Goal: Task Accomplishment & Management: Manage account settings

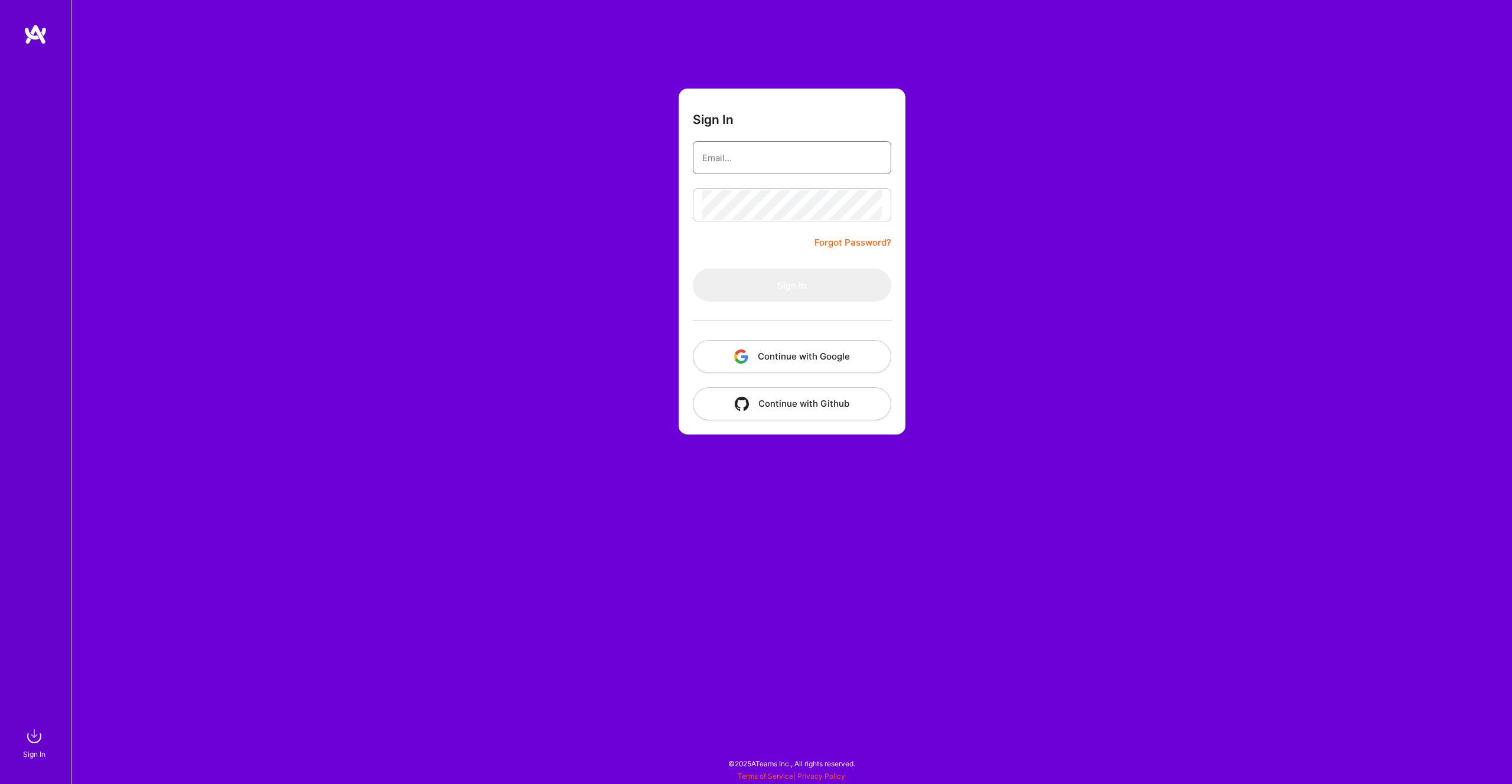
click at [775, 163] on input "email" at bounding box center [792, 158] width 180 height 30
type input "brunocn80@gmail.com"
click at [820, 280] on button "Sign In" at bounding box center [792, 285] width 199 height 33
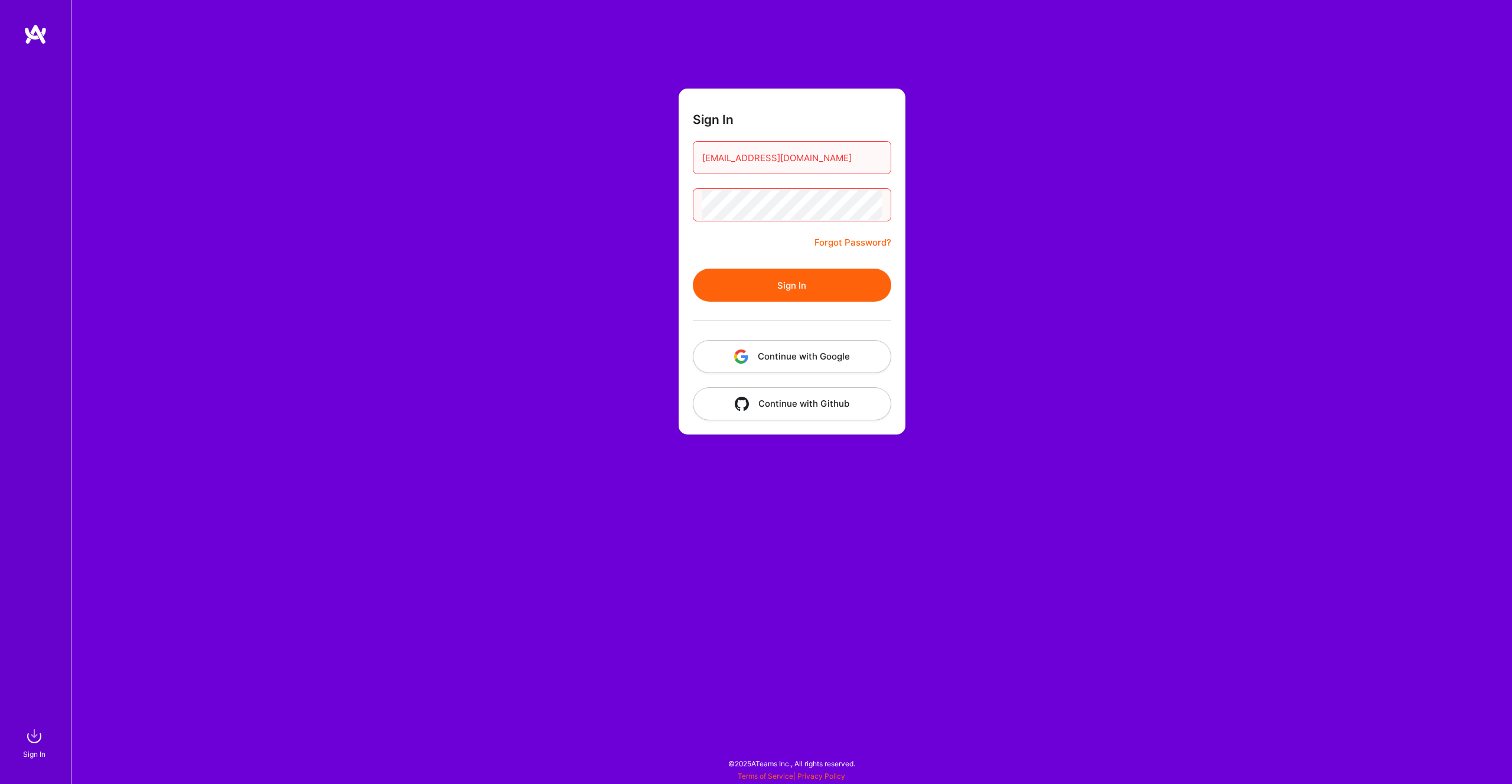
click at [783, 283] on button "Sign In" at bounding box center [792, 285] width 199 height 33
click at [535, 191] on div "Sign In brunocn80@gmail.com Forgot Password? Sign In Continue with Google Conti…" at bounding box center [792, 392] width 1441 height 784
click at [747, 284] on button "Sign In" at bounding box center [792, 285] width 199 height 33
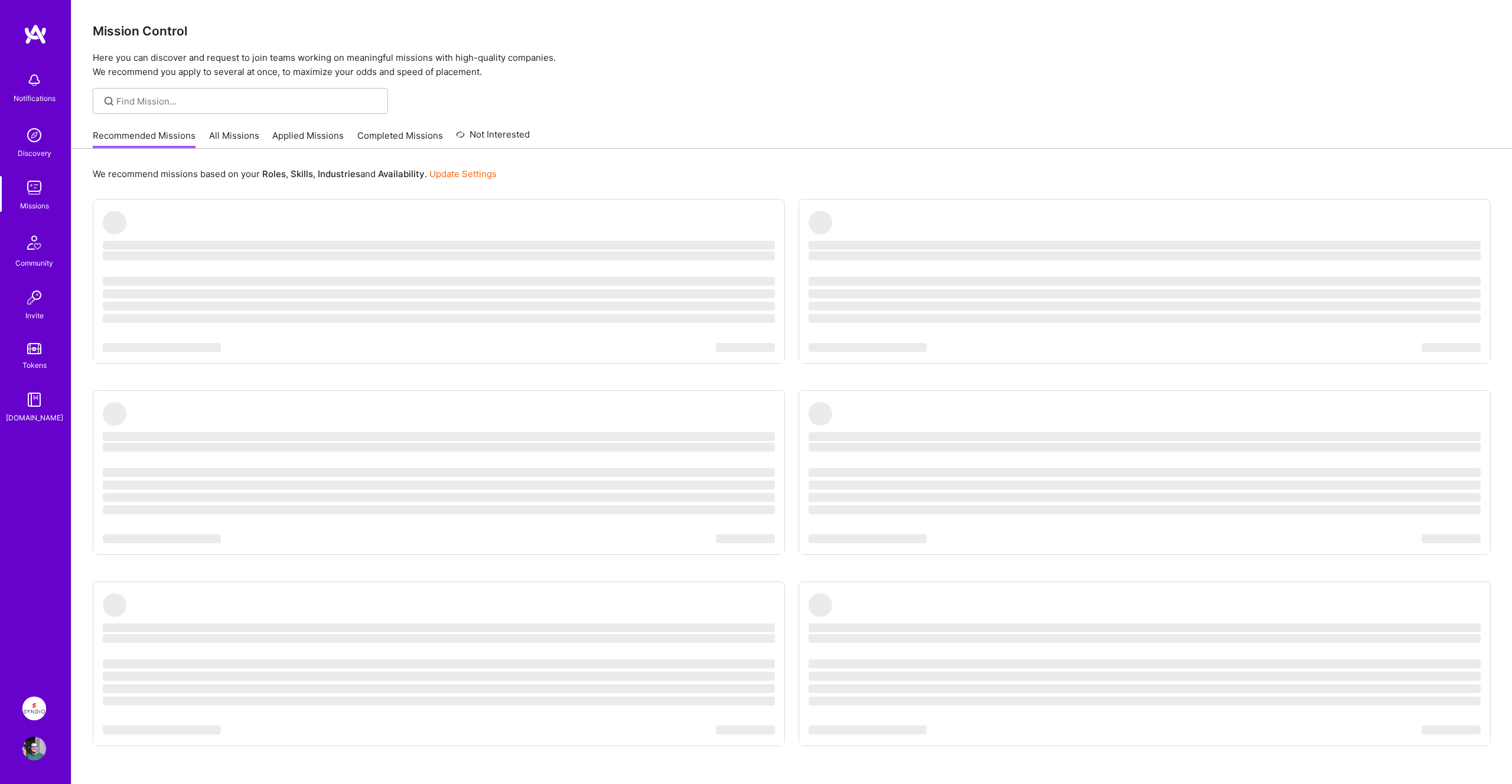
click at [40, 705] on img at bounding box center [34, 709] width 24 height 24
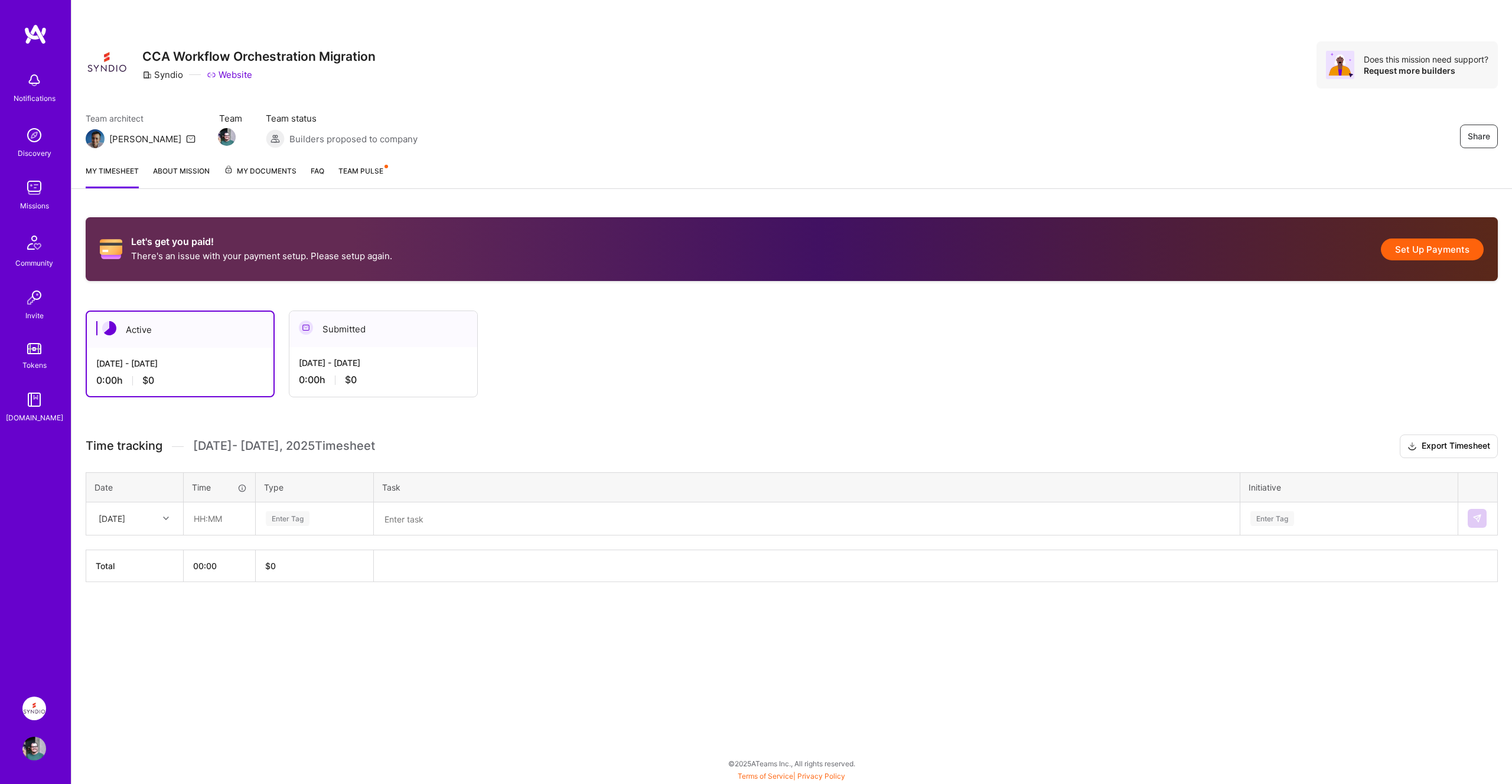
click at [405, 370] on div "Aug 16 - Aug 31, 2025 0:00 h $0" at bounding box center [383, 371] width 188 height 49
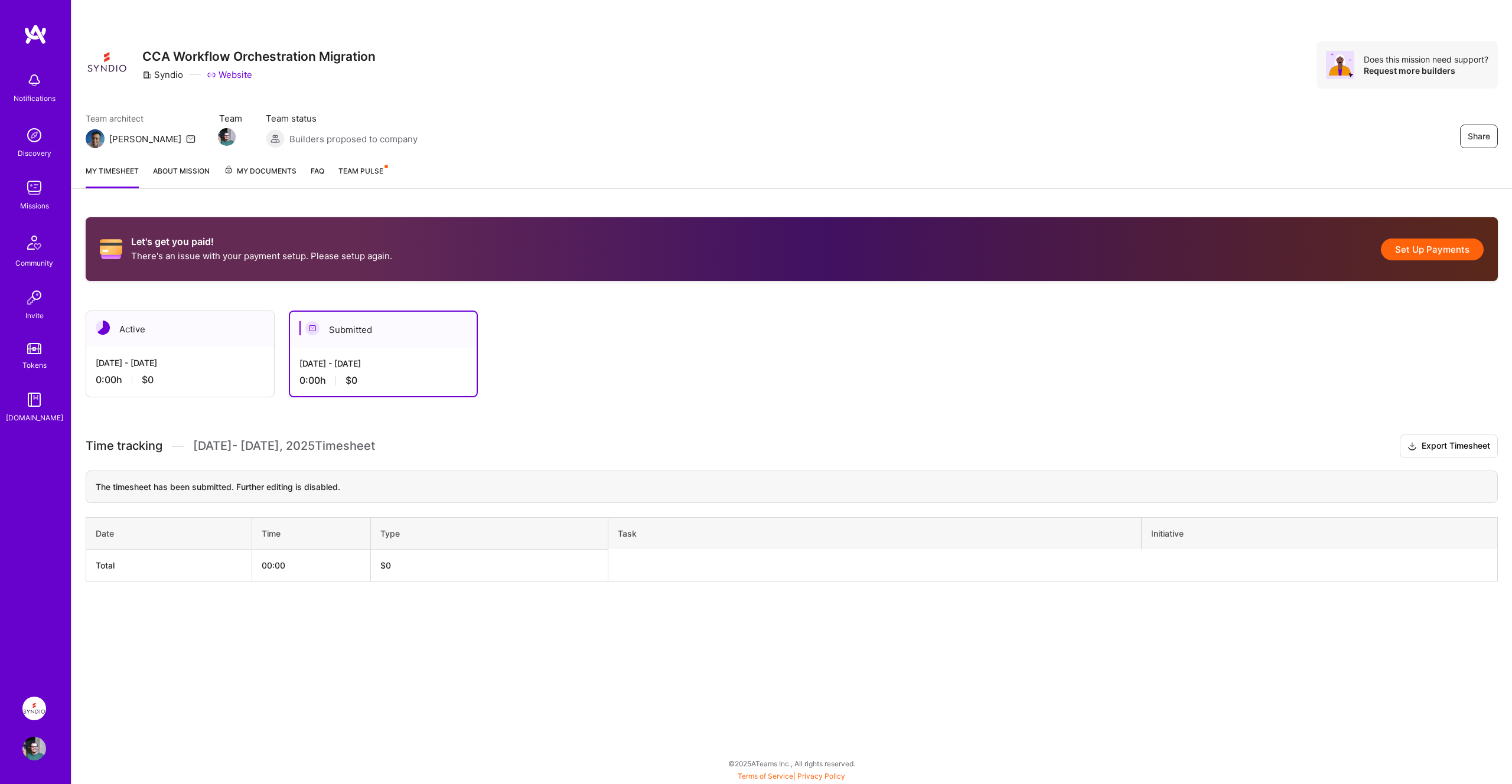
click at [152, 364] on div "Sep 1 - Sep 15, 2025" at bounding box center [180, 363] width 169 height 13
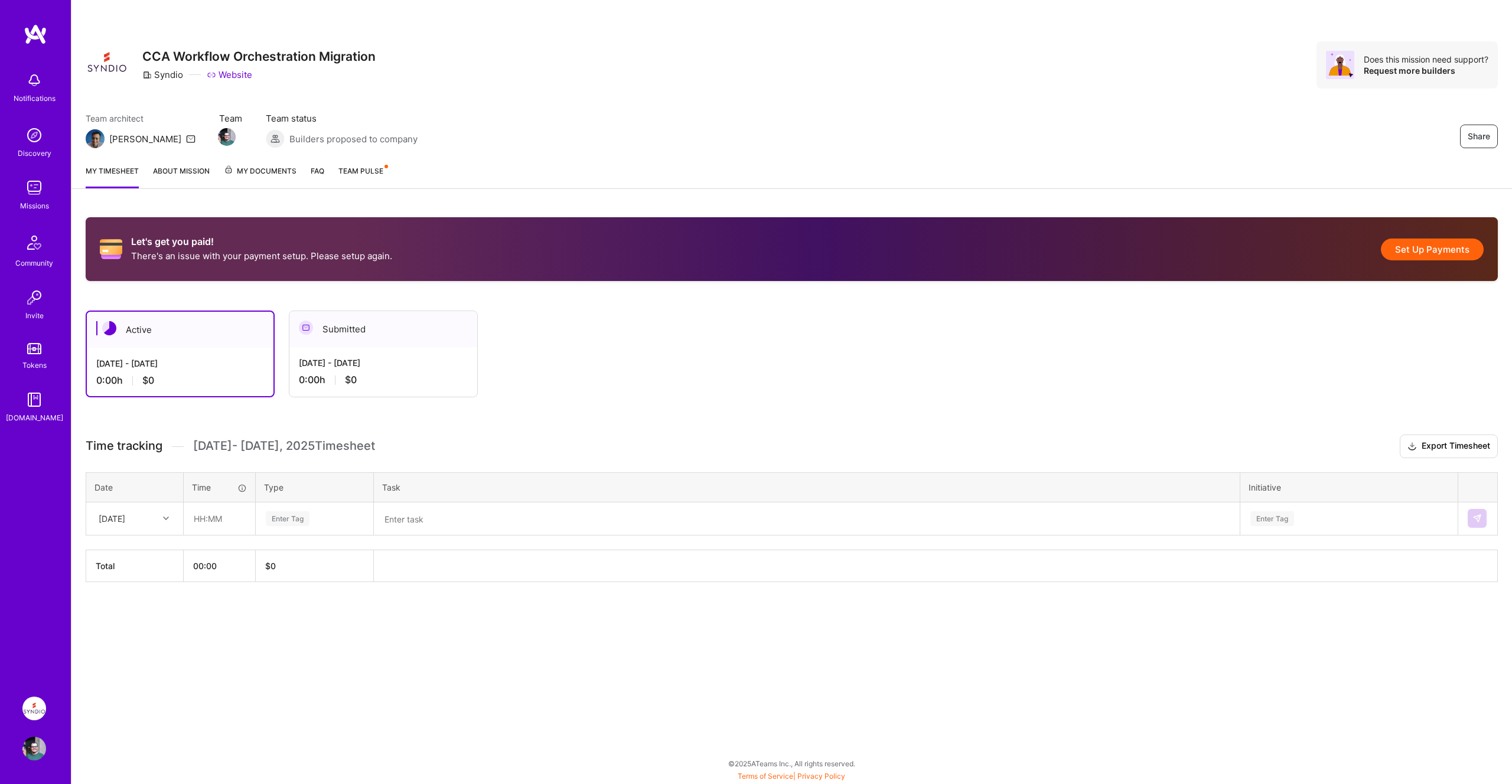
click at [154, 517] on div "Wed, Sep 10" at bounding box center [125, 518] width 65 height 19
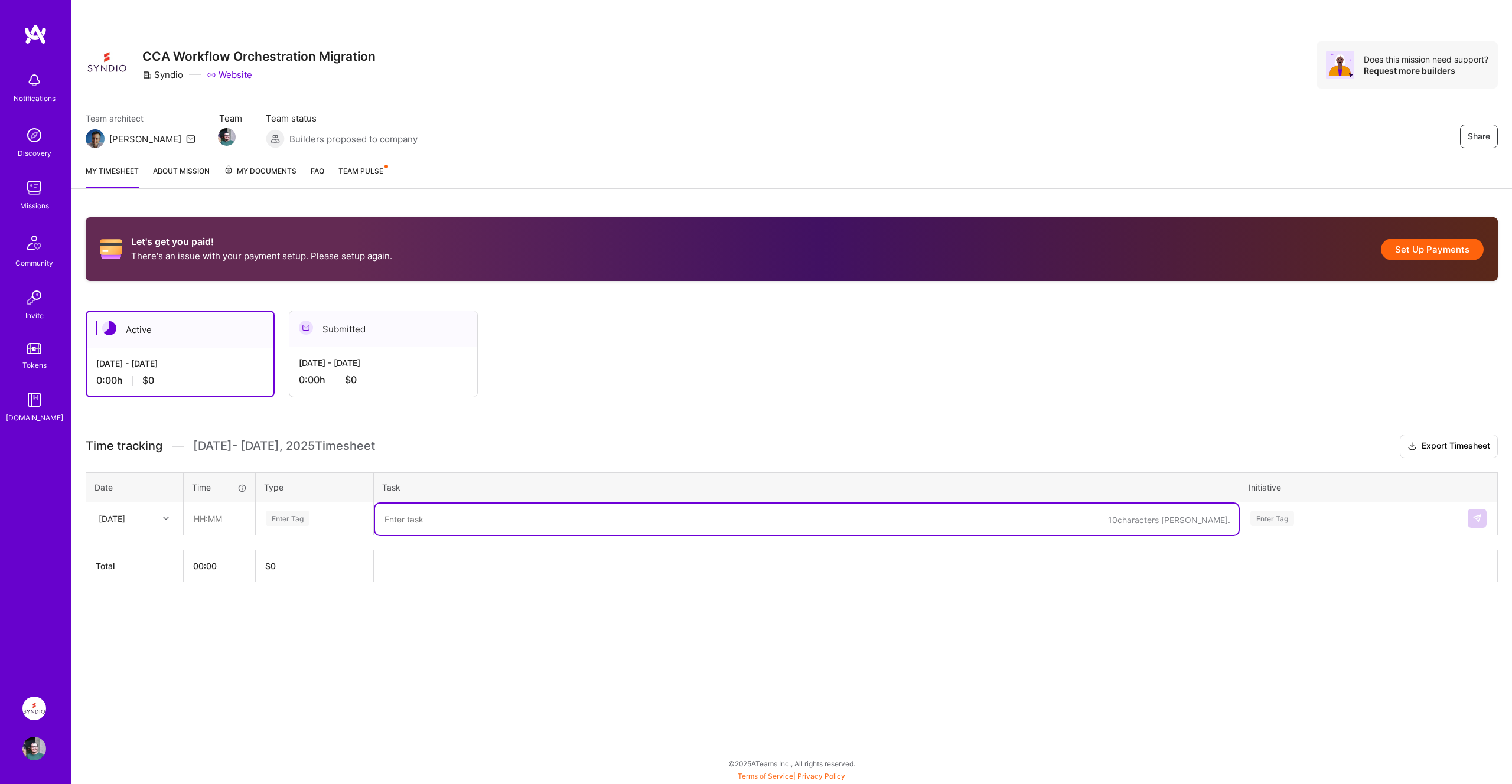
click at [488, 520] on textarea at bounding box center [807, 518] width 863 height 31
click at [201, 169] on link "About Mission" at bounding box center [181, 177] width 57 height 24
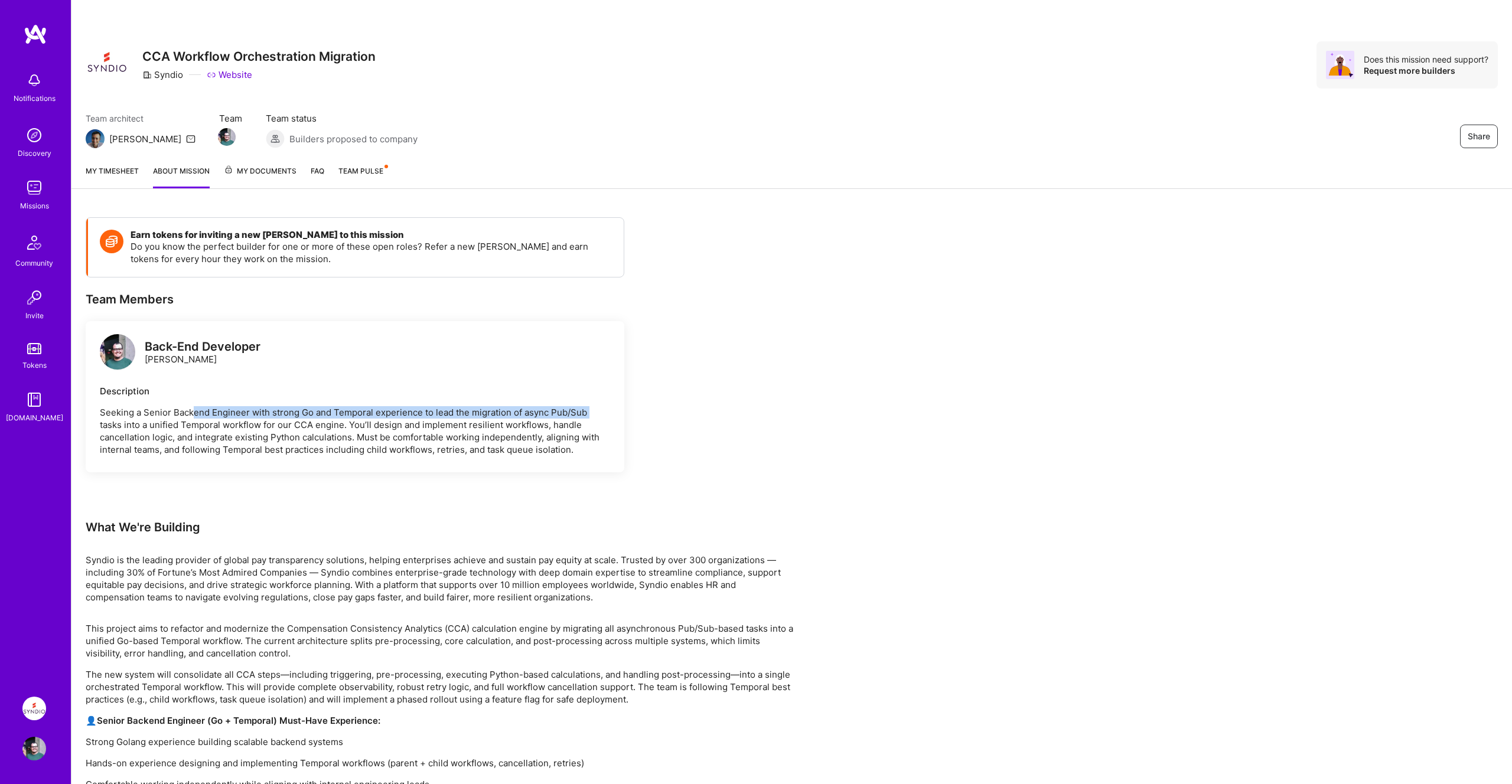
drag, startPoint x: 195, startPoint y: 415, endPoint x: 590, endPoint y: 417, distance: 395.0
click at [590, 417] on p "Seeking a Senior Backend Engineer with strong Go and Temporal experience to lea…" at bounding box center [355, 431] width 511 height 49
drag, startPoint x: 124, startPoint y: 426, endPoint x: 180, endPoint y: 425, distance: 56.0
click at [180, 425] on p "Seeking a Senior Backend Engineer with strong Go and Temporal experience to lea…" at bounding box center [355, 431] width 511 height 49
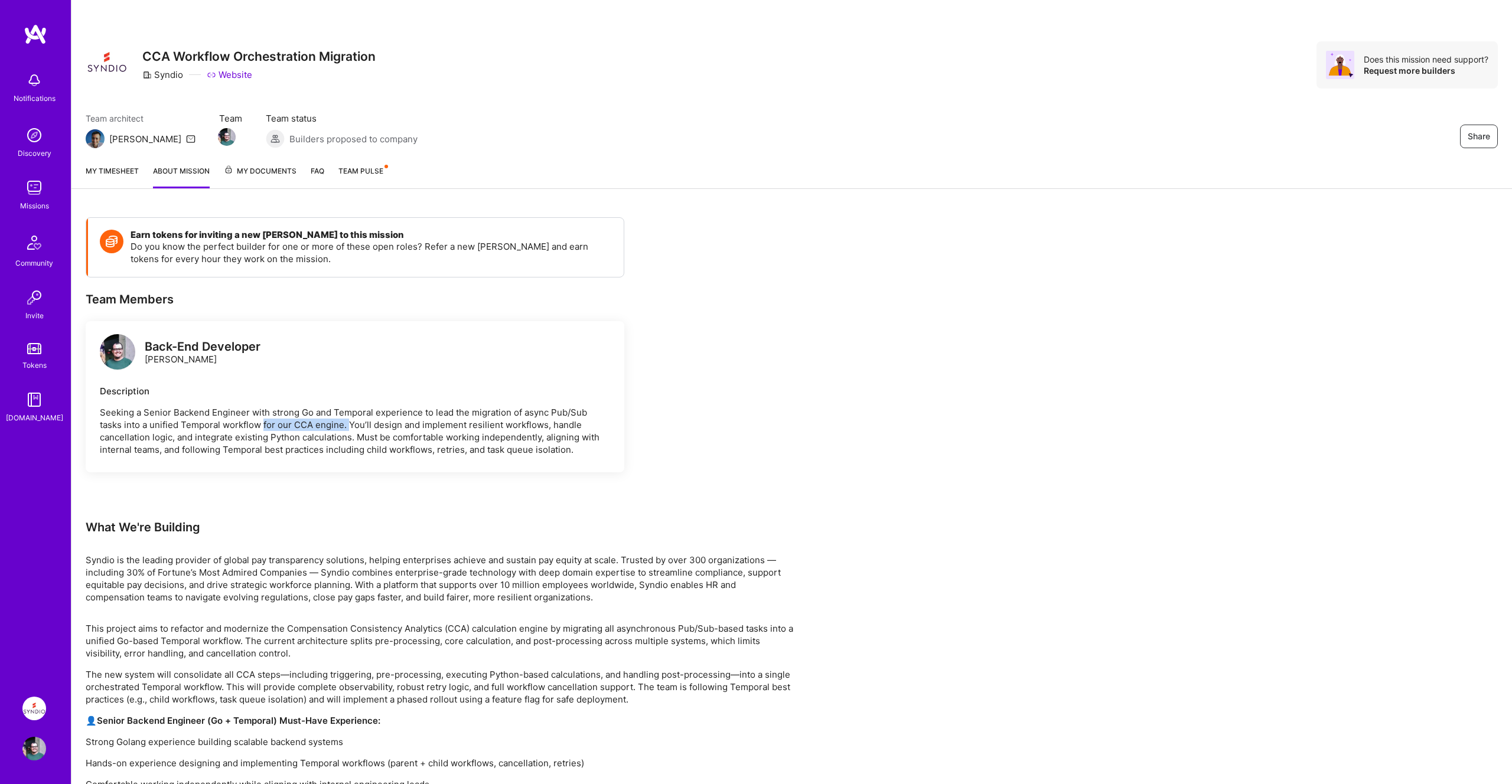
drag, startPoint x: 263, startPoint y: 426, endPoint x: 348, endPoint y: 426, distance: 85.0
click at [348, 426] on p "Seeking a Senior Backend Engineer with strong Go and Temporal experience to lea…" at bounding box center [355, 431] width 511 height 49
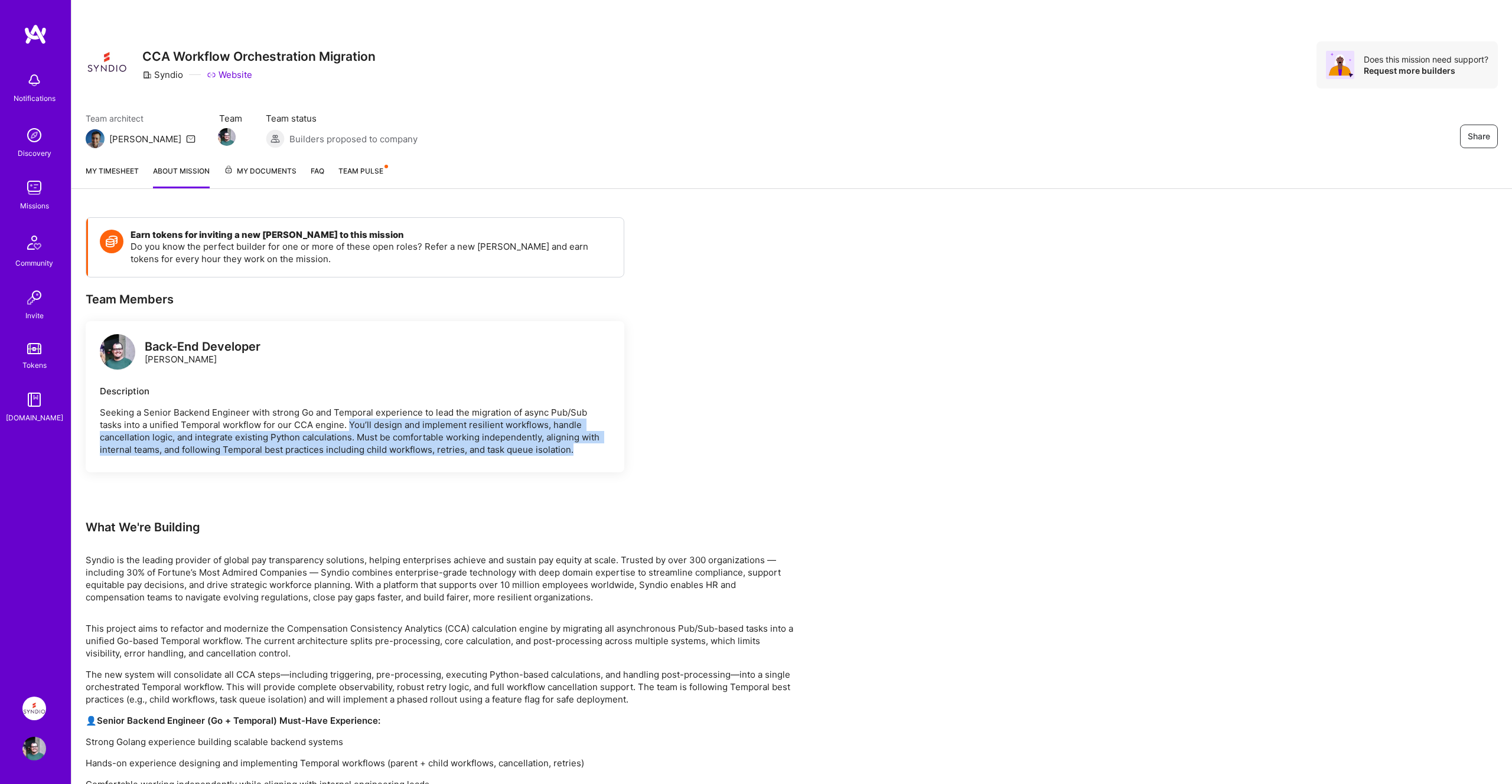
drag, startPoint x: 348, startPoint y: 426, endPoint x: 589, endPoint y: 448, distance: 242.0
click at [589, 448] on p "Seeking a Senior Backend Engineer with strong Go and Temporal experience to lea…" at bounding box center [355, 431] width 511 height 49
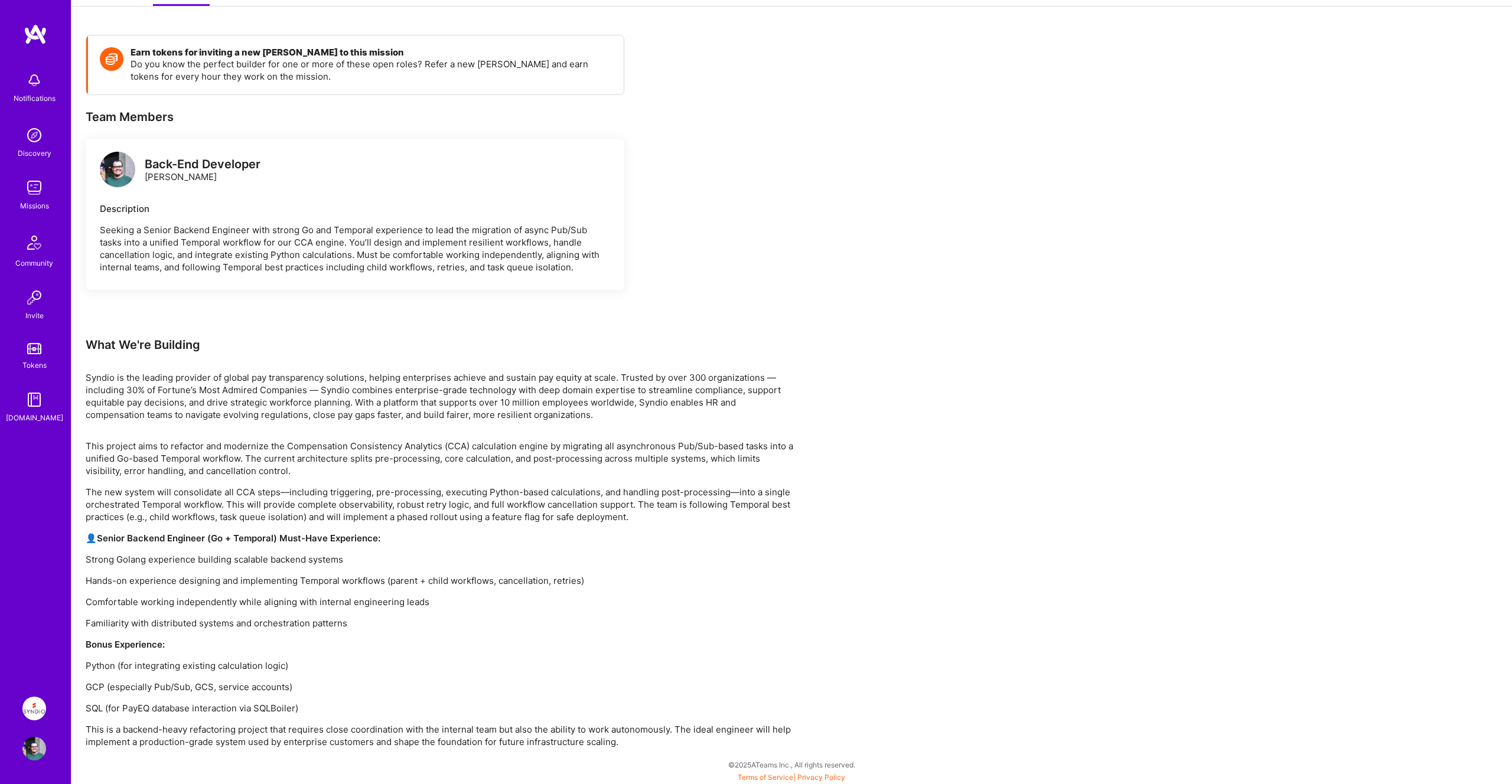
scroll to position [183, 0]
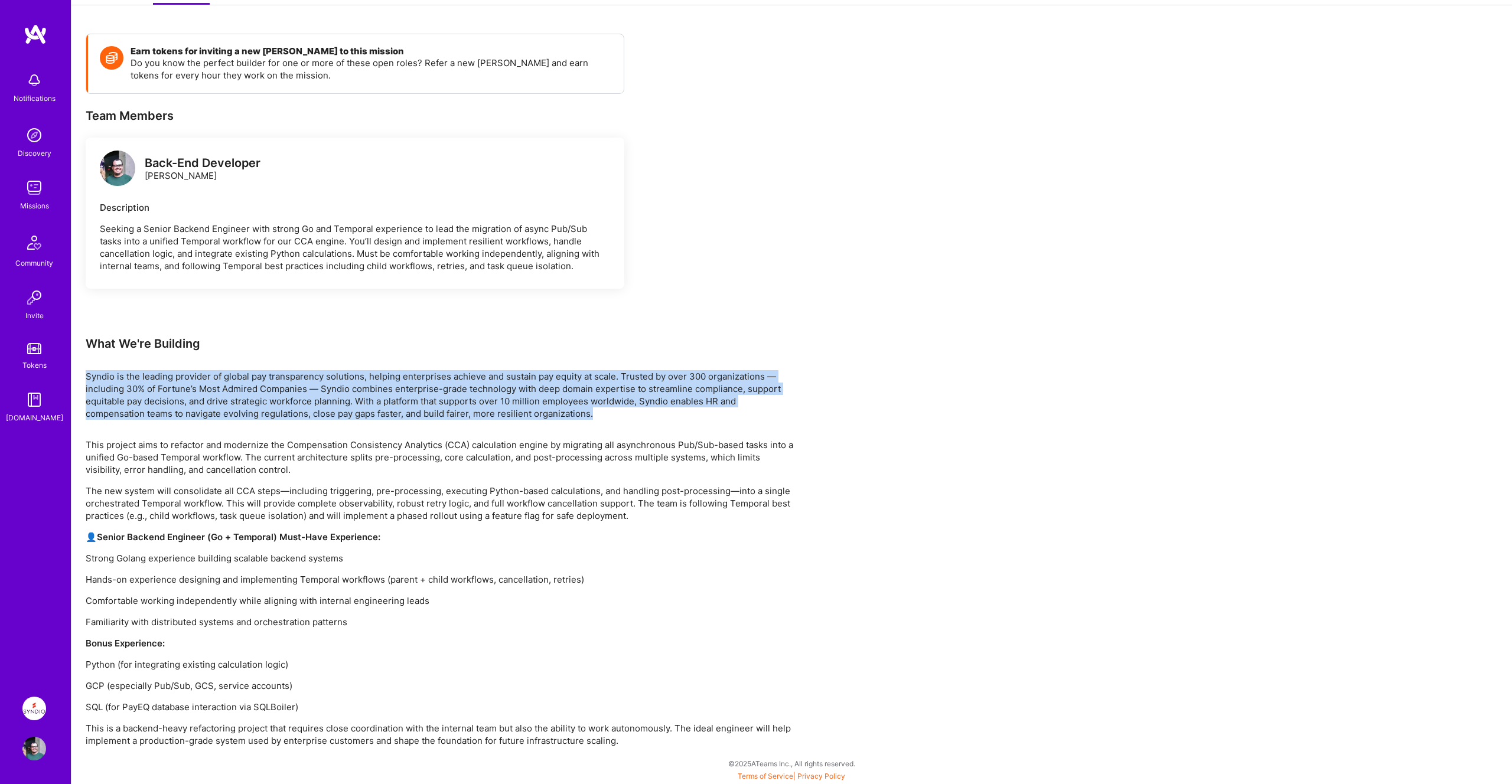
drag, startPoint x: 85, startPoint y: 378, endPoint x: 708, endPoint y: 412, distance: 623.9
click at [708, 412] on p "Syndio is the leading provider of global pay transparency solutions, helping en…" at bounding box center [440, 395] width 709 height 49
drag, startPoint x: 683, startPoint y: 412, endPoint x: 77, endPoint y: 367, distance: 607.7
click at [77, 367] on div "Earn tokens for inviting a new A.Teamer to this mission Do you know the perfect…" at bounding box center [792, 401] width 1441 height 765
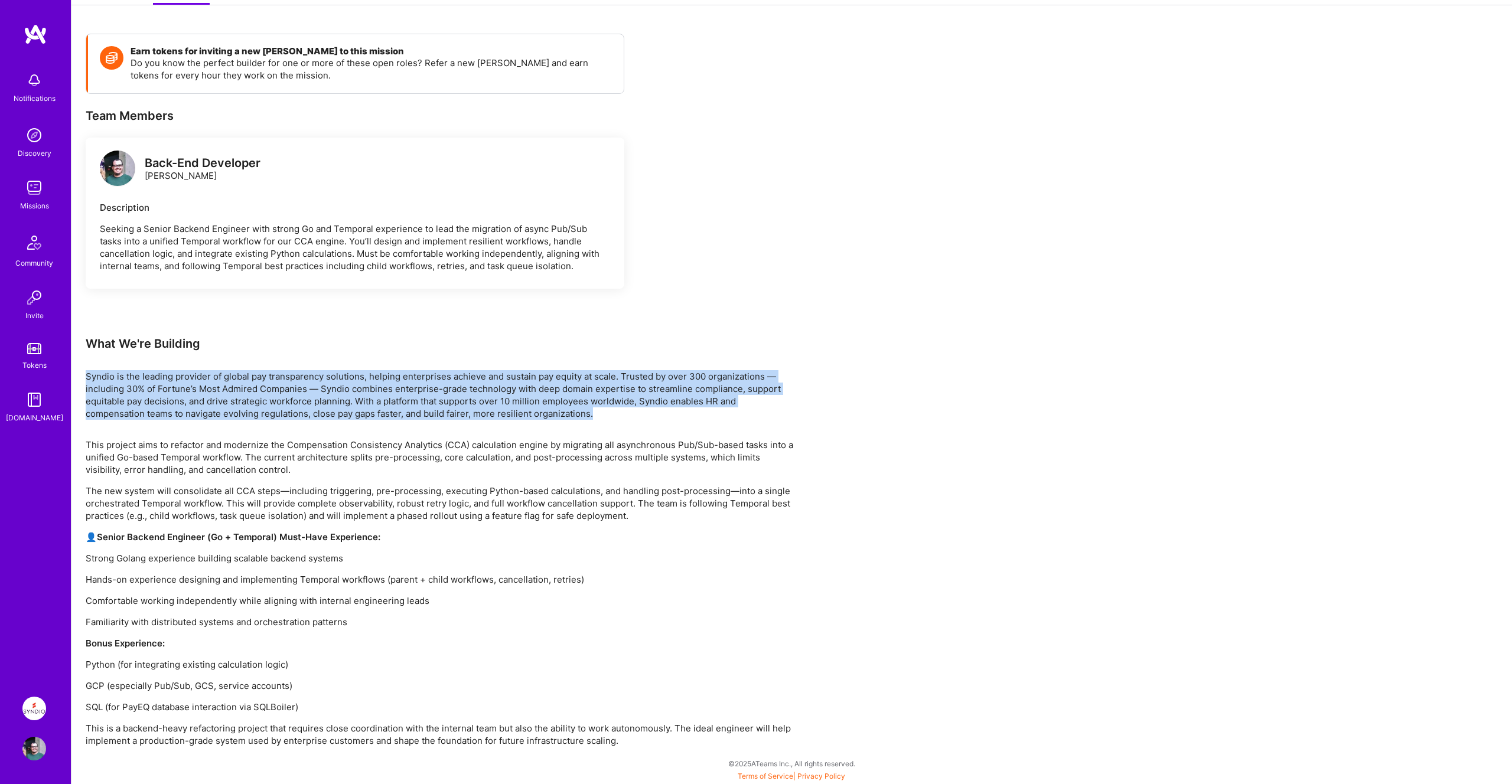
click at [77, 367] on div "Earn tokens for inviting a new A.Teamer to this mission Do you know the perfect…" at bounding box center [792, 401] width 1441 height 765
drag, startPoint x: 81, startPoint y: 375, endPoint x: 731, endPoint y: 410, distance: 650.9
click at [731, 410] on div "Earn tokens for inviting a new A.Teamer to this mission Do you know the perfect…" at bounding box center [792, 401] width 1441 height 765
click at [731, 410] on p "Syndio is the leading provider of global pay transparency solutions, helping en…" at bounding box center [440, 395] width 709 height 49
drag, startPoint x: 637, startPoint y: 414, endPoint x: 85, endPoint y: 372, distance: 553.6
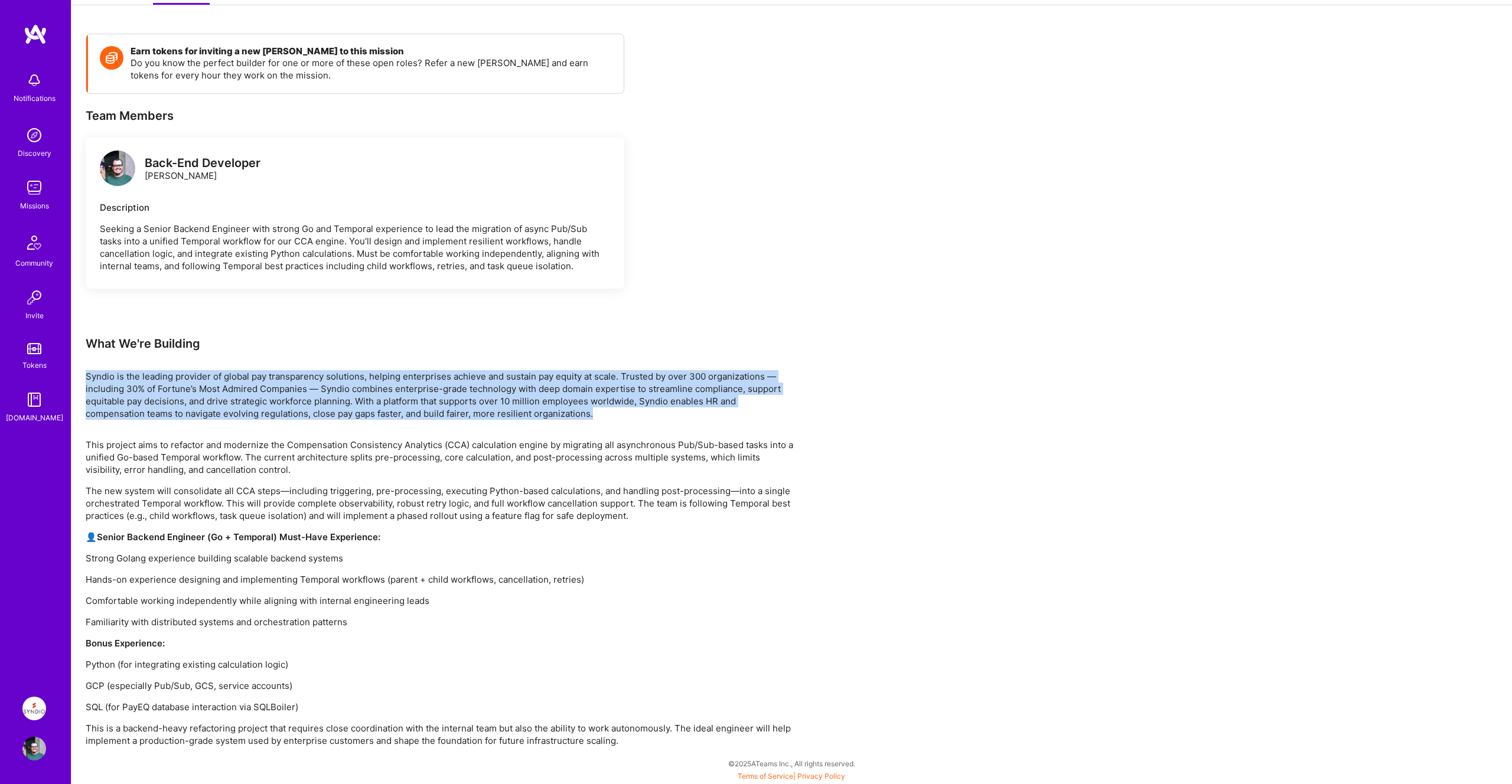
click at [85, 372] on div "Earn tokens for inviting a new A.Teamer to this mission Do you know the perfect…" at bounding box center [792, 401] width 1441 height 765
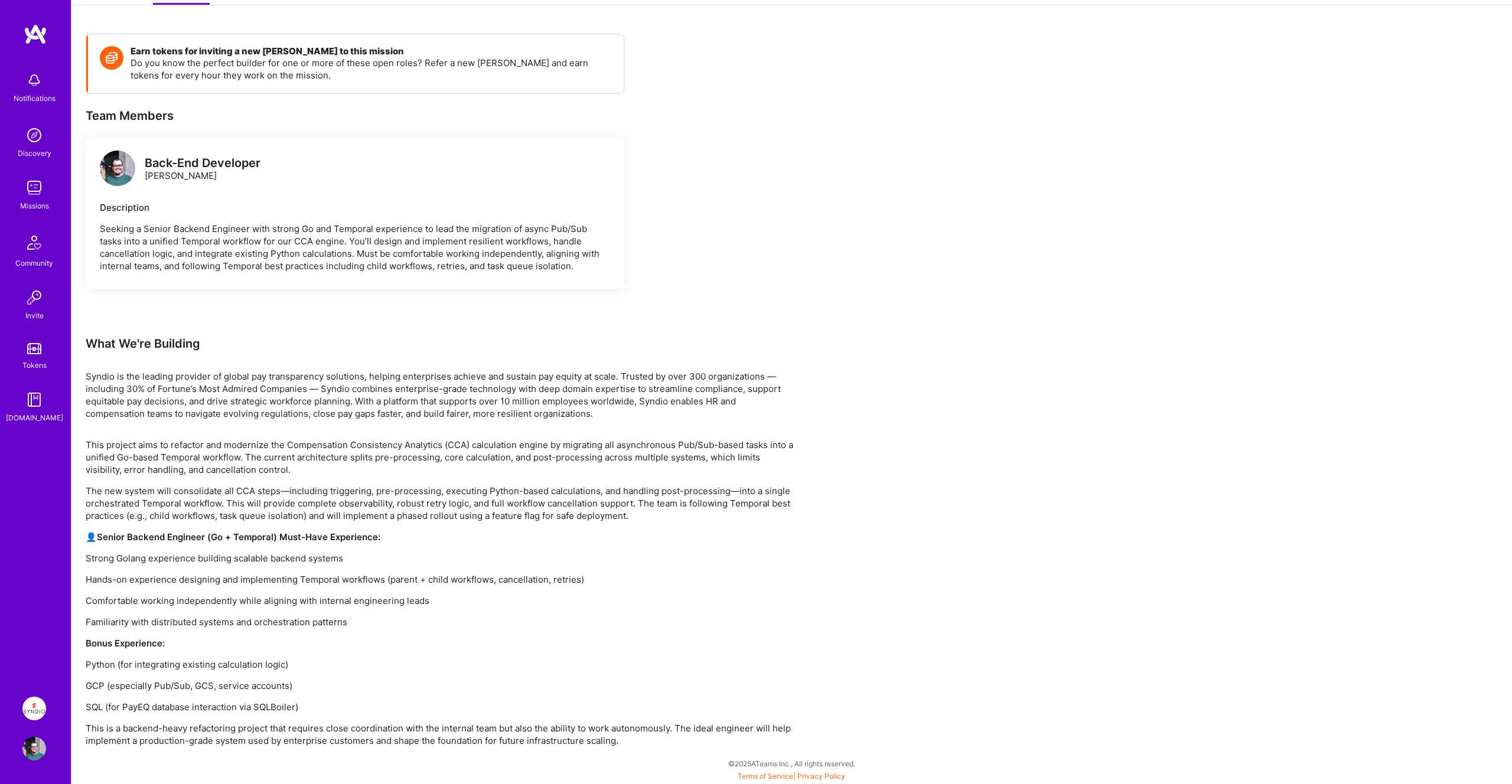
click at [85, 373] on div "Earn tokens for inviting a new A.Teamer to this mission Do you know the perfect…" at bounding box center [792, 401] width 1441 height 765
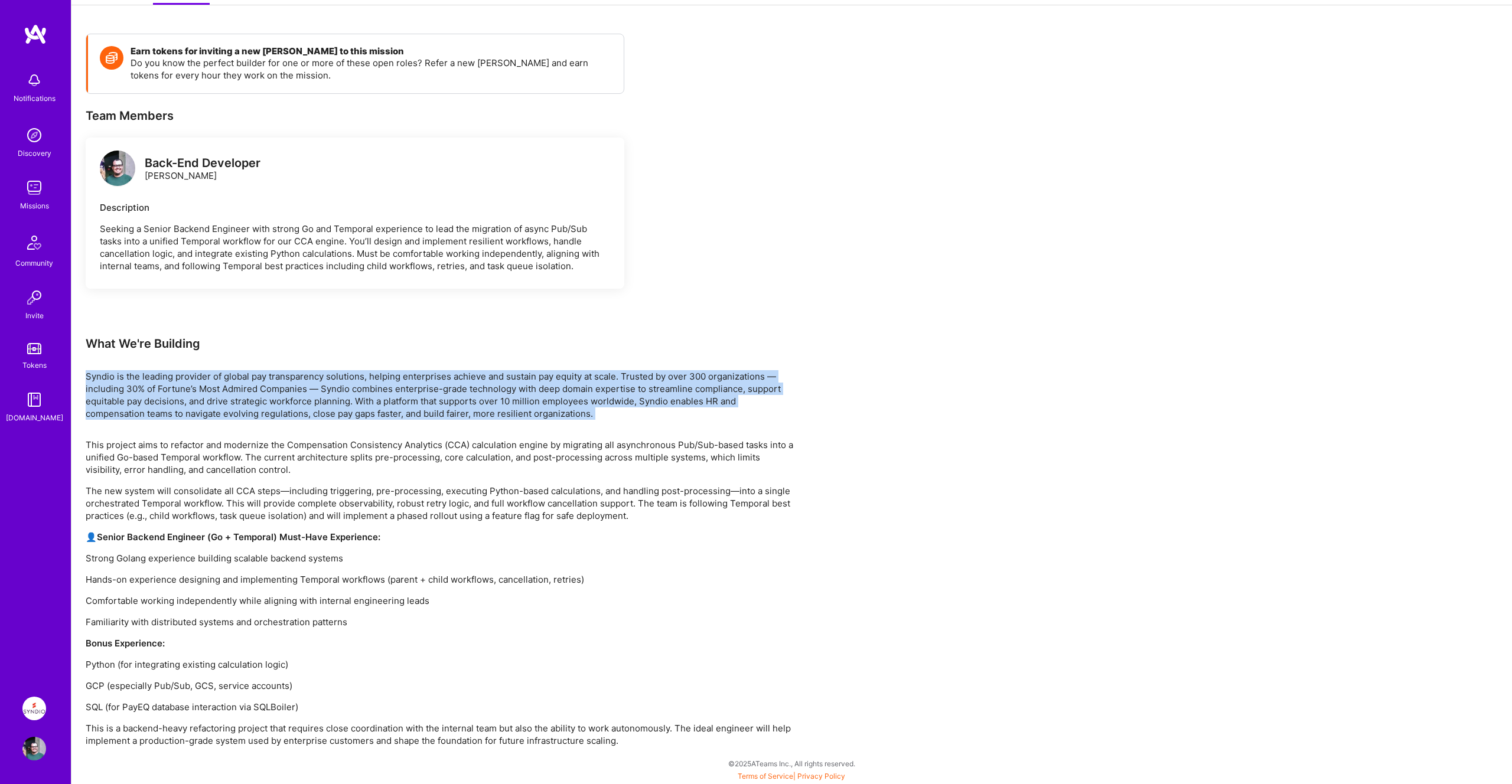
drag, startPoint x: 85, startPoint y: 376, endPoint x: 606, endPoint y: 420, distance: 522.9
click at [606, 420] on div "Earn tokens for inviting a new A.Teamer to this mission Do you know the perfect…" at bounding box center [440, 390] width 709 height 713
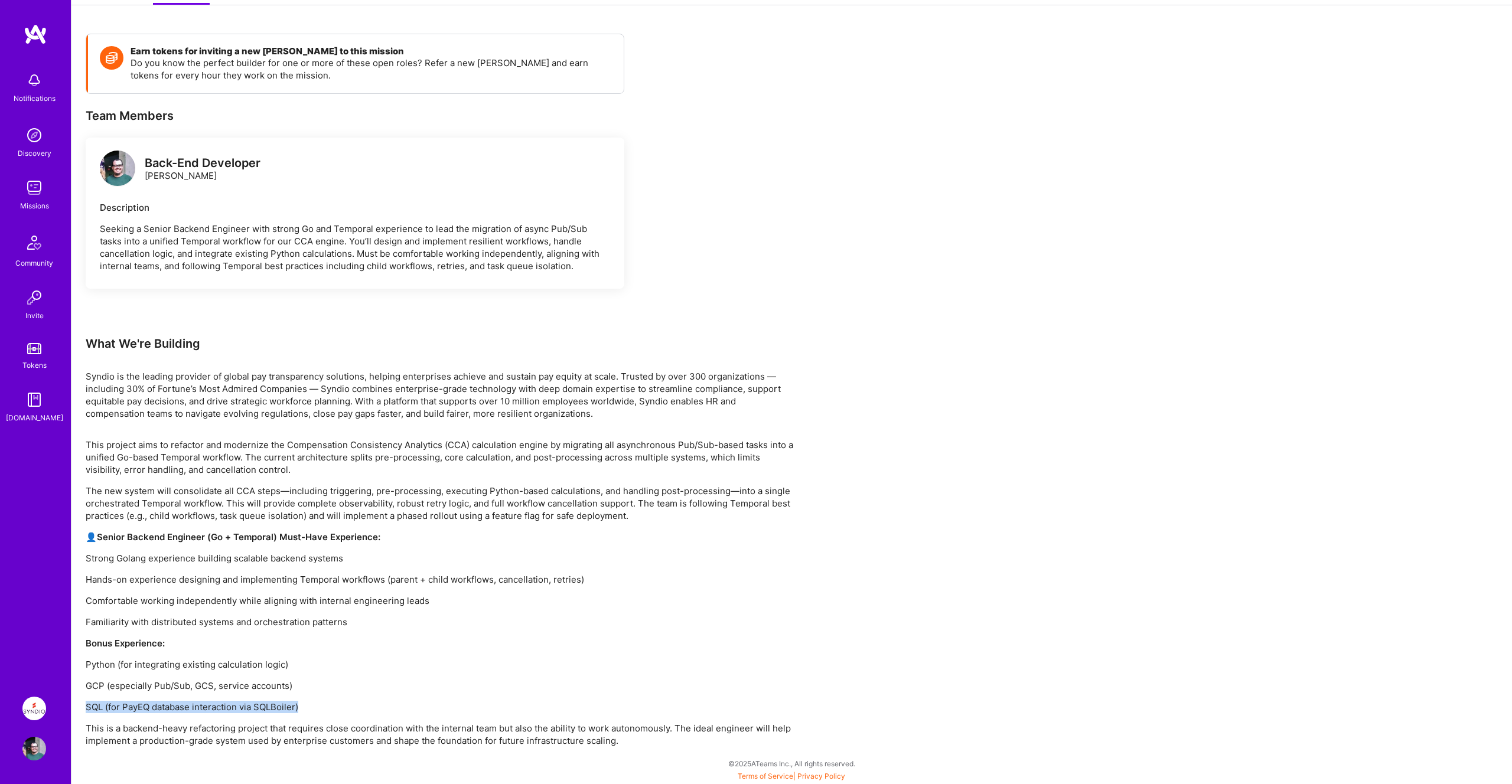
drag, startPoint x: 314, startPoint y: 707, endPoint x: 82, endPoint y: 706, distance: 232.0
click at [82, 706] on div "Earn tokens for inviting a new A.Teamer to this mission Do you know the perfect…" at bounding box center [792, 401] width 1441 height 765
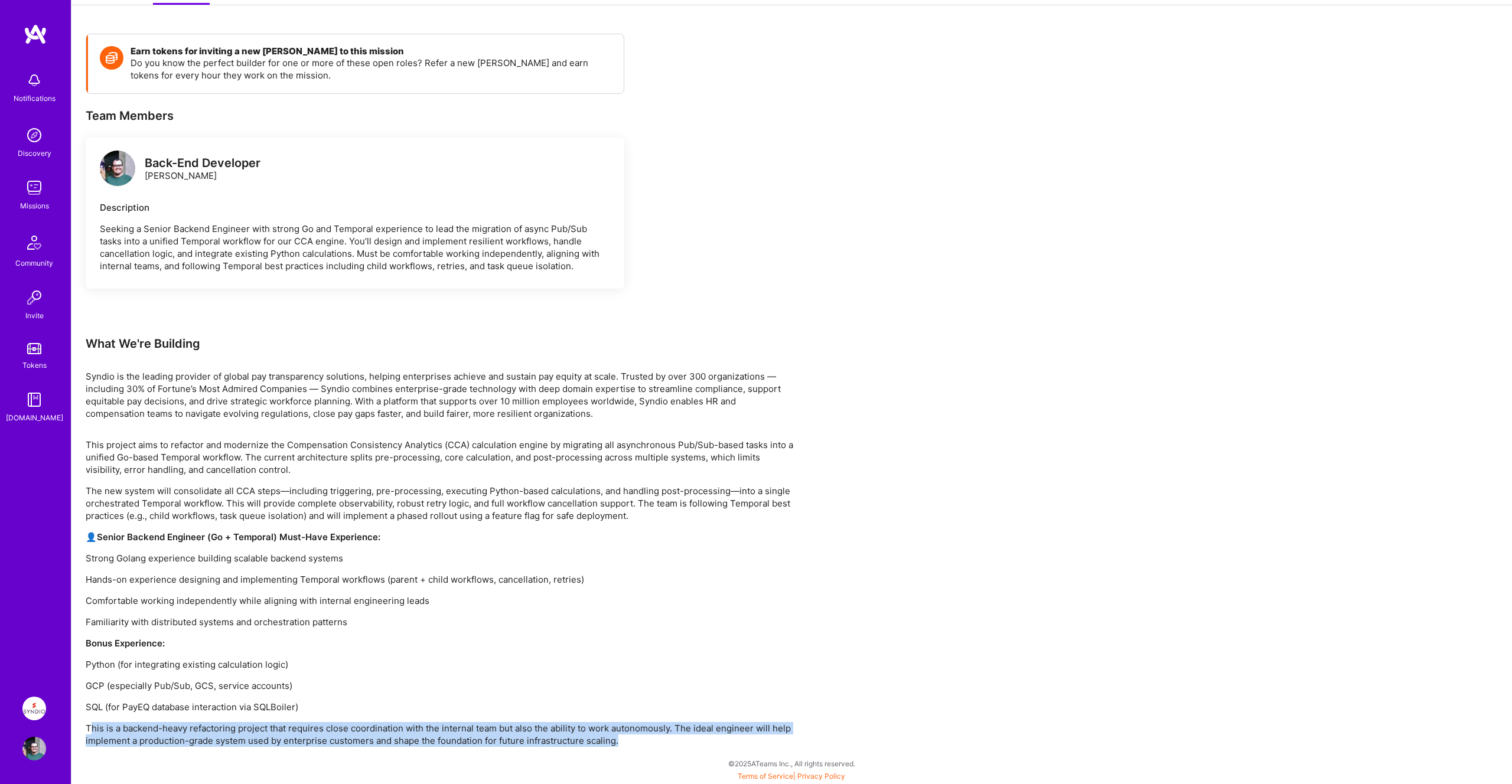
drag, startPoint x: 89, startPoint y: 727, endPoint x: 782, endPoint y: 741, distance: 693.1
click at [782, 741] on p "This is a backend-heavy refactoring project that requires close coordination wi…" at bounding box center [440, 734] width 709 height 25
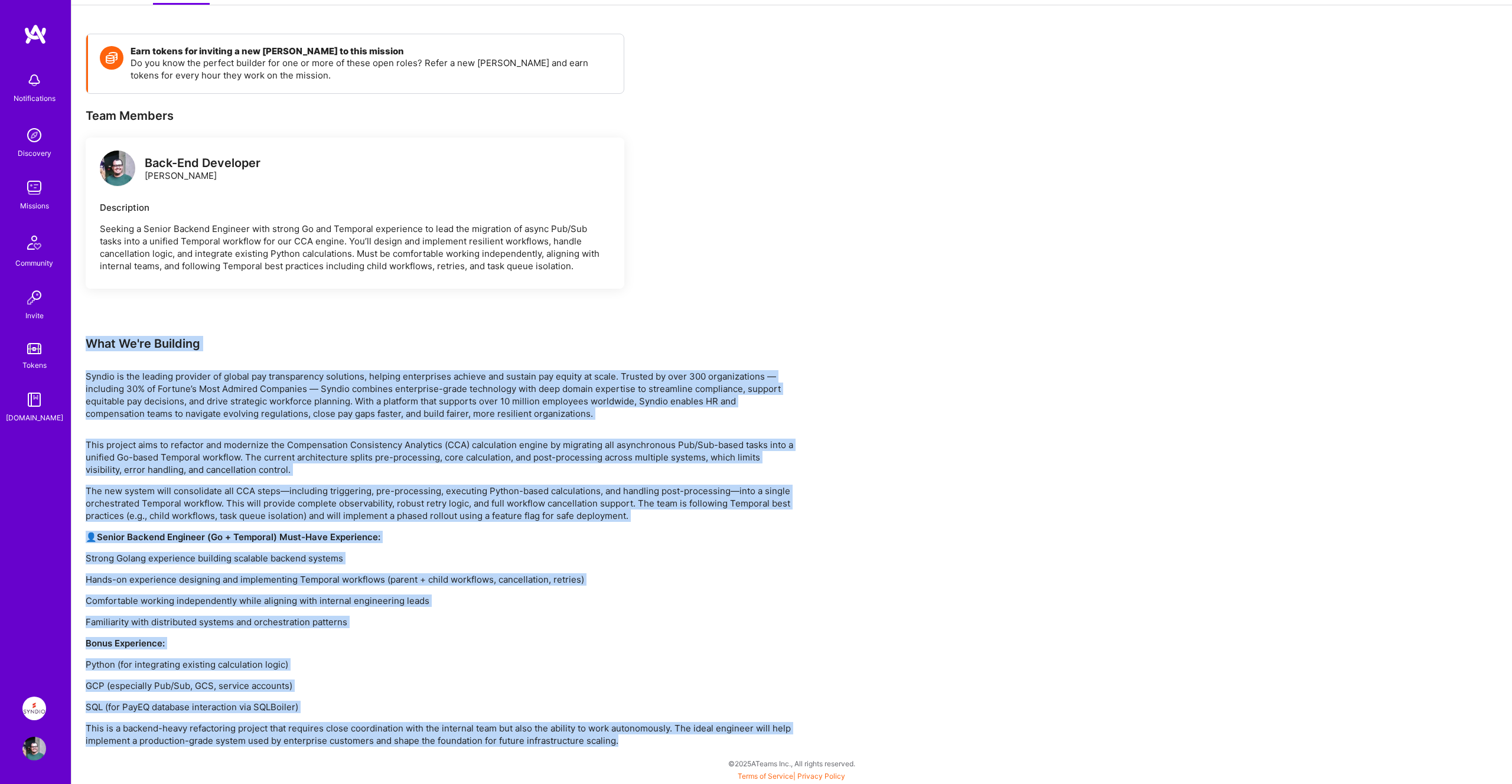
drag, startPoint x: 718, startPoint y: 739, endPoint x: 85, endPoint y: 337, distance: 749.9
click at [85, 337] on div "Earn tokens for inviting a new A.Teamer to this mission Do you know the perfect…" at bounding box center [440, 390] width 709 height 713
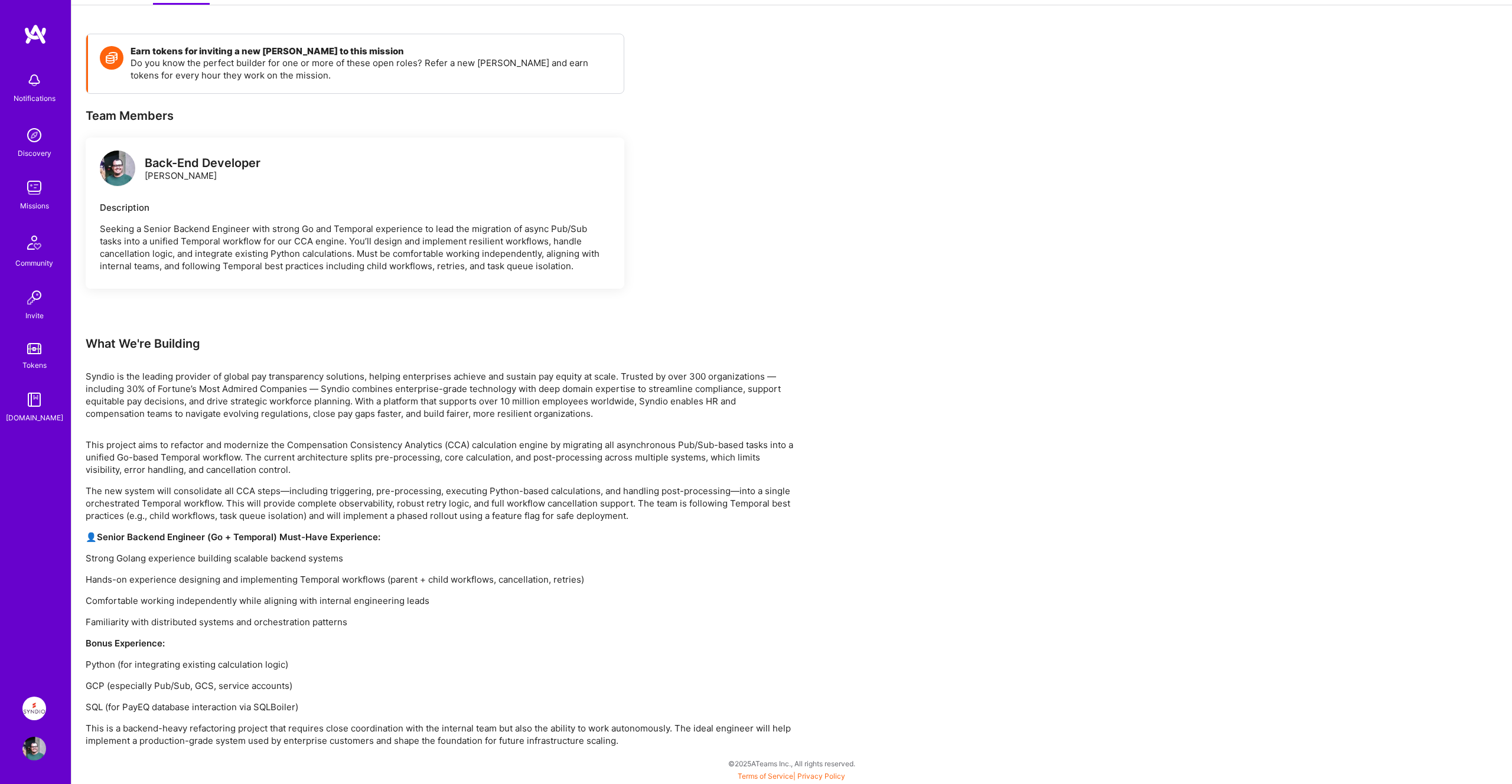
click at [101, 207] on div "Description" at bounding box center [355, 207] width 511 height 13
click at [38, 712] on img at bounding box center [34, 709] width 24 height 24
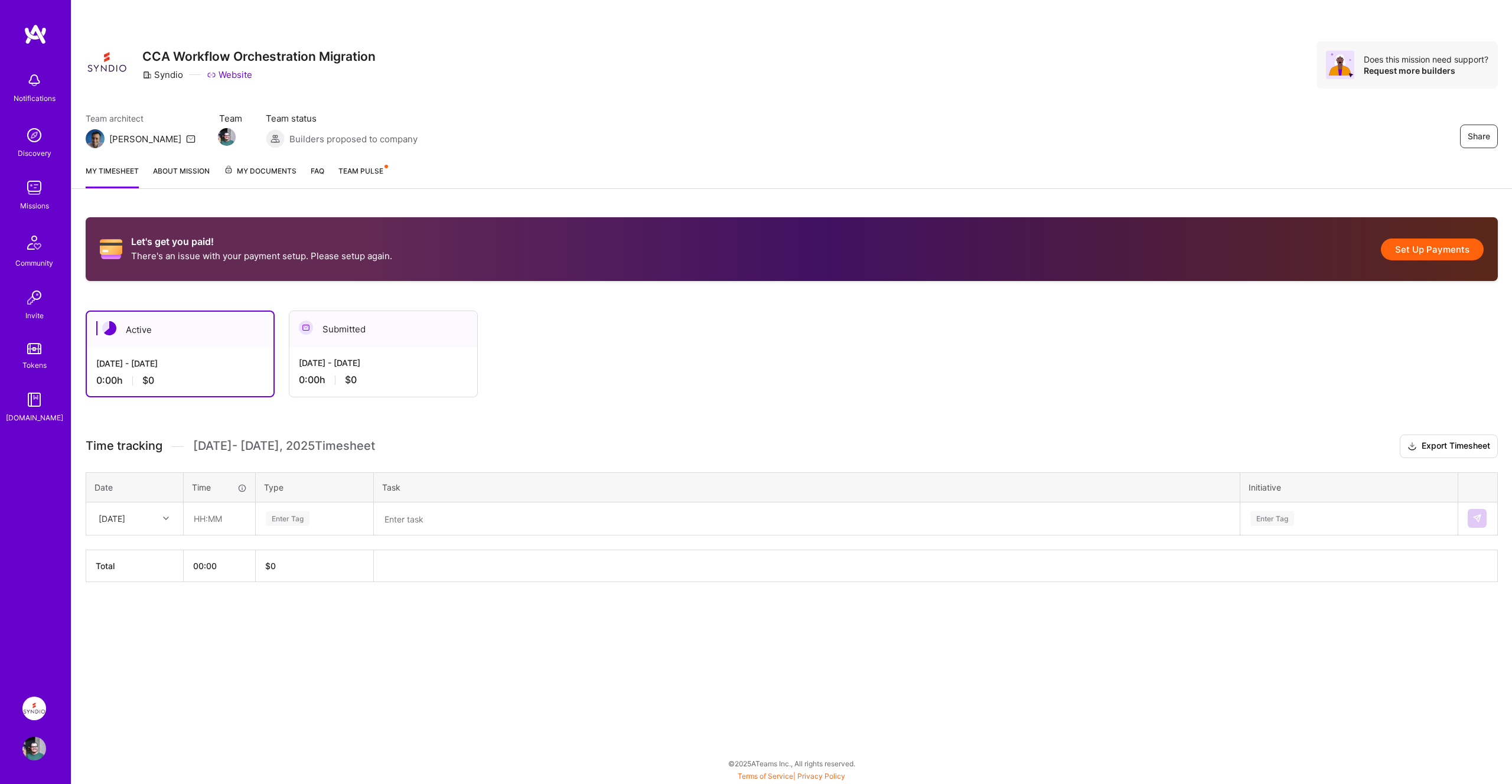
click at [125, 517] on div "Wed, Sep 10" at bounding box center [112, 519] width 26 height 13
click at [157, 596] on div "Wed, Sep 3" at bounding box center [135, 596] width 96 height 22
click at [208, 519] on input "text" at bounding box center [219, 518] width 70 height 31
click at [340, 515] on div "Enter Tag" at bounding box center [314, 518] width 100 height 15
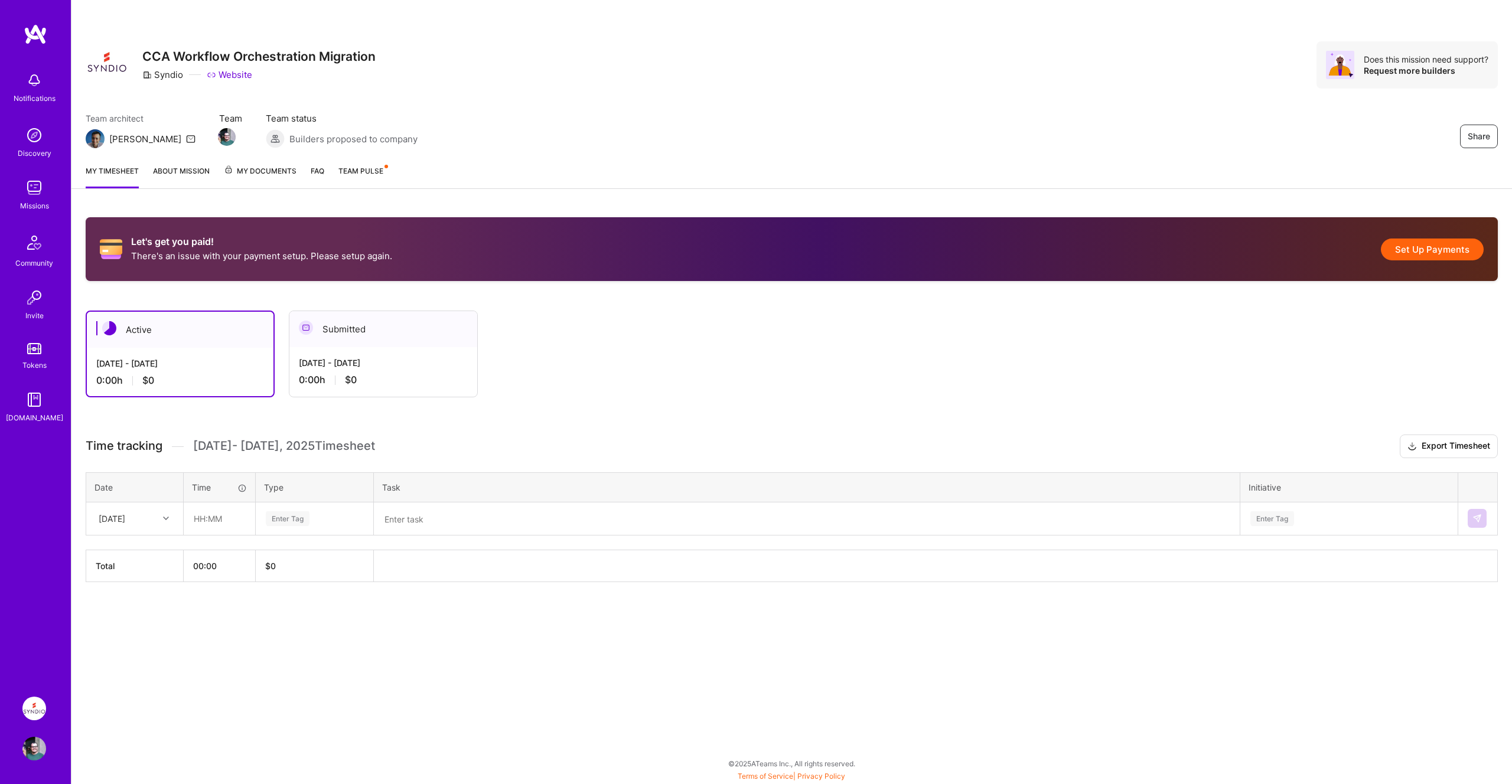
click at [611, 629] on div "Let's get you paid! There's an issue with your payment setup. Please setup agai…" at bounding box center [792, 422] width 1441 height 437
click at [331, 513] on div "Enter Tag" at bounding box center [314, 518] width 100 height 15
click at [318, 616] on div "Engineering" at bounding box center [314, 617] width 116 height 28
click at [517, 630] on div "Let's get you paid! There's an issue with your payment setup. Please setup agai…" at bounding box center [792, 422] width 1441 height 437
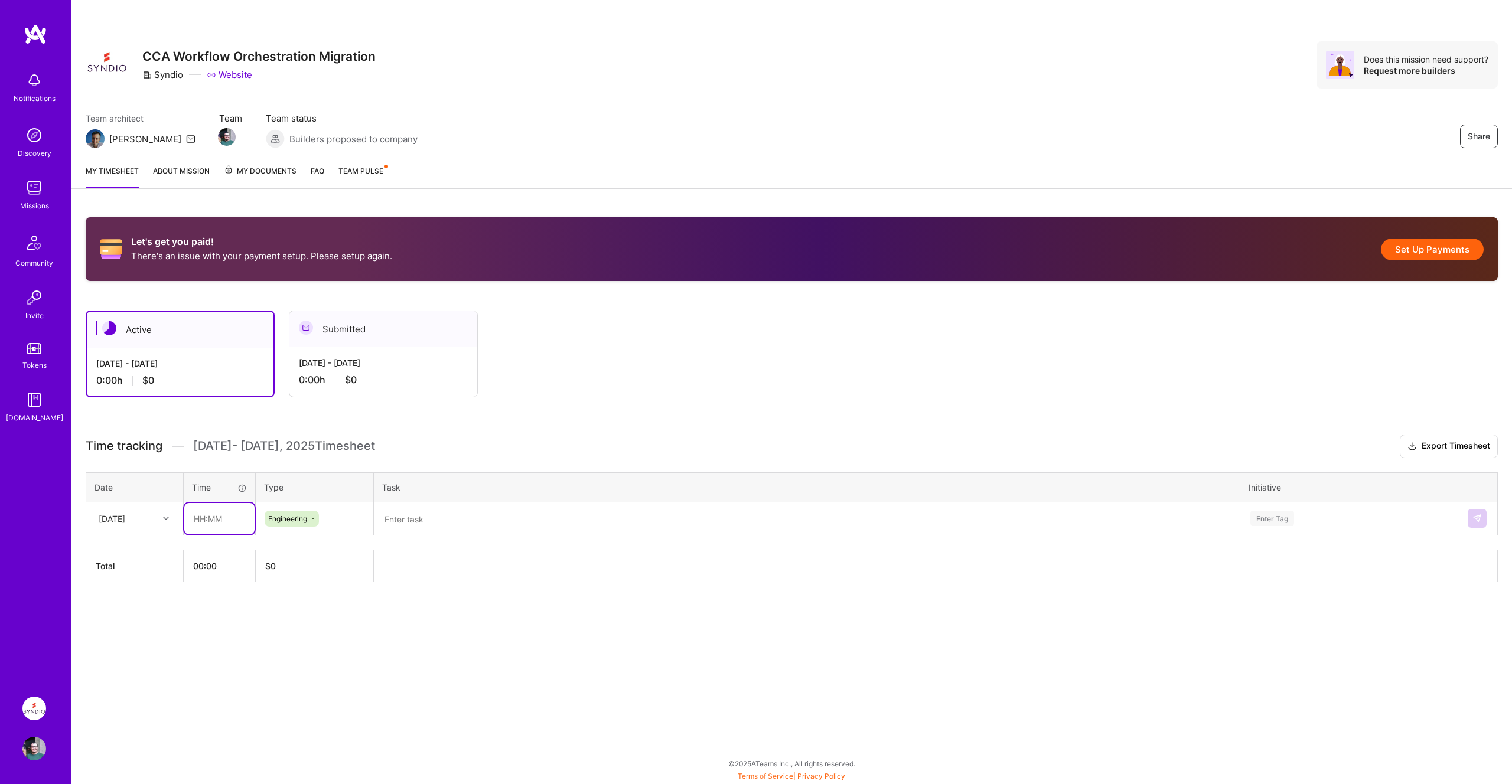
click at [223, 516] on input "text" at bounding box center [219, 518] width 70 height 31
type input "06:00"
click at [636, 649] on div "Share CCA Workflow Orchestration Migration Syndio Website Does this mission nee…" at bounding box center [792, 392] width 1441 height 784
click at [492, 526] on textarea at bounding box center [807, 518] width 863 height 30
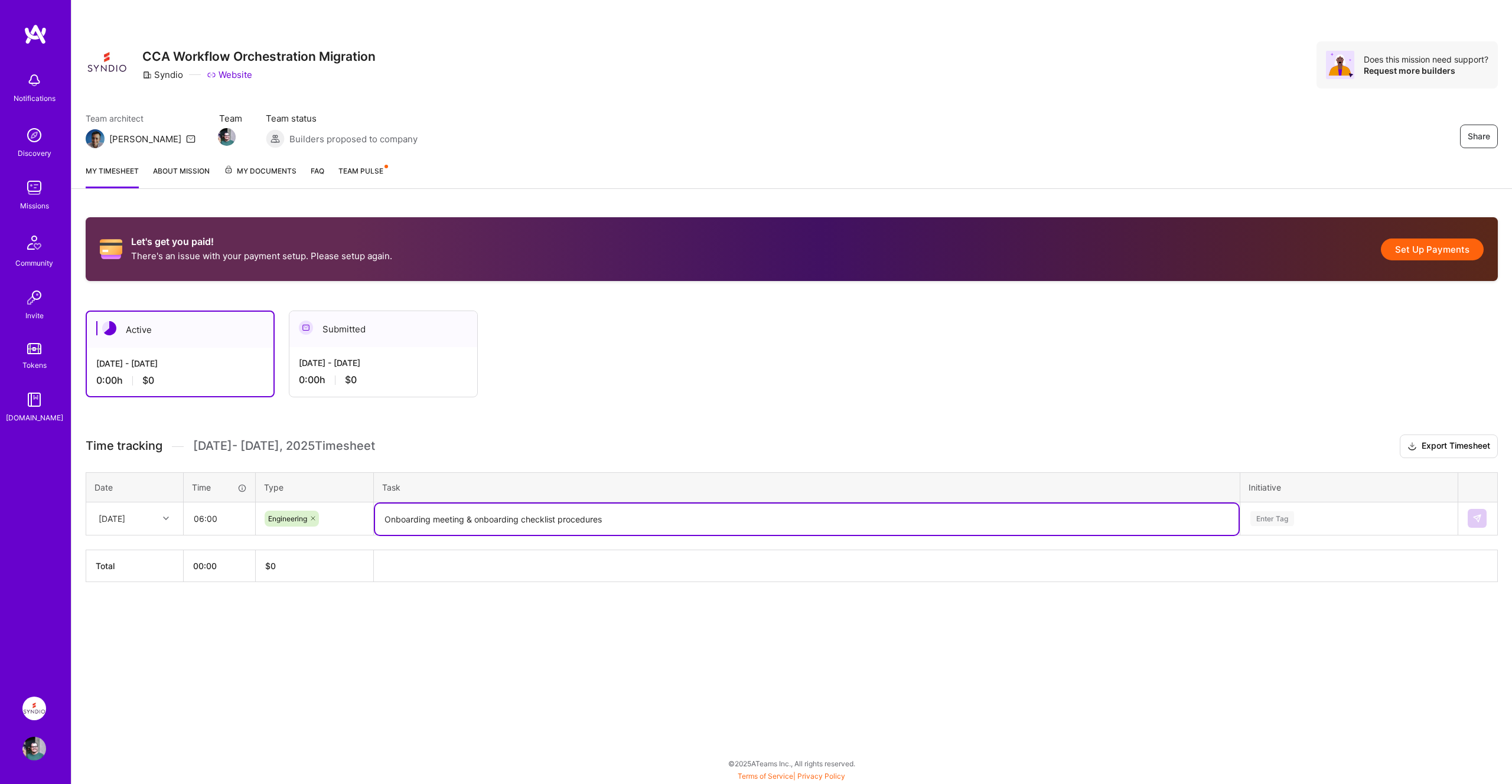
click at [489, 526] on textarea "Onboarding meeting & onboarding checklist procedures" at bounding box center [807, 518] width 863 height 31
drag, startPoint x: 475, startPoint y: 517, endPoint x: 639, endPoint y: 518, distance: 164.0
click at [639, 518] on textarea "Onboarding meeting & onboarding checklist procedures" at bounding box center [807, 518] width 863 height 31
type textarea "Onboarding meeting & onboarding checklist procedures"
click at [539, 563] on th at bounding box center [936, 565] width 1124 height 32
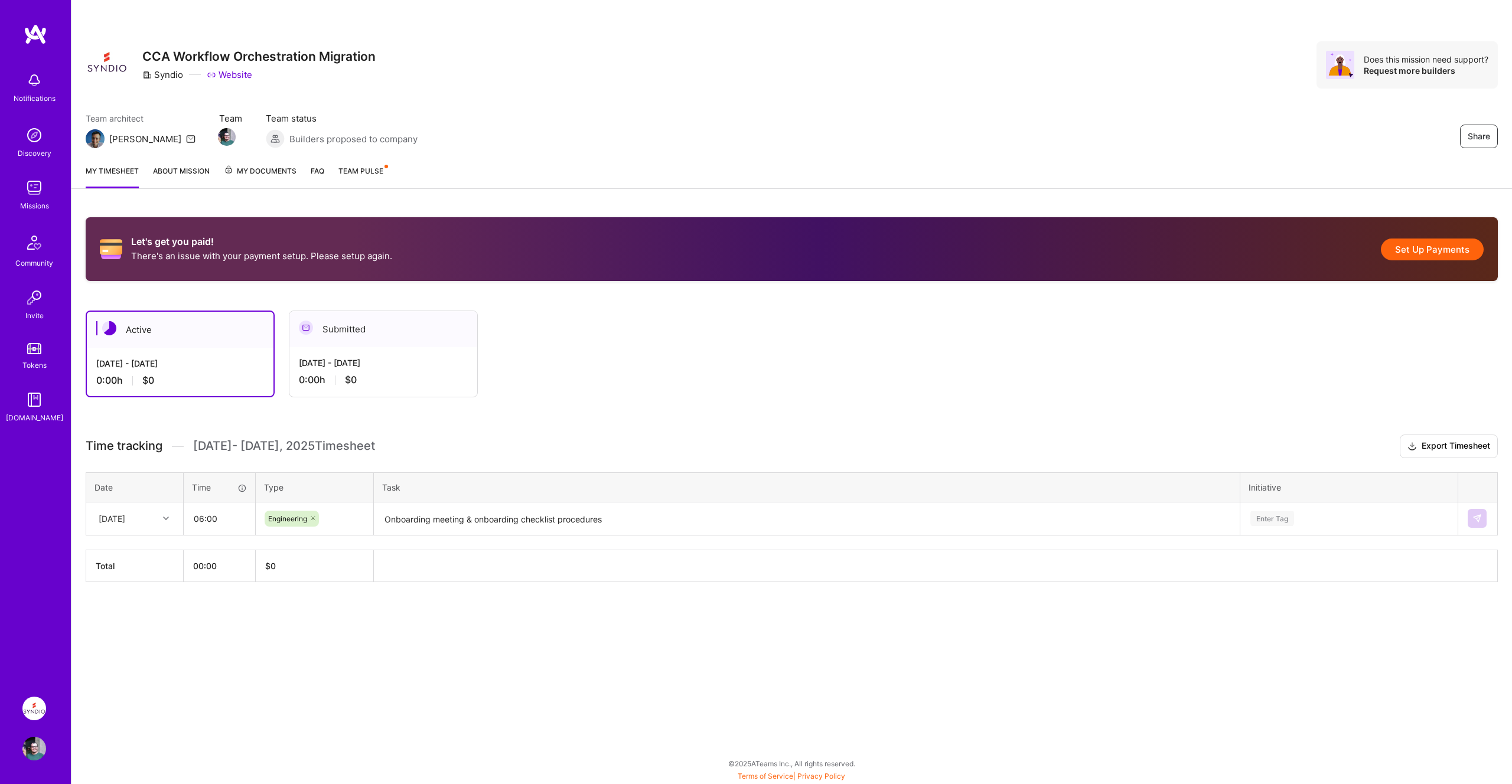
click at [491, 565] on th at bounding box center [936, 565] width 1124 height 32
click at [125, 562] on th "Total" at bounding box center [135, 565] width 97 height 32
click at [788, 626] on div "Let's get you paid! There's an issue with your payment setup. Please setup agai…" at bounding box center [792, 422] width 1441 height 437
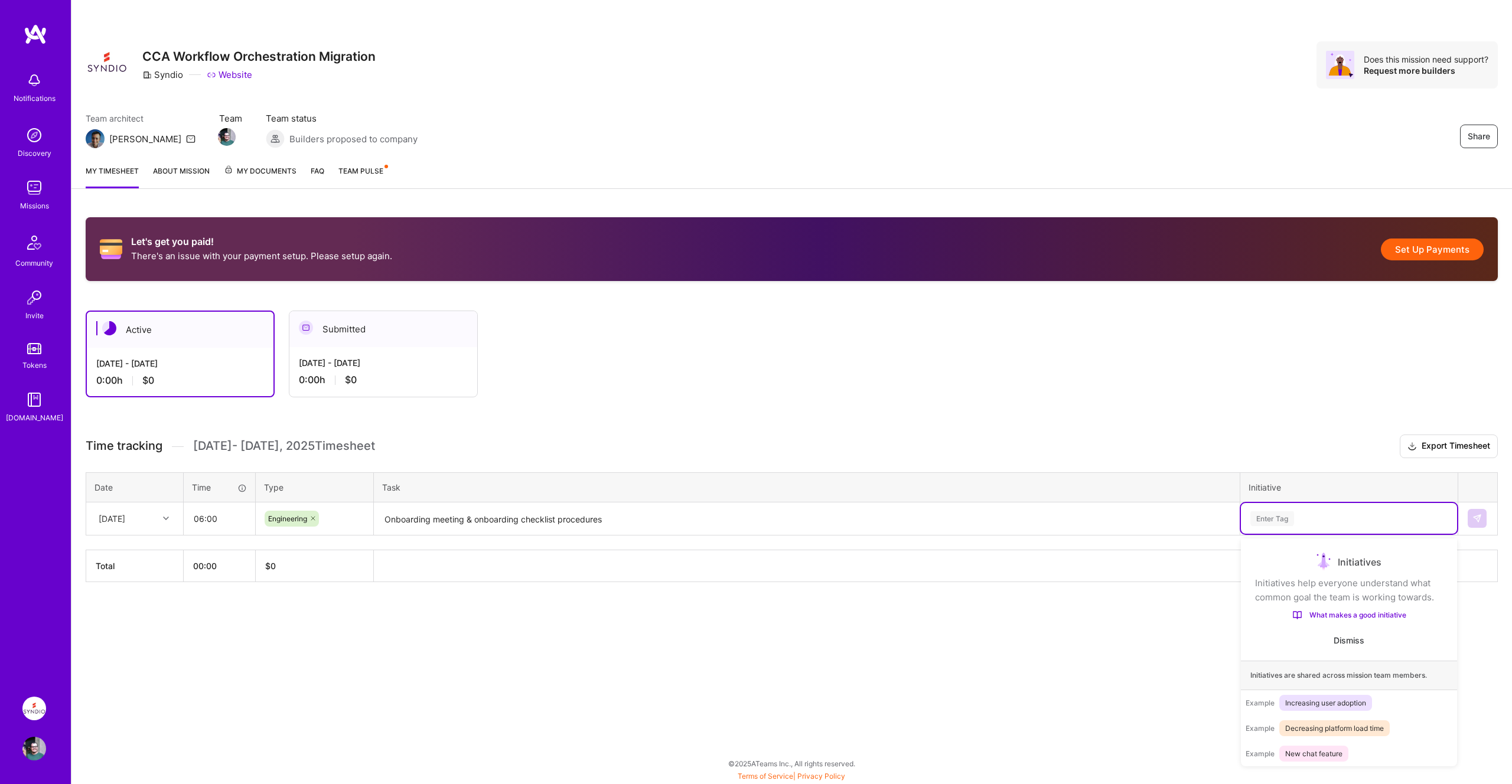
click at [1276, 513] on div "Enter Tag" at bounding box center [1272, 518] width 44 height 18
click at [1190, 604] on div "Let's get you paid! There's an issue with your payment setup. Please setup agai…" at bounding box center [792, 422] width 1441 height 437
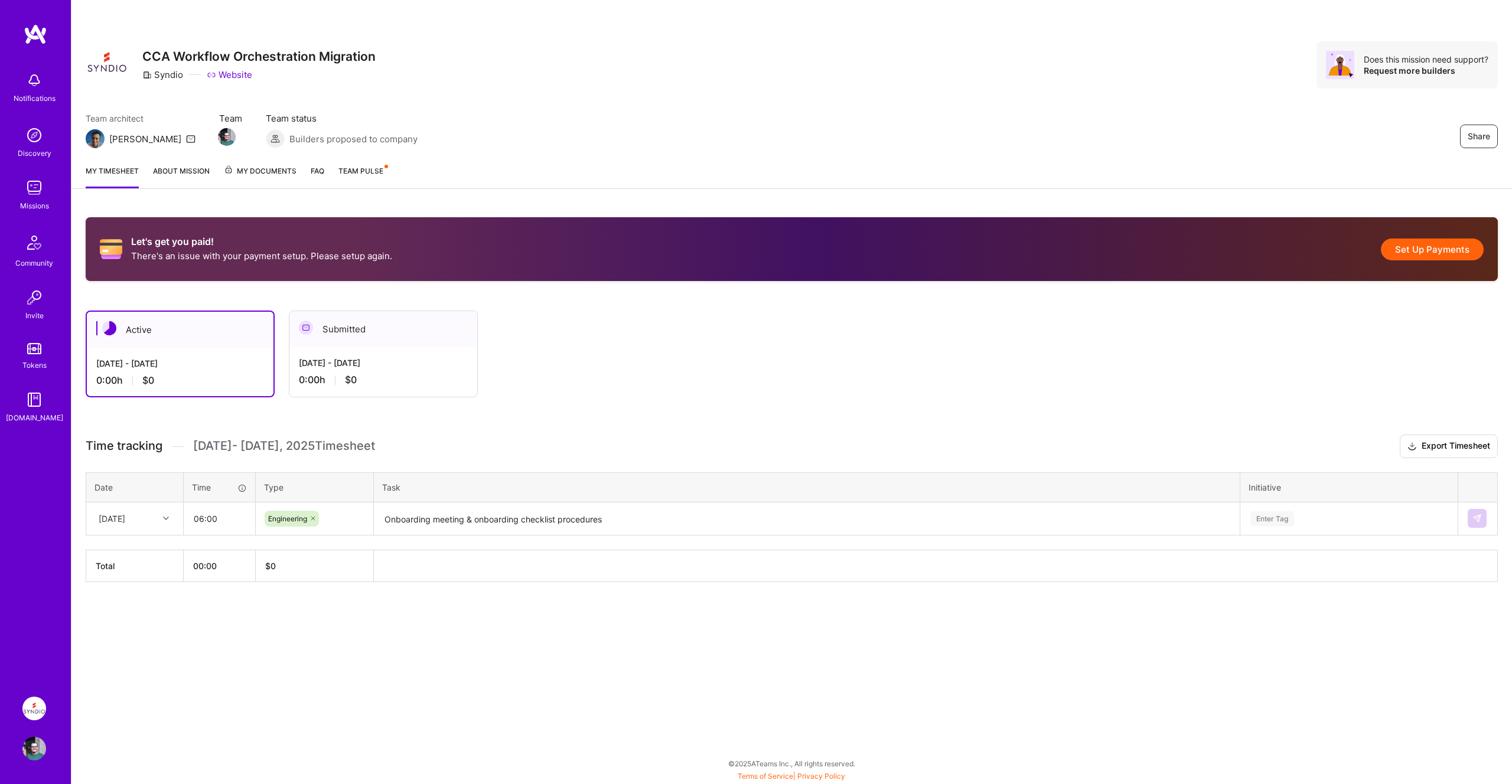
click at [1359, 515] on div "Enter Tag" at bounding box center [1349, 518] width 199 height 15
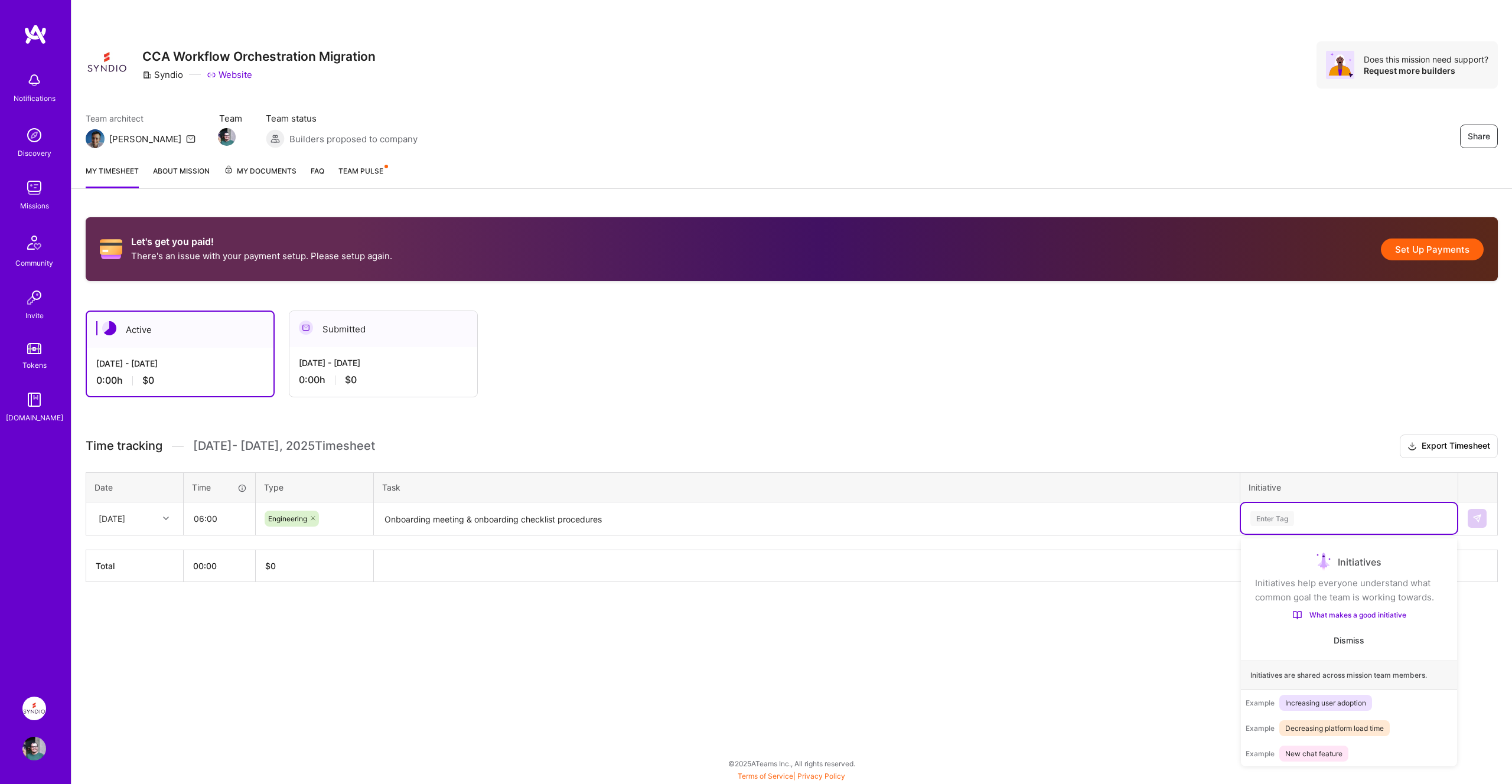
click at [1348, 640] on span "Dismiss" at bounding box center [1349, 640] width 30 height 12
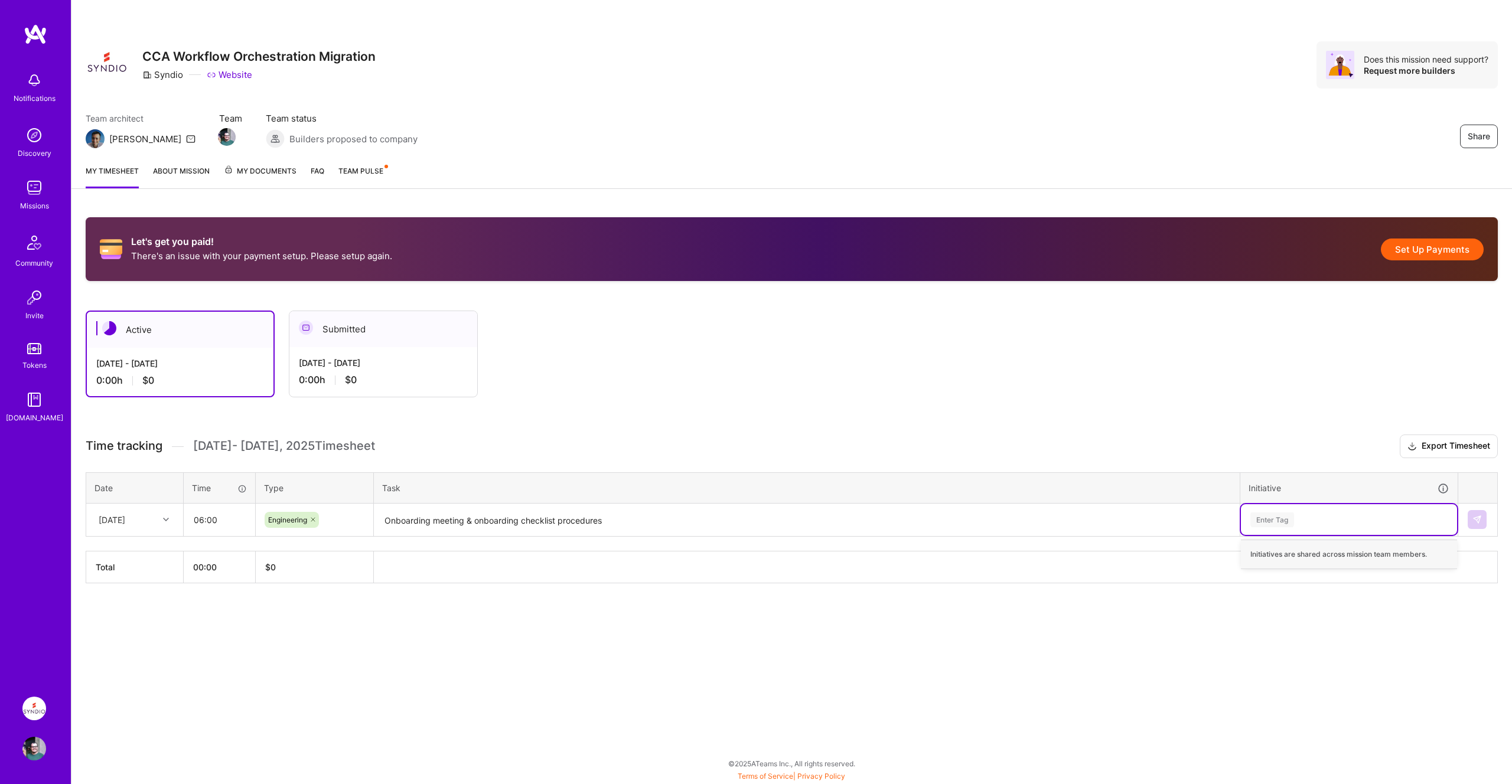
click at [1280, 554] on div "Initiatives are shared across mission team members." at bounding box center [1348, 554] width 216 height 30
drag, startPoint x: 1294, startPoint y: 652, endPoint x: 1302, endPoint y: 637, distance: 17.0
click at [1294, 652] on div "Share CCA Workflow Orchestration Migration Syndio Website Does this mission nee…" at bounding box center [792, 392] width 1441 height 784
click at [1324, 524] on div "Enter Tag" at bounding box center [1349, 520] width 199 height 15
click at [1491, 517] on td at bounding box center [1478, 519] width 40 height 33
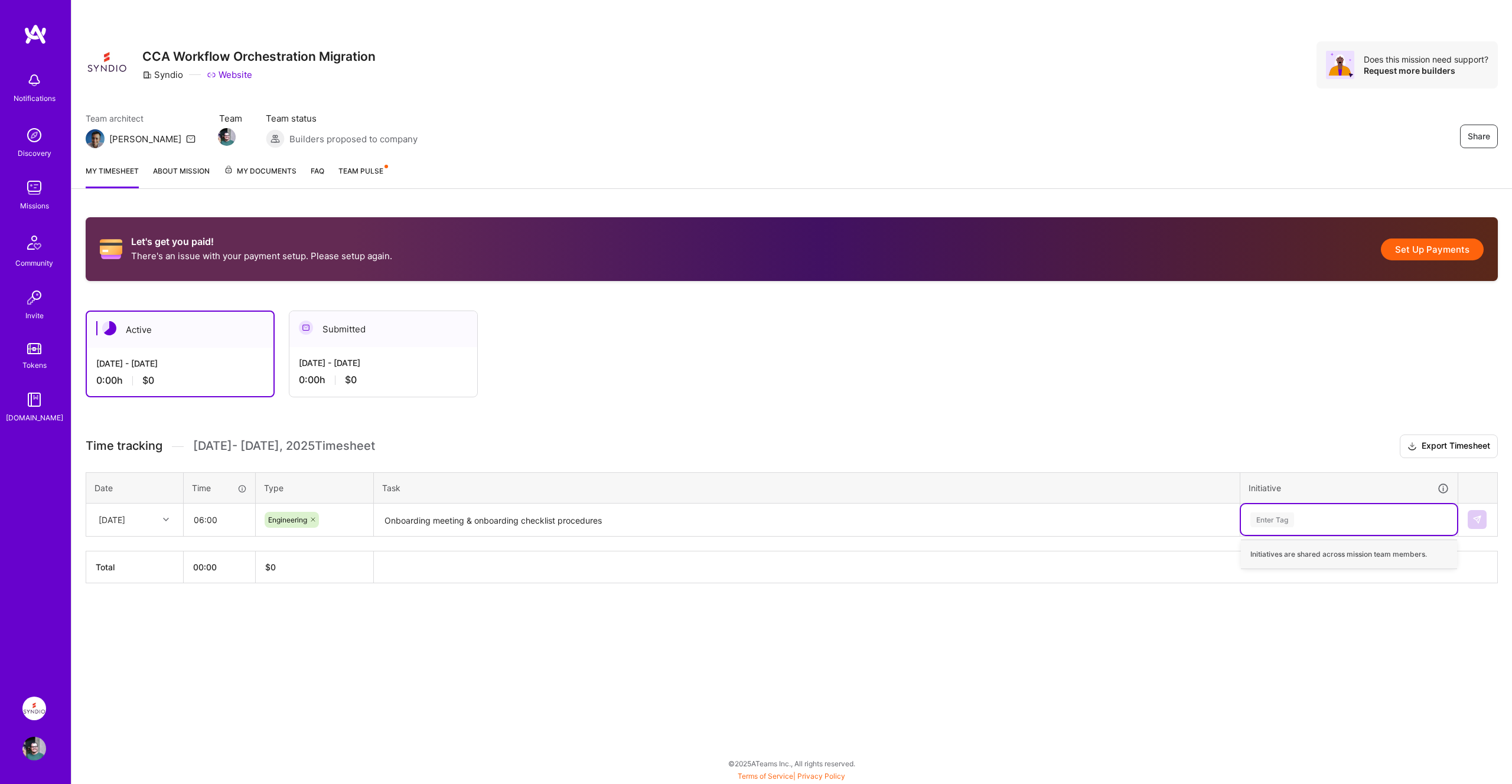
click at [1322, 515] on div "Enter Tag" at bounding box center [1349, 520] width 199 height 15
click at [1306, 554] on div "Initiatives are shared across mission team members." at bounding box center [1348, 554] width 216 height 30
click at [1303, 518] on div "Enter Tag" at bounding box center [1349, 520] width 199 height 15
type input "Onoarding"
click at [1304, 588] on span "Onoarding" at bounding box center [1308, 589] width 46 height 16
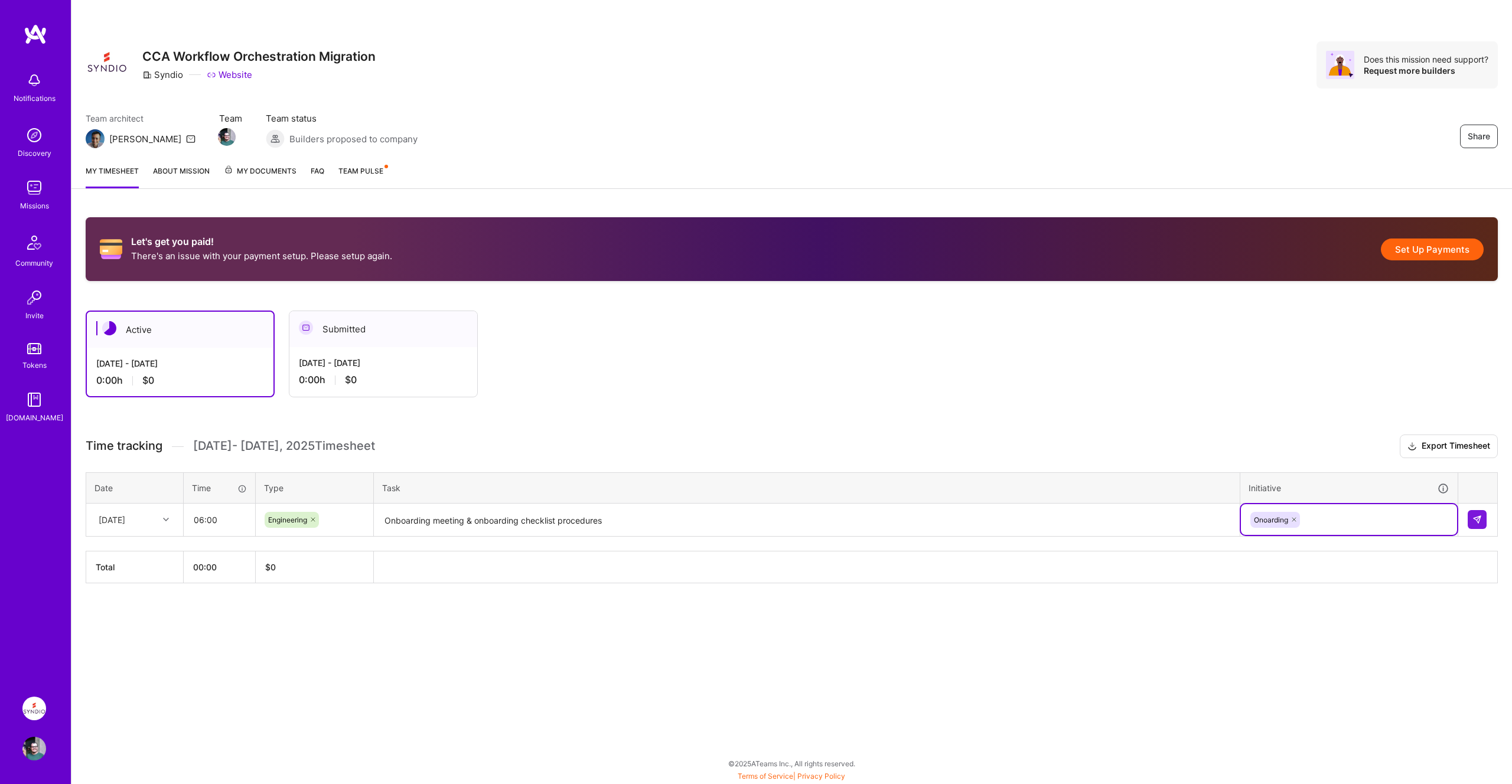
click at [1293, 519] on icon at bounding box center [1294, 519] width 3 height 3
click at [1301, 520] on div "Enter Tag" at bounding box center [1349, 520] width 199 height 15
click at [1447, 582] on span "Hide" at bounding box center [1443, 583] width 15 height 16
click at [1306, 438] on h3 "Time tracking Sep 1 - Sep 15 , 2025 Timesheet Export Timesheet" at bounding box center [792, 447] width 1412 height 24
click at [1330, 528] on div "Enter Tag" at bounding box center [1348, 519] width 216 height 30
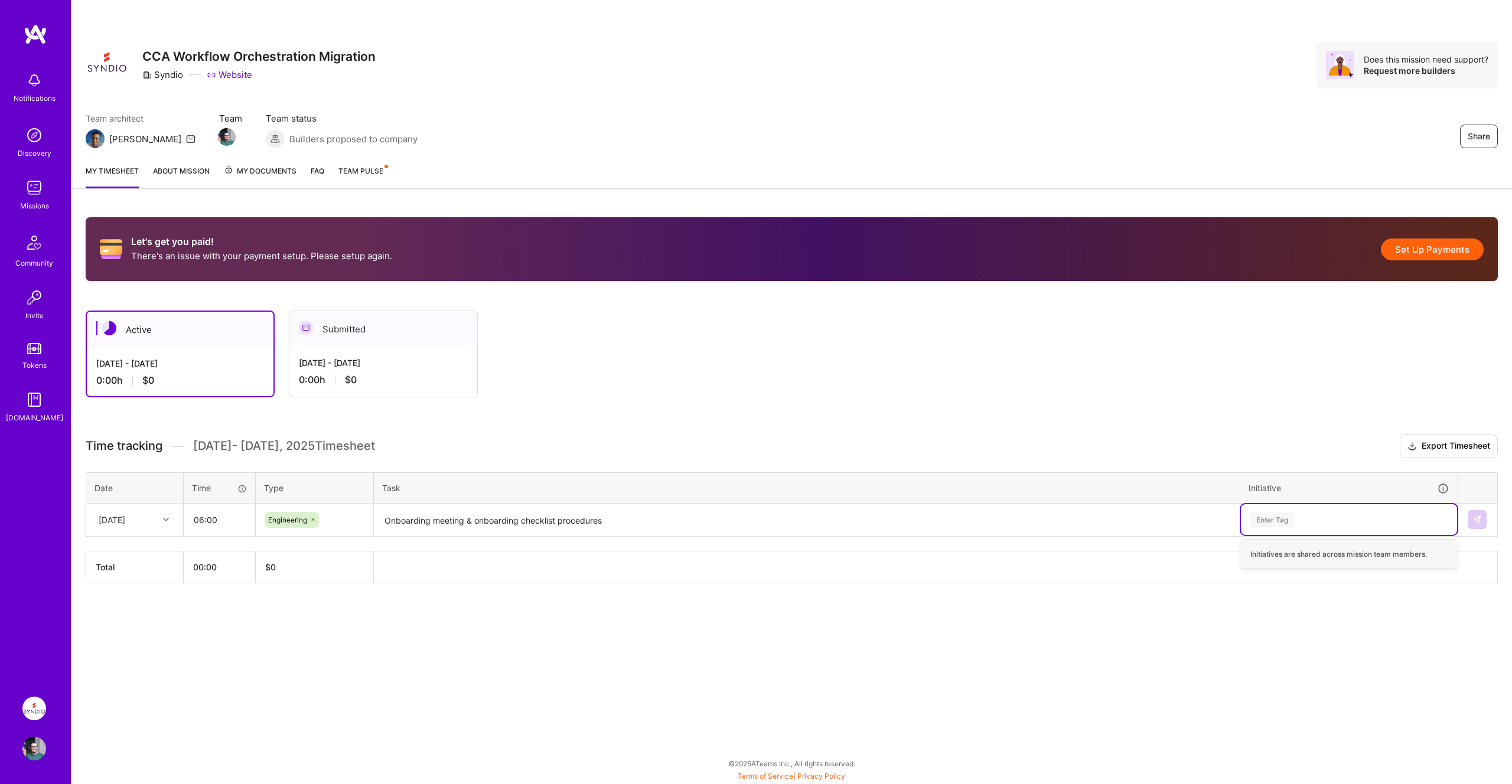
click at [1313, 558] on div "Initiatives are shared across mission team members." at bounding box center [1348, 554] width 216 height 30
click at [1313, 558] on div "Initiatives are shared across mission team members." at bounding box center [1348, 554] width 216 height 30
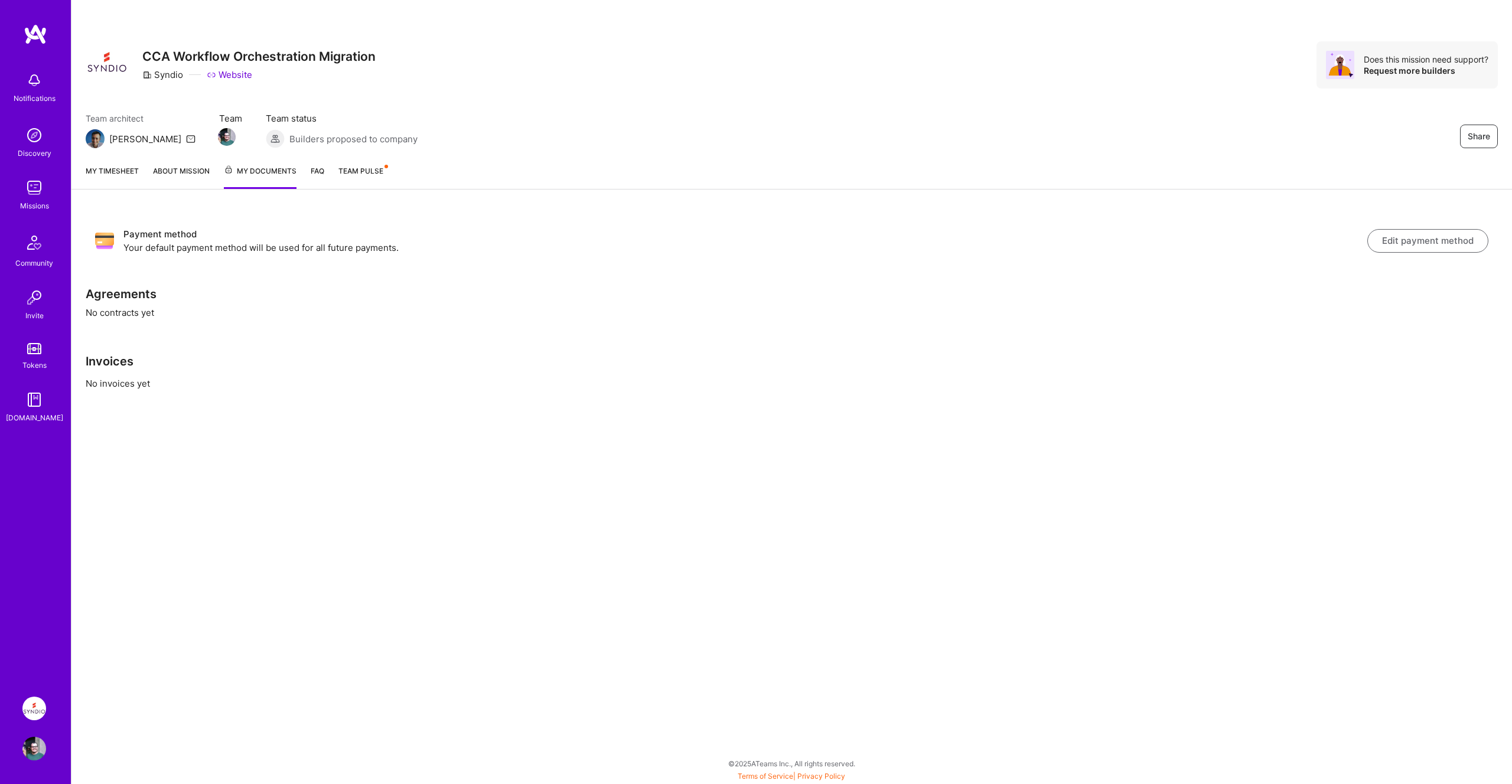
click at [353, 175] on link "Team Pulse" at bounding box center [362, 177] width 49 height 24
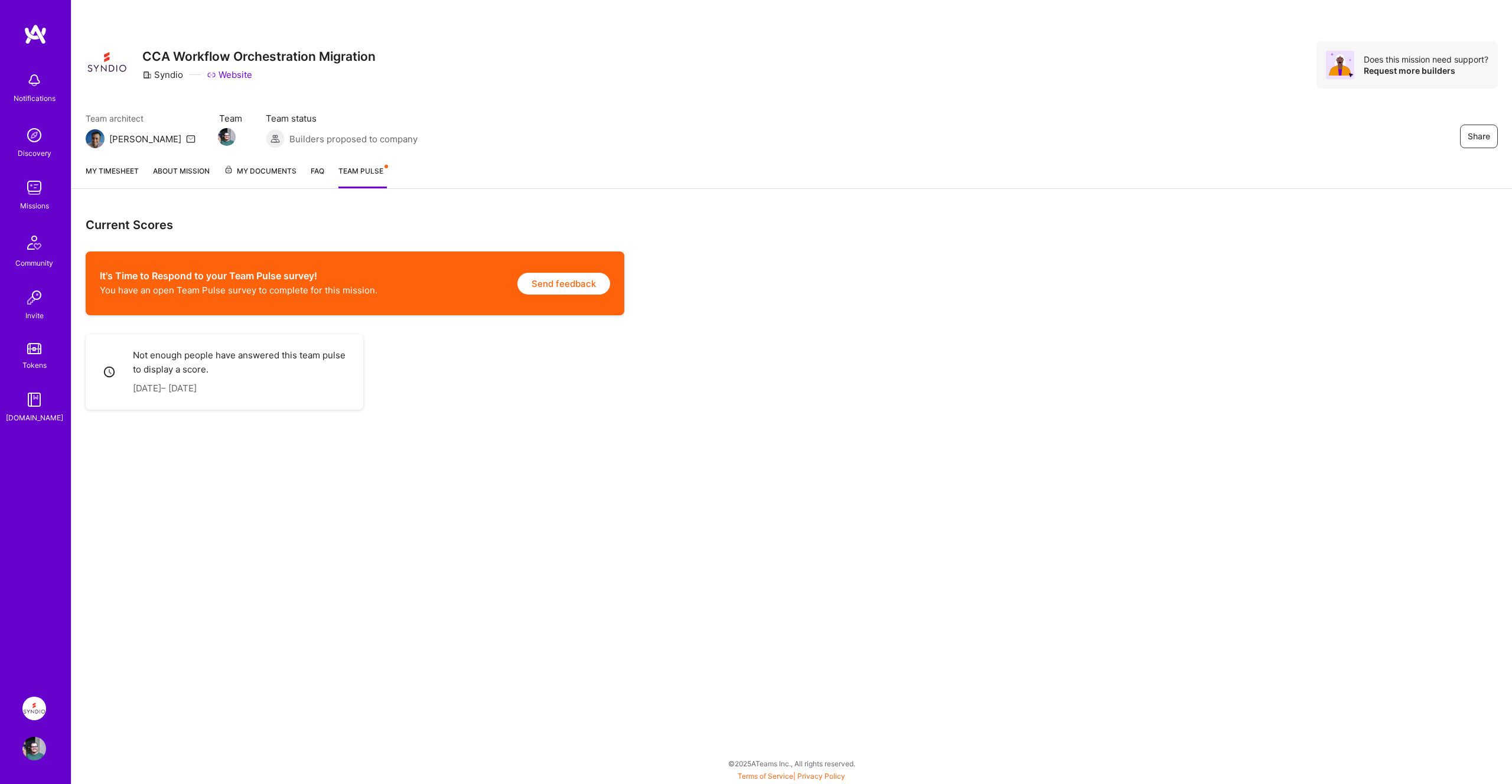
drag, startPoint x: 142, startPoint y: 354, endPoint x: 219, endPoint y: 369, distance: 78.4
click at [219, 369] on p "Not enough people have answered this team pulse to display a score." at bounding box center [241, 363] width 216 height 29
drag, startPoint x: 216, startPoint y: 369, endPoint x: 132, endPoint y: 357, distance: 84.9
click at [133, 357] on p "Not enough people have answered this team pulse to display a score." at bounding box center [241, 363] width 216 height 29
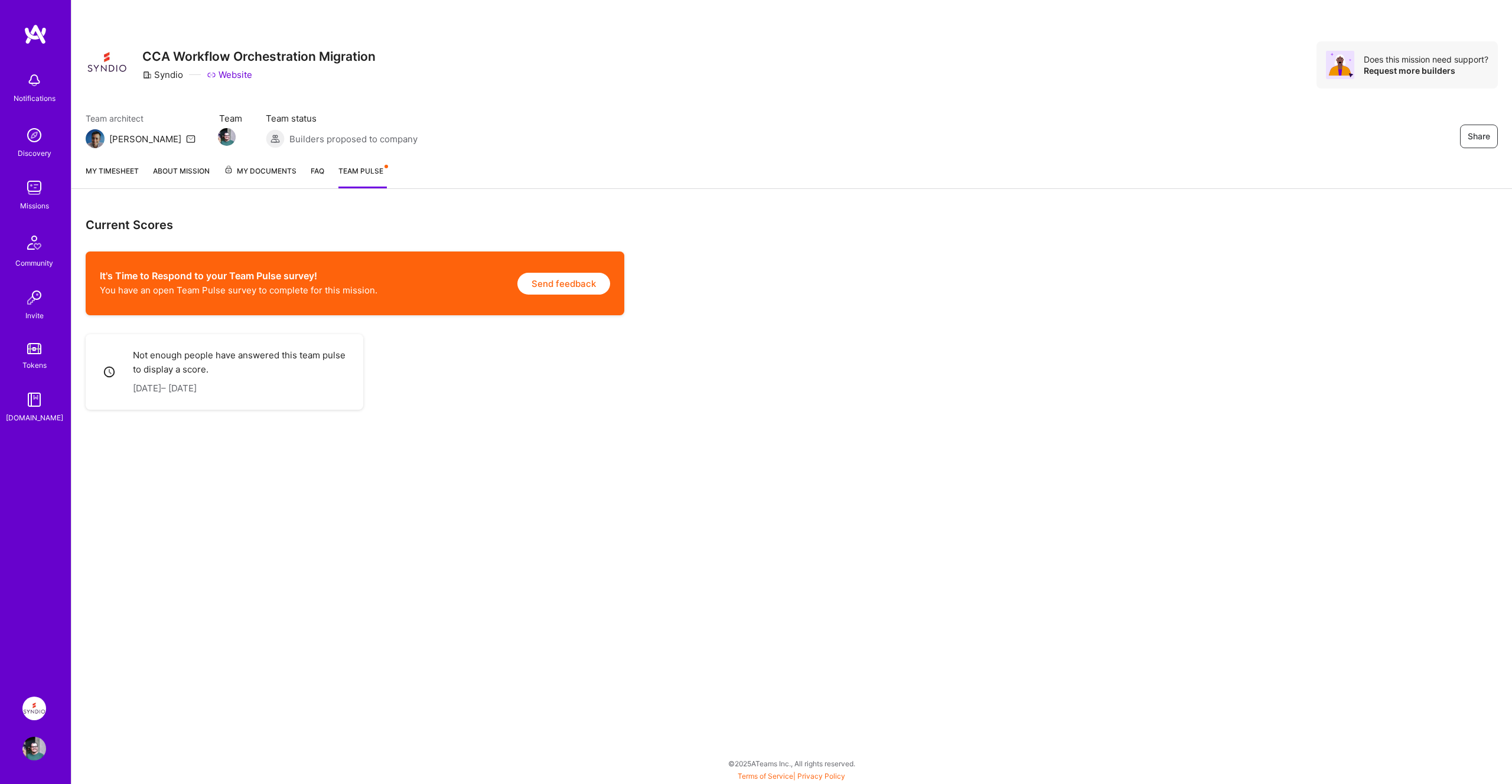
click at [310, 174] on link "FAQ" at bounding box center [317, 177] width 14 height 24
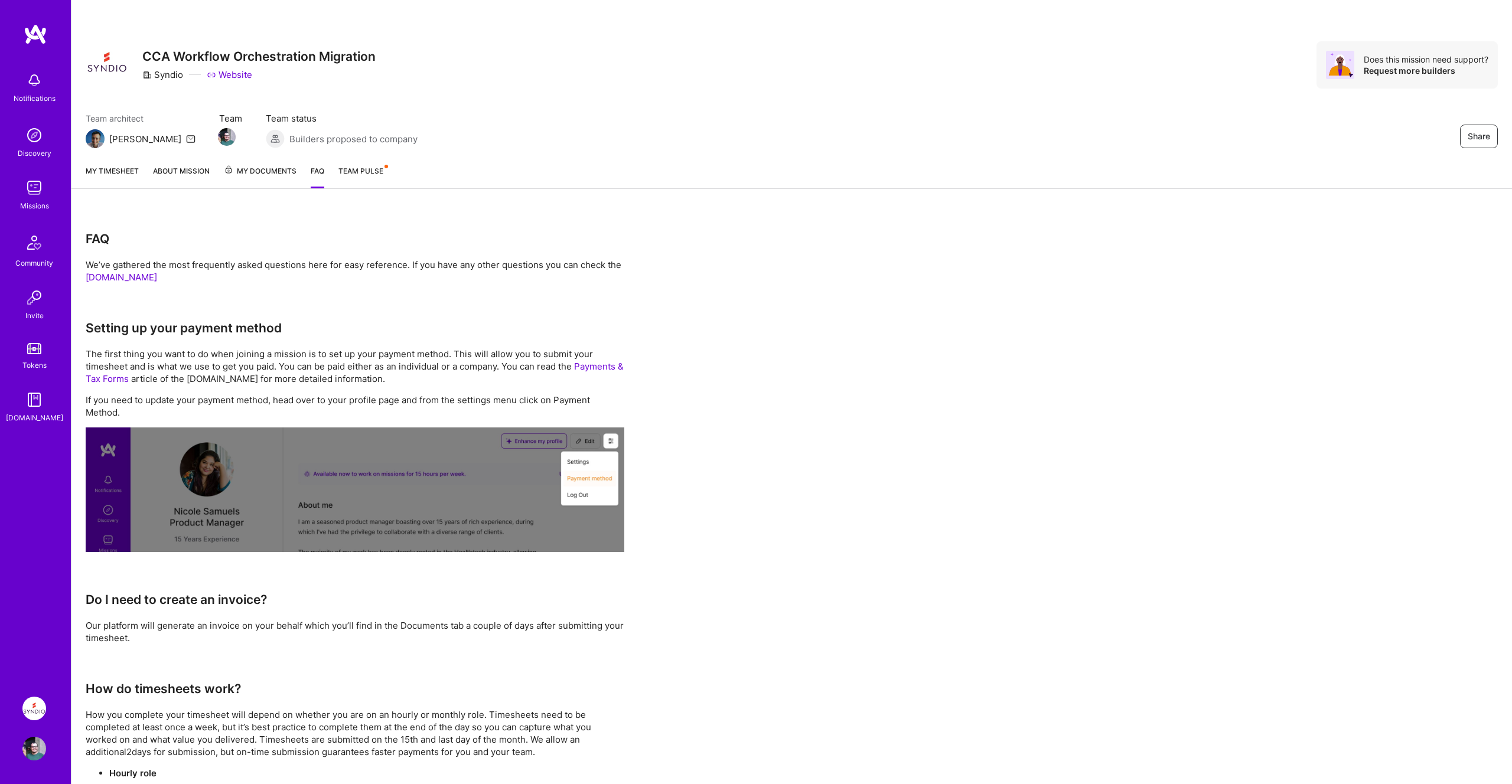
click at [282, 174] on span "My Documents" at bounding box center [260, 171] width 73 height 13
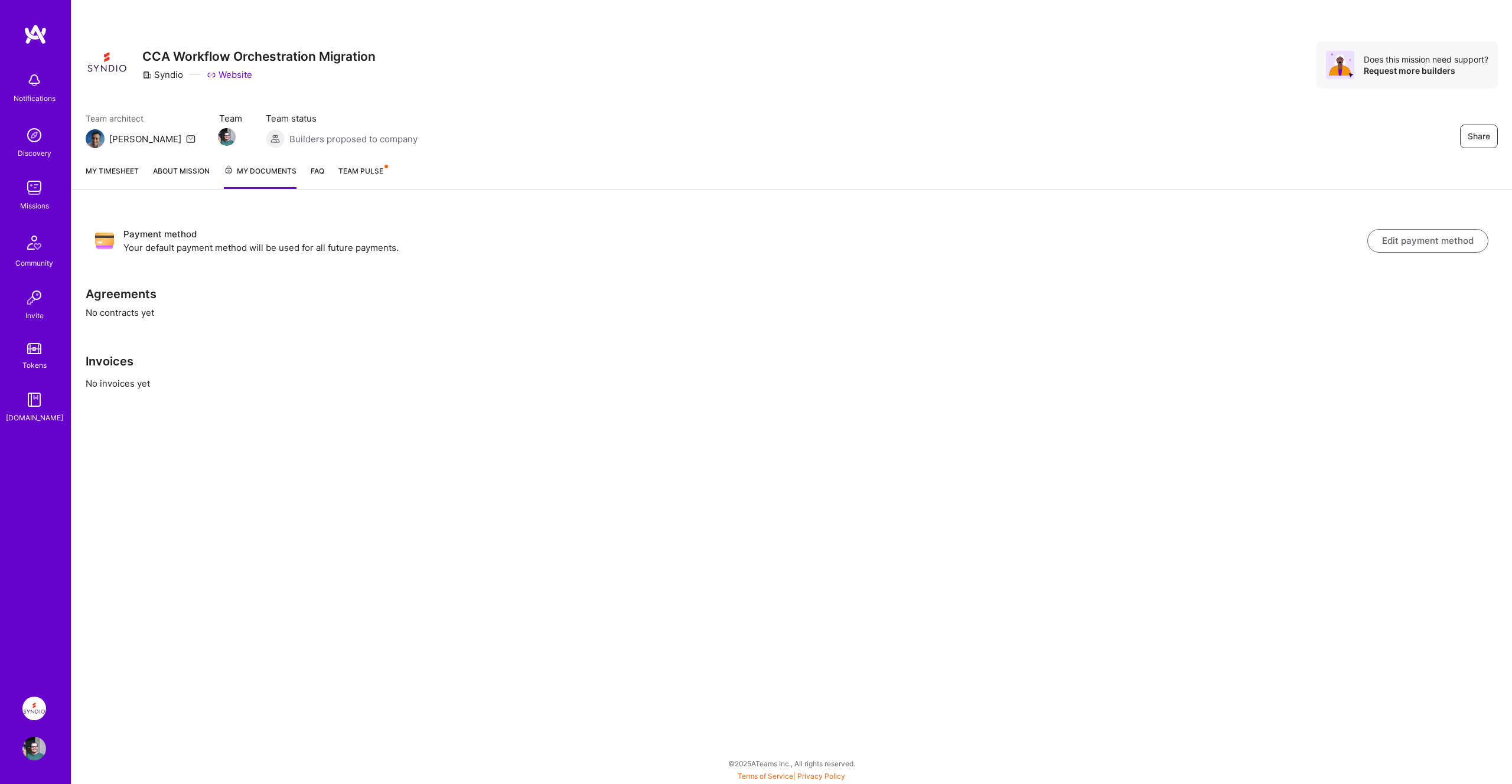
click at [1426, 243] on button "Edit payment method" at bounding box center [1428, 241] width 121 height 24
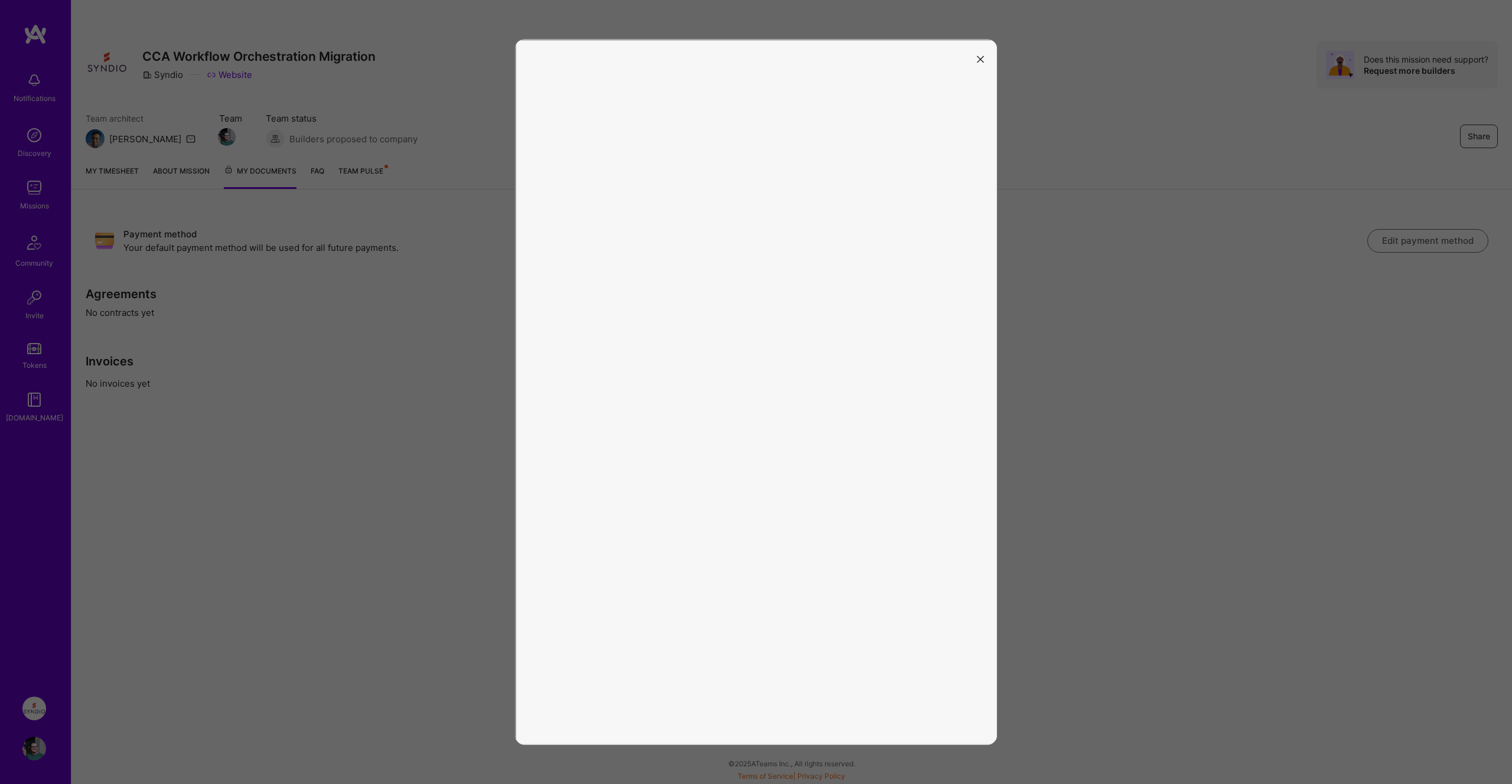
click at [981, 58] on icon "modal" at bounding box center [980, 59] width 7 height 7
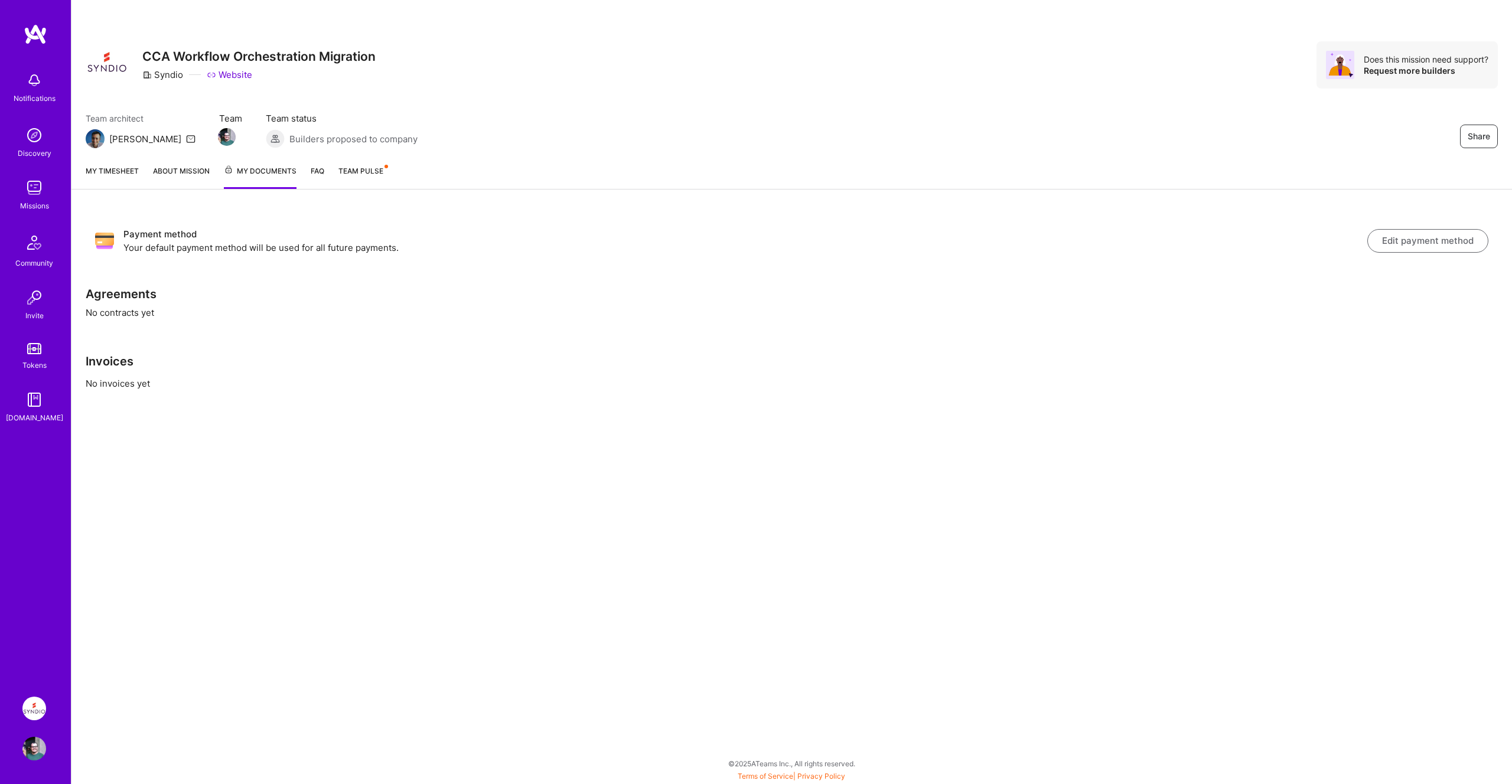
click at [1344, 167] on div "My timesheet About Mission My Documents FAQ Team Pulse" at bounding box center [792, 172] width 1441 height 34
click at [570, 255] on div "Payment method Your default payment method will be used for all future payments…" at bounding box center [792, 240] width 1412 height 45
click at [242, 238] on h3 "Payment method" at bounding box center [745, 234] width 1244 height 14
drag, startPoint x: 145, startPoint y: 246, endPoint x: 428, endPoint y: 247, distance: 283.0
click at [428, 247] on p "Your default payment method will be used for all future payments." at bounding box center [745, 248] width 1244 height 13
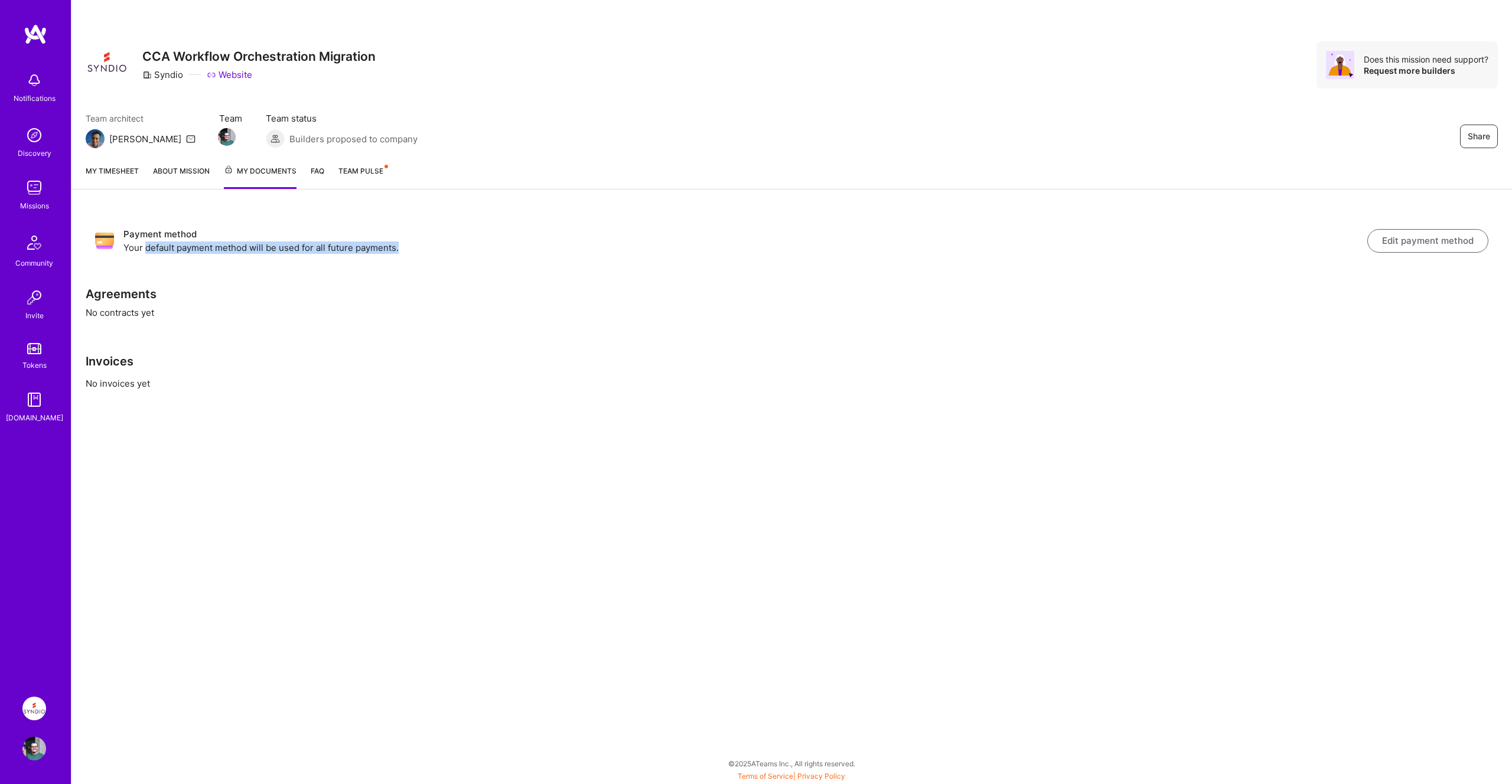
click at [428, 247] on p "Your default payment method will be used for all future payments." at bounding box center [745, 248] width 1244 height 13
click at [1394, 238] on button "Edit payment method" at bounding box center [1428, 241] width 121 height 24
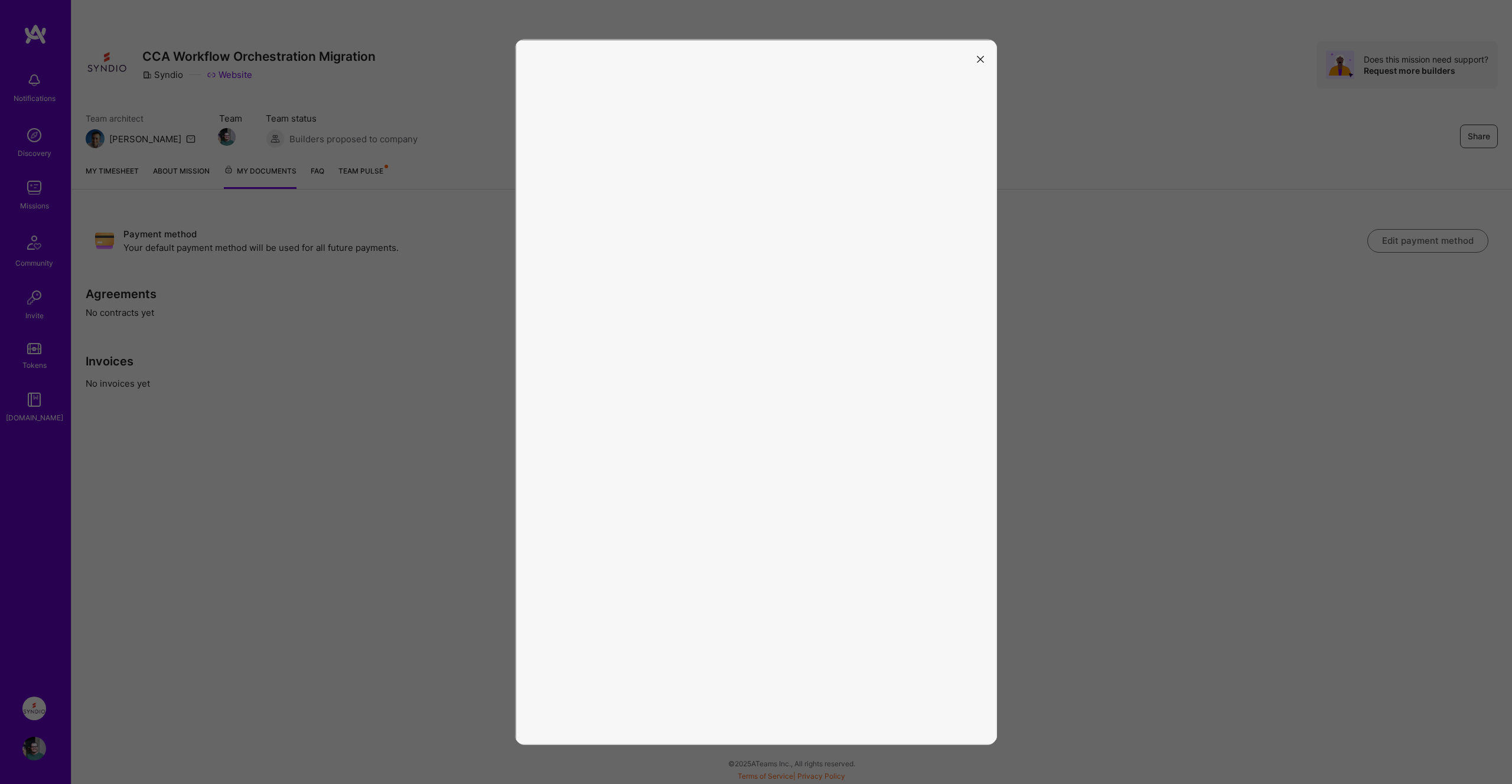
click at [1077, 591] on div at bounding box center [756, 392] width 1512 height 784
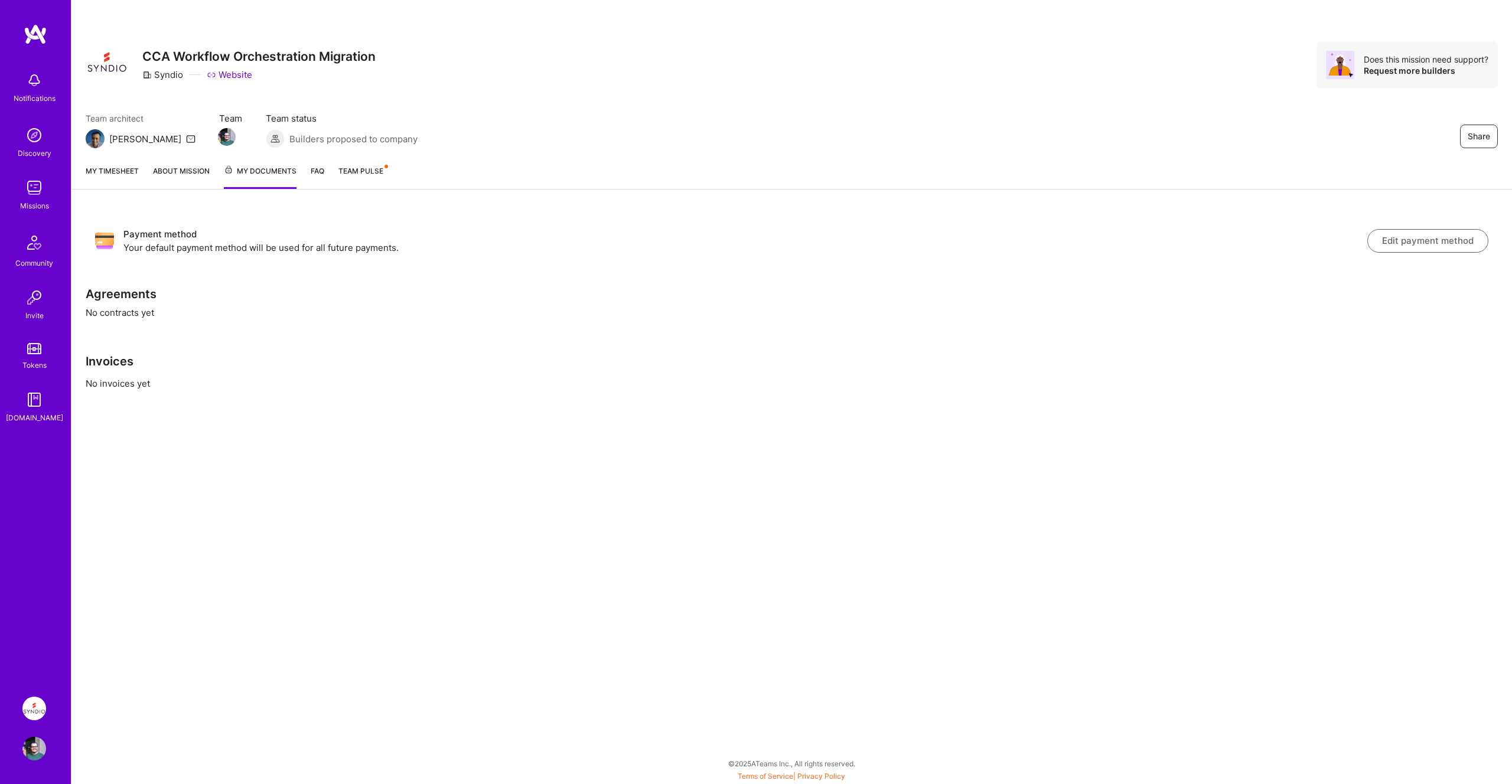
click at [1425, 235] on button "Edit payment method" at bounding box center [1428, 241] width 121 height 24
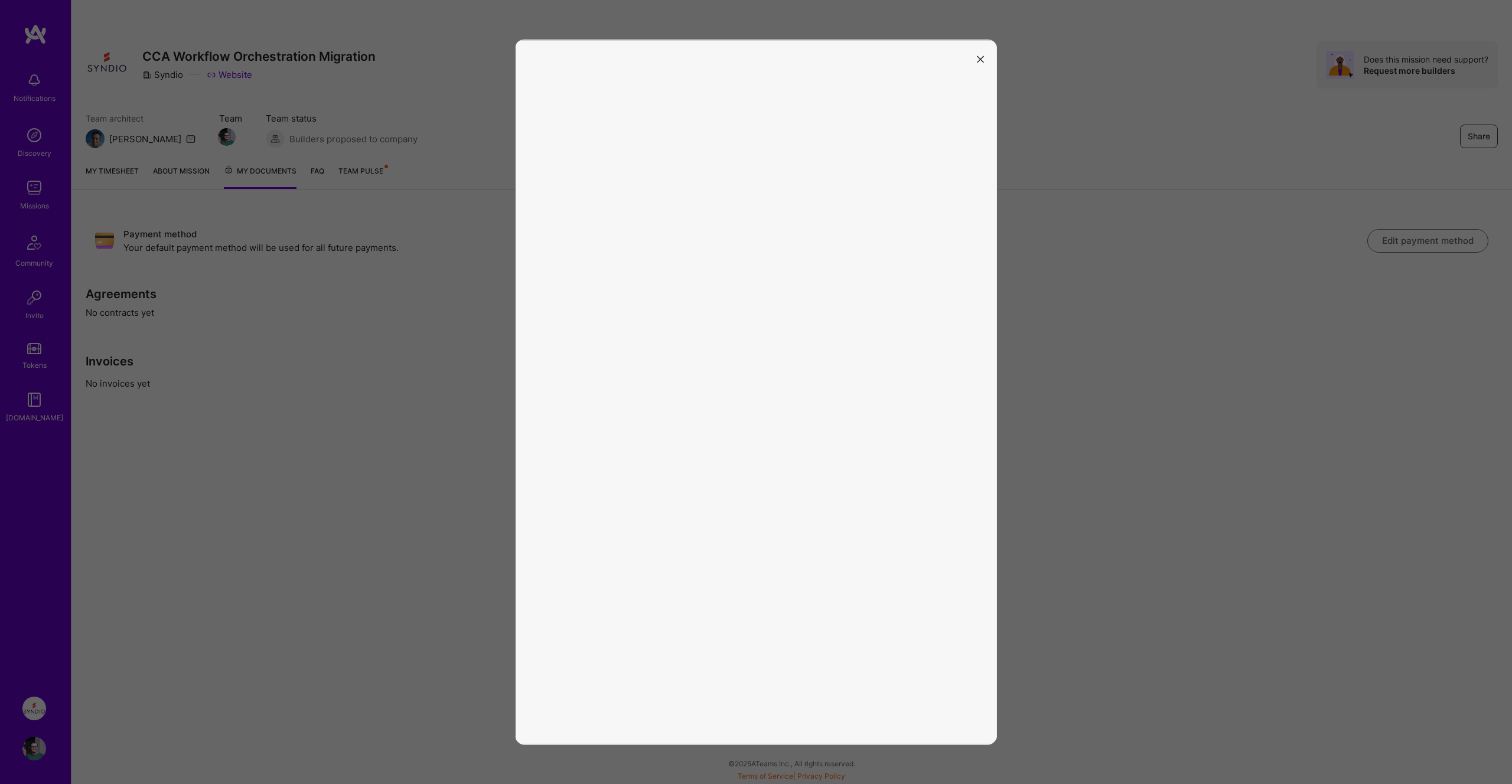
click at [981, 61] on icon "modal" at bounding box center [980, 59] width 7 height 7
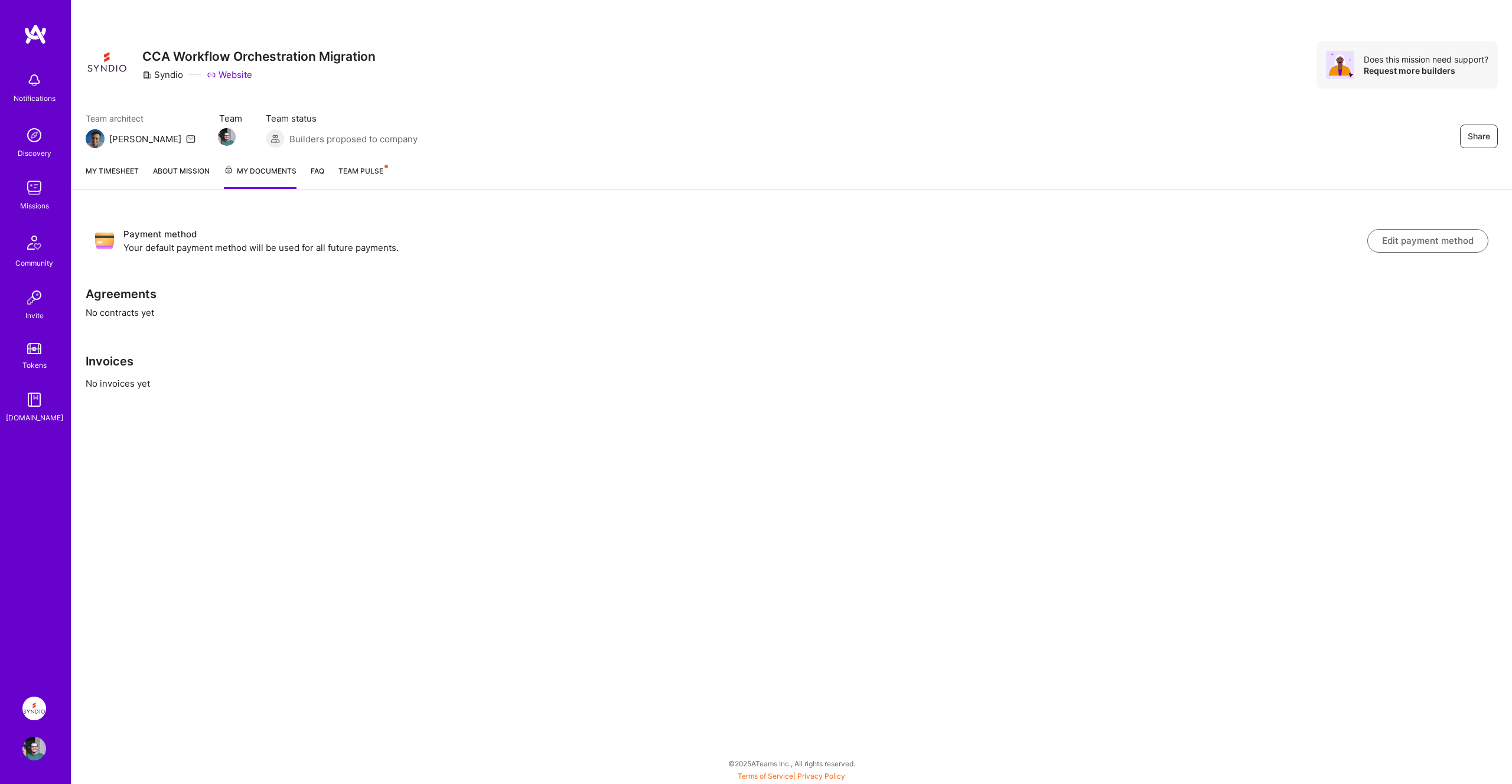
click at [129, 171] on link "My timesheet" at bounding box center [112, 177] width 53 height 24
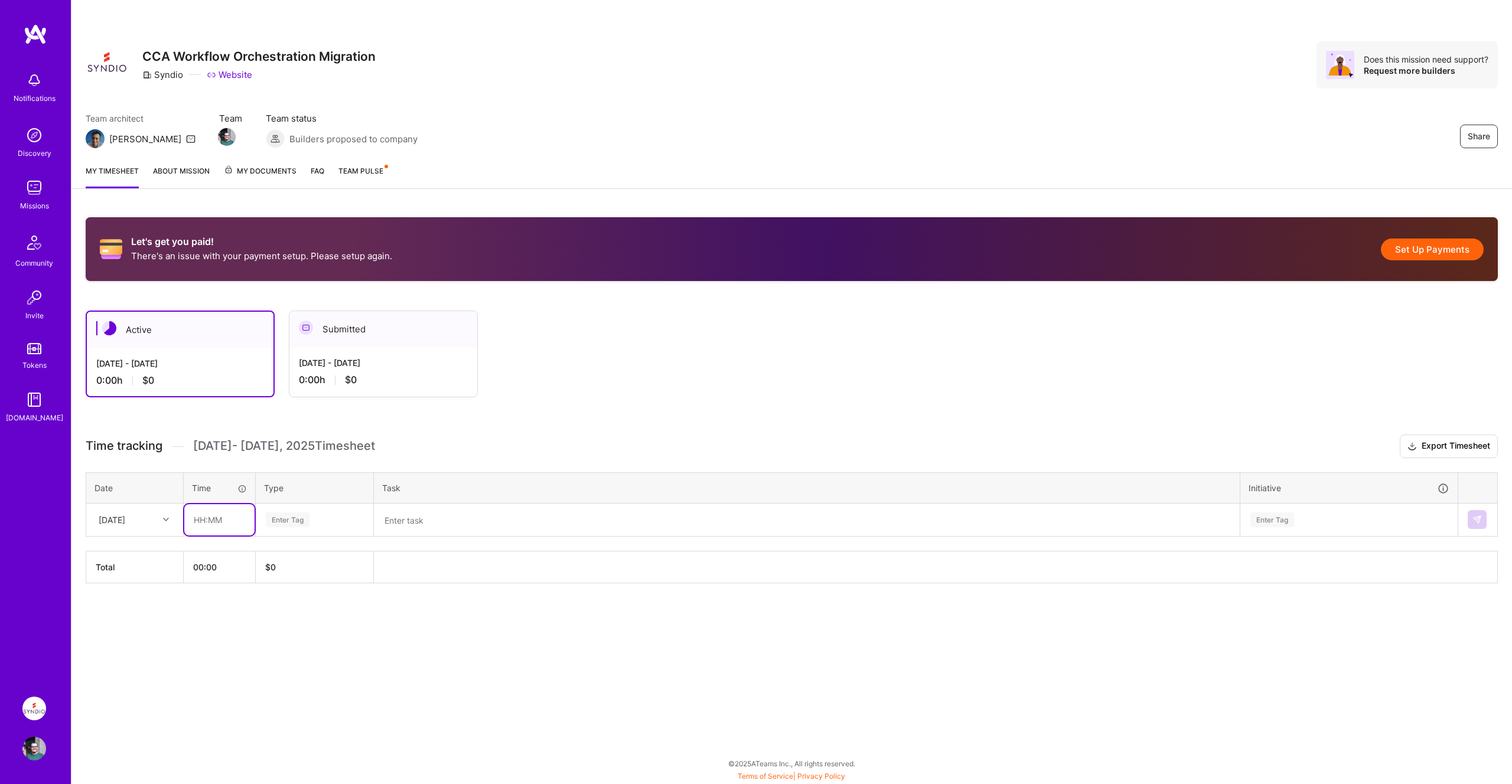
click at [214, 520] on input "text" at bounding box center [219, 519] width 70 height 31
type input "06:00"
click at [325, 644] on div "Engineering" at bounding box center [314, 641] width 116 height 28
click at [416, 524] on textarea at bounding box center [807, 520] width 863 height 30
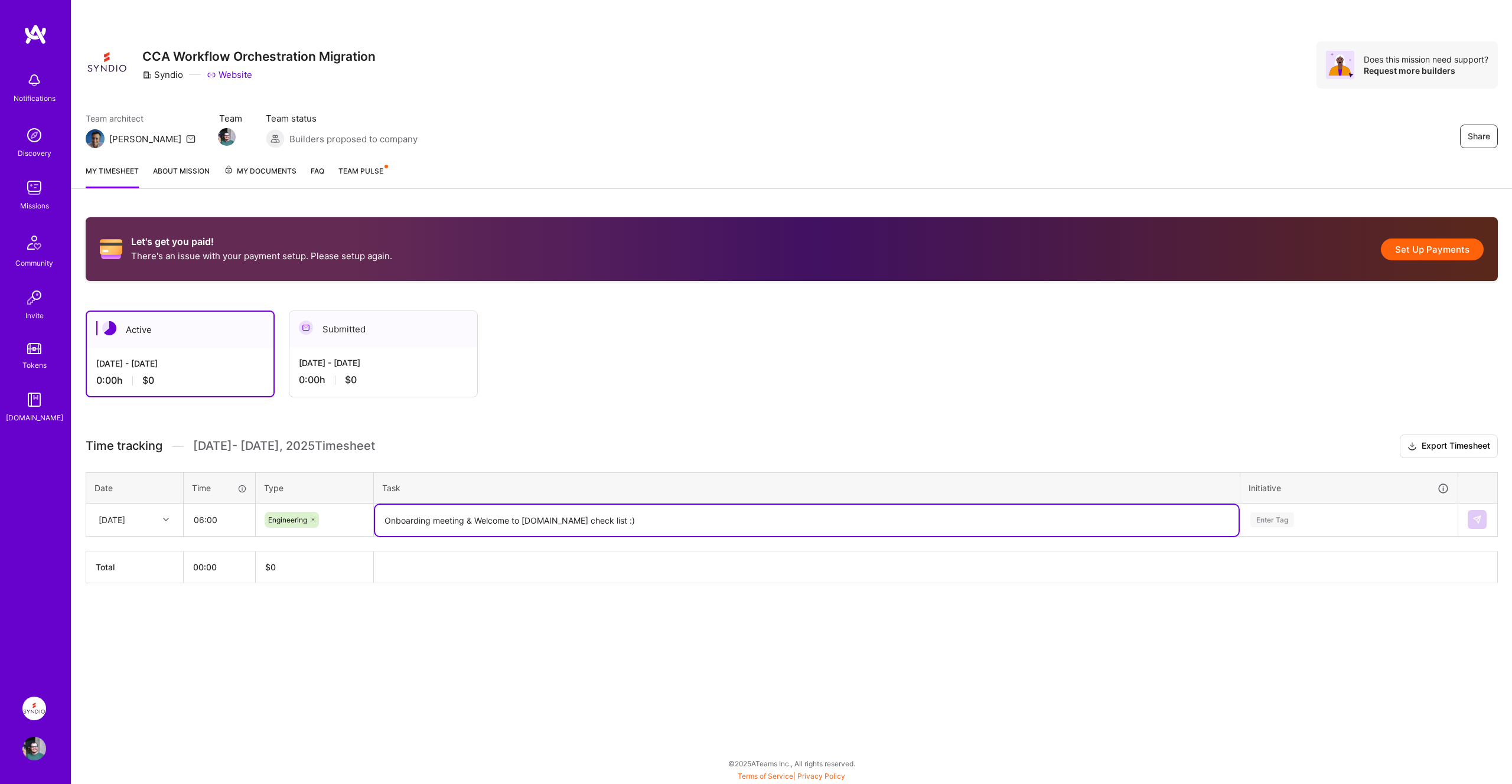
click at [1299, 514] on div "Enter Tag" at bounding box center [1349, 520] width 199 height 15
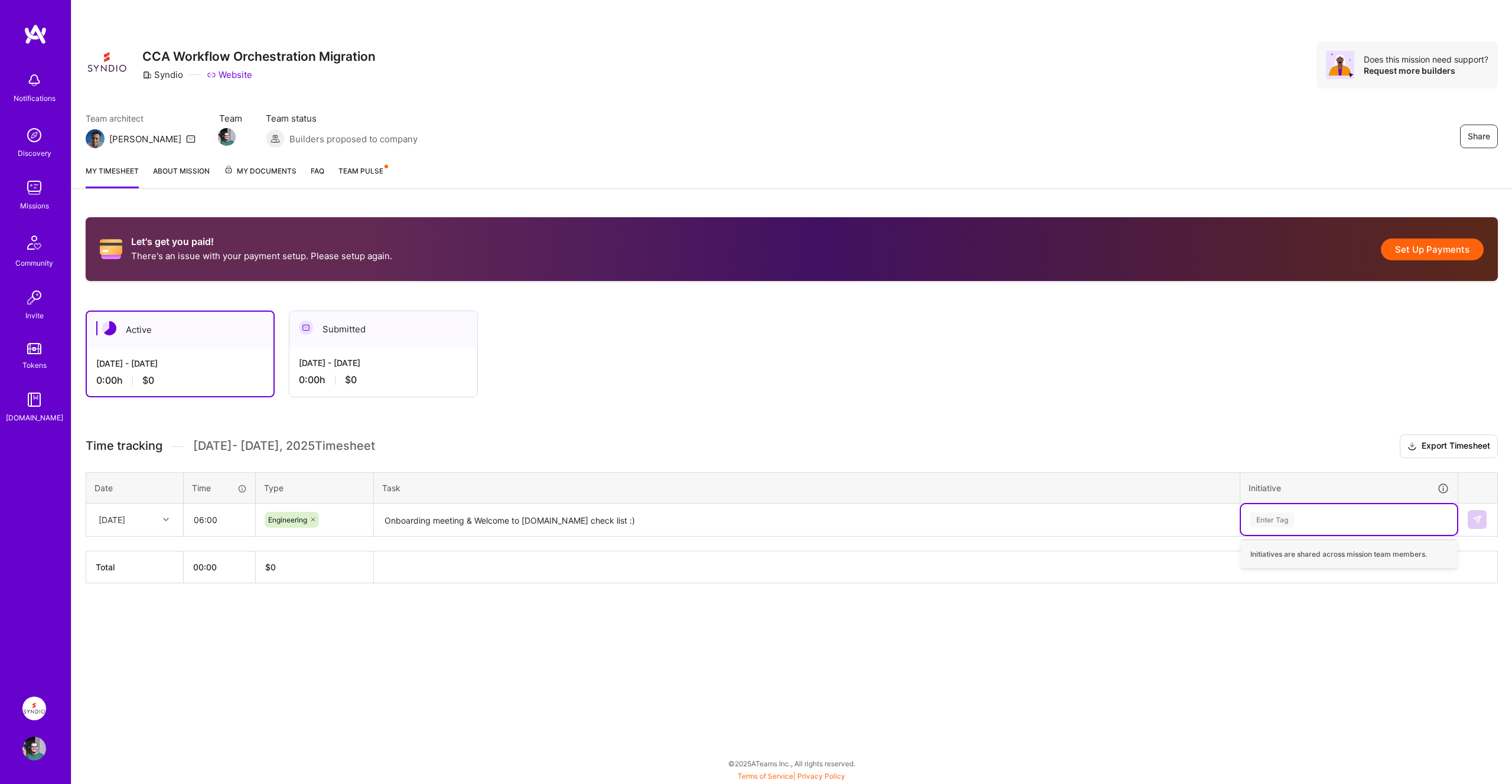
click at [1324, 554] on div "Initiatives are shared across mission team members." at bounding box center [1348, 554] width 216 height 30
click at [1324, 529] on div "Enter Tag" at bounding box center [1348, 519] width 216 height 30
click at [1320, 521] on div "Enter Tag" at bounding box center [1349, 520] width 199 height 15
click at [1202, 412] on div "Let's get you paid! There's an issue with your payment setup. Please setup agai…" at bounding box center [792, 422] width 1441 height 438
click at [1301, 513] on div "Enter Tag" at bounding box center [1349, 520] width 199 height 15
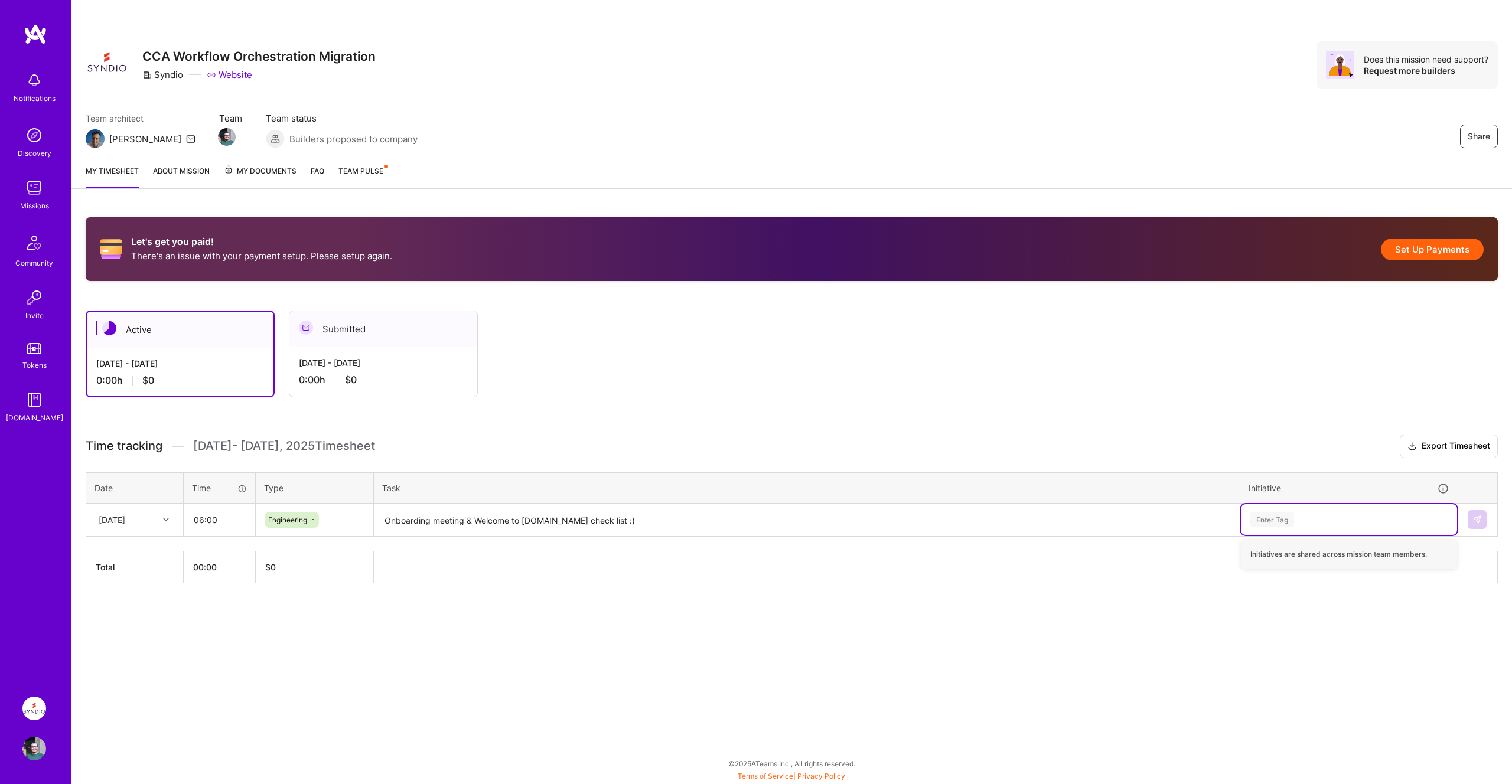
click at [1302, 551] on div "Initiatives are shared across mission team members." at bounding box center [1348, 554] width 216 height 30
drag, startPoint x: 1280, startPoint y: 551, endPoint x: 1413, endPoint y: 559, distance: 133.2
click at [1411, 561] on div "Initiatives are shared across mission team members." at bounding box center [1348, 554] width 216 height 30
drag, startPoint x: 1425, startPoint y: 554, endPoint x: 1297, endPoint y: 550, distance: 128.1
click at [1297, 550] on div "Initiatives are shared across mission team members." at bounding box center [1348, 554] width 216 height 30
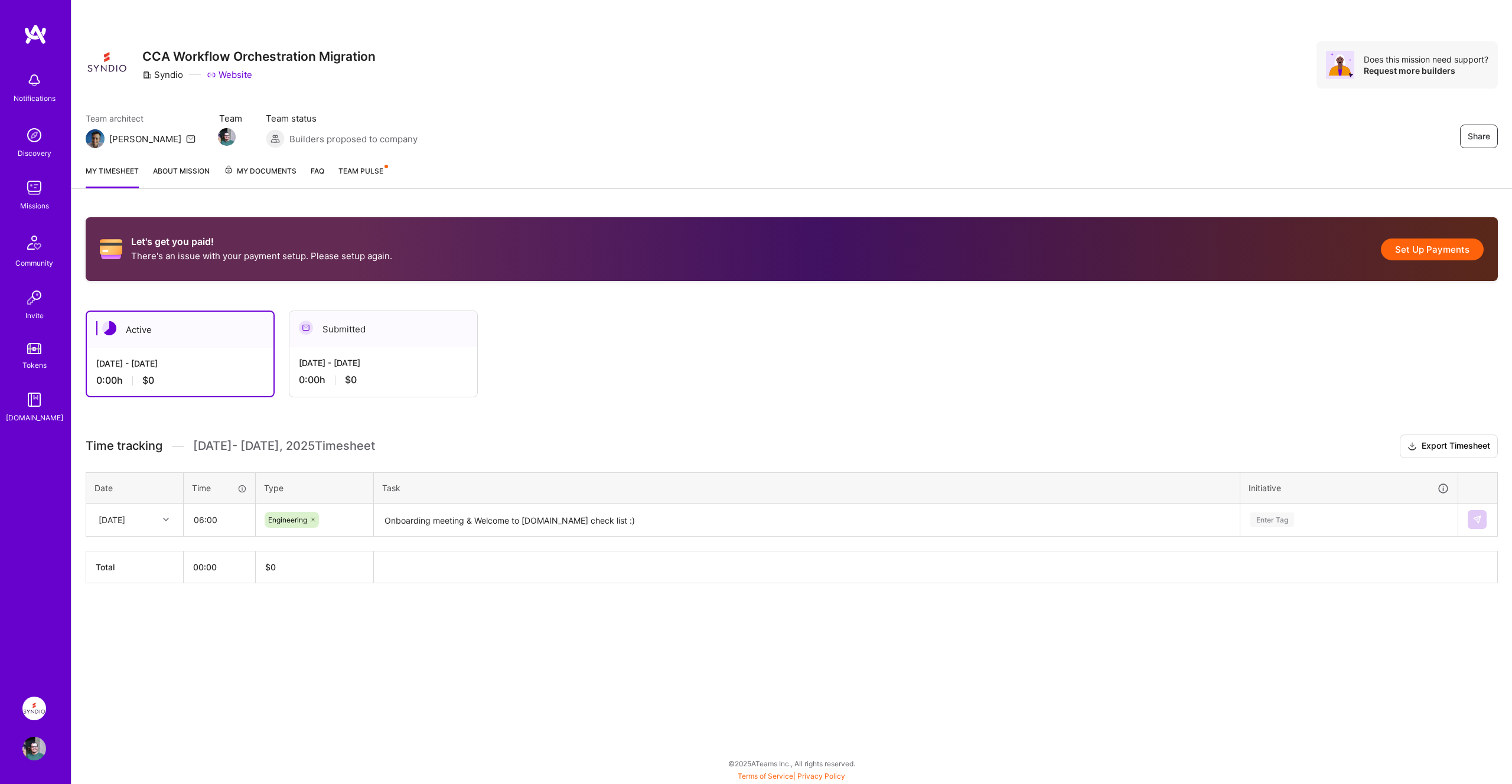
click at [653, 524] on textarea "Onboarding meeting & Welcome to Synd.io check list :)" at bounding box center [807, 520] width 863 height 31
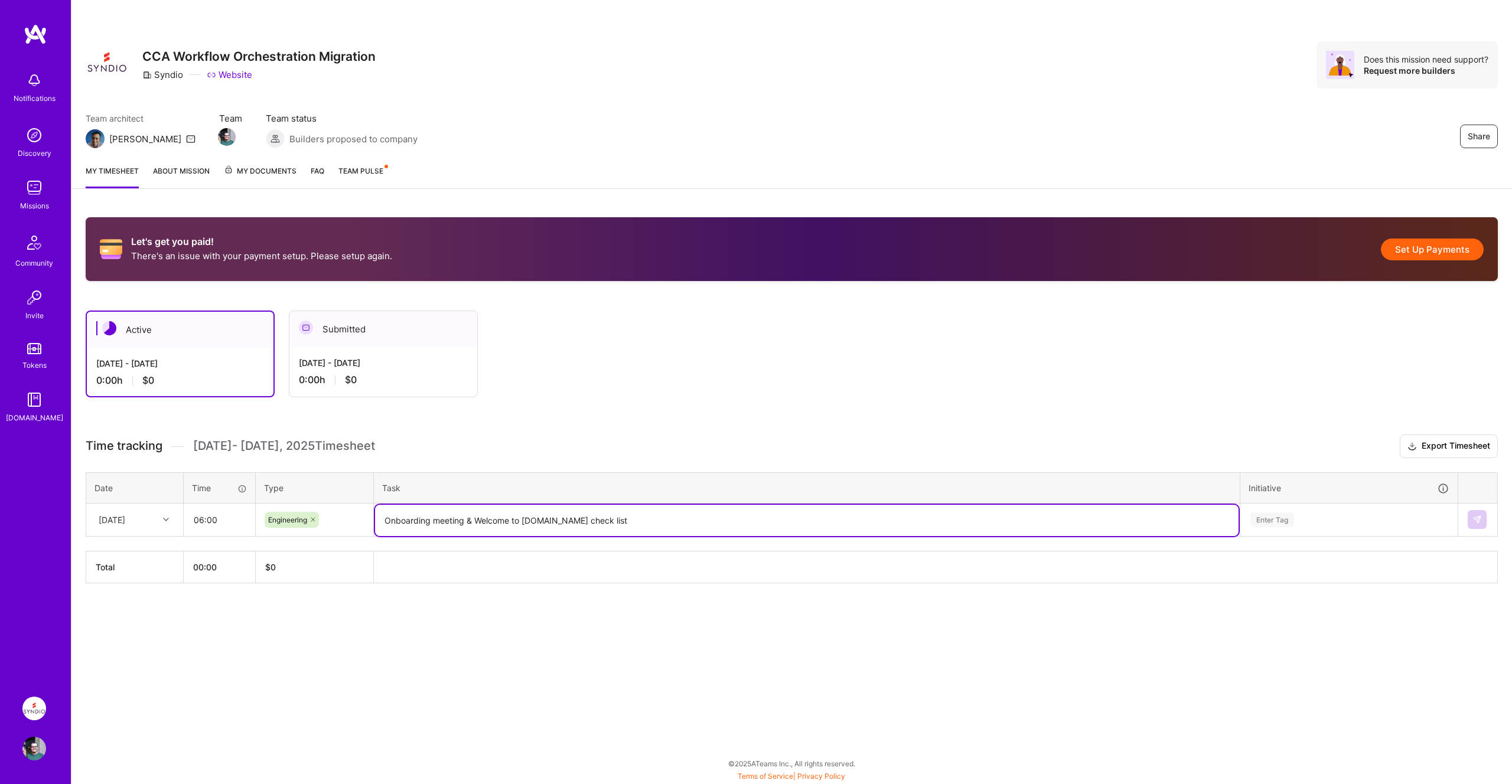
type textarea "Onboarding meeting & Welcome to Synd.io check list"
click at [1293, 521] on div "Enter Tag" at bounding box center [1272, 519] width 44 height 18
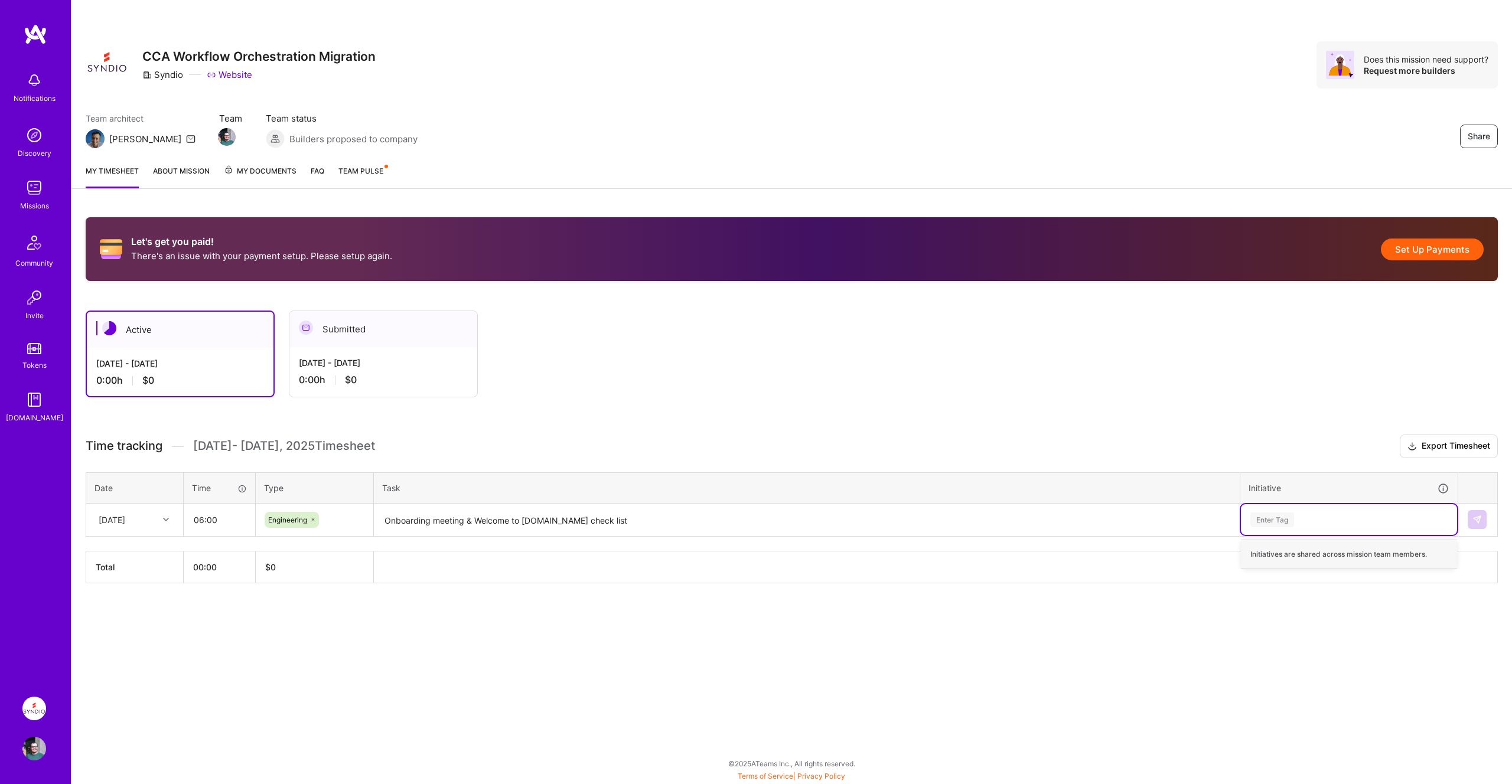
paste input "CCA"
type input "CCA"
click at [1288, 510] on div "Enter Tag" at bounding box center [1348, 519] width 216 height 30
click at [1287, 517] on div "Enter Tag" at bounding box center [1272, 519] width 44 height 18
paste input "Temporal workflow"
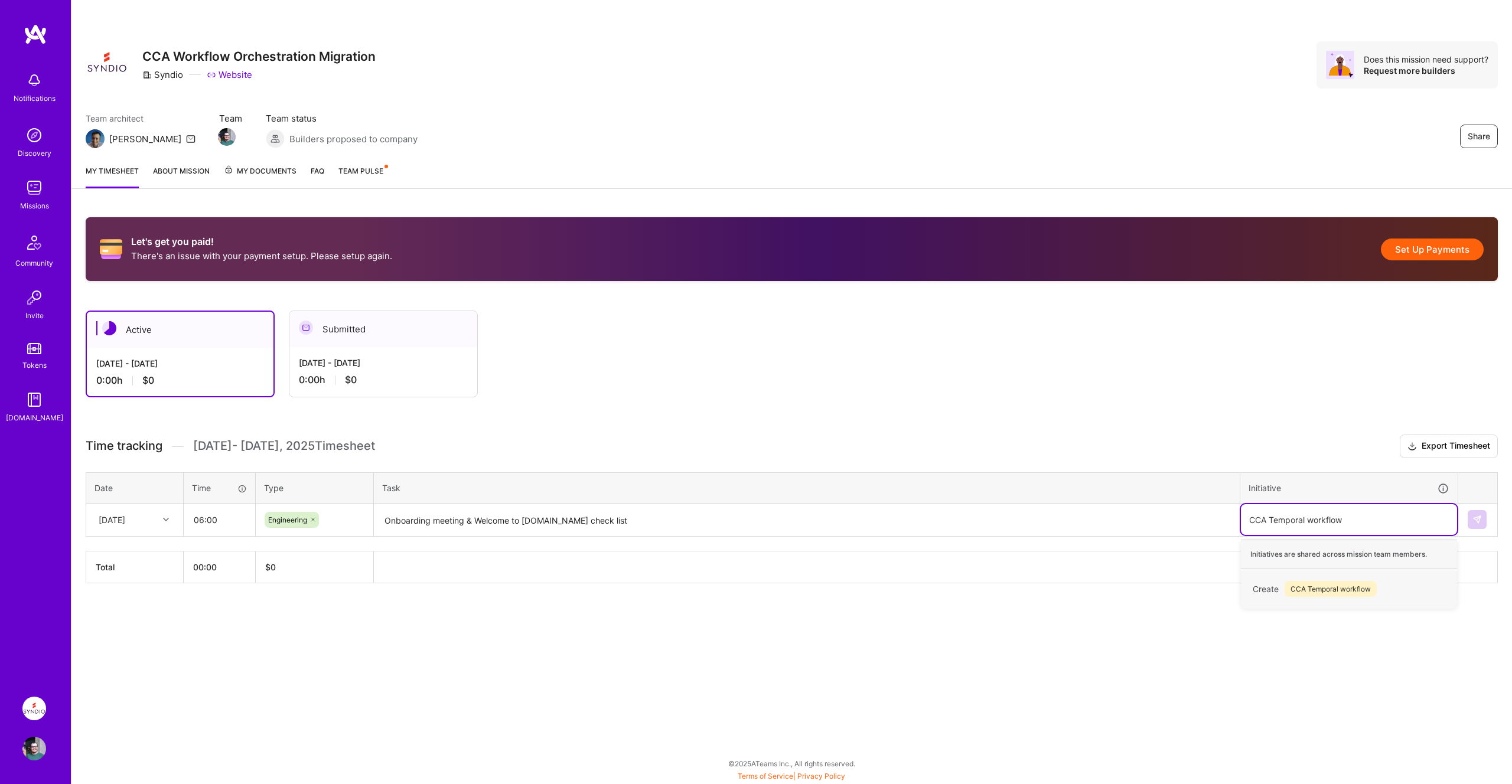
type input "CCA Temporal workflow"
click at [1297, 656] on div "Share CCA Workflow Orchestration Migration Syndio Website Does this mission nee…" at bounding box center [792, 392] width 1441 height 784
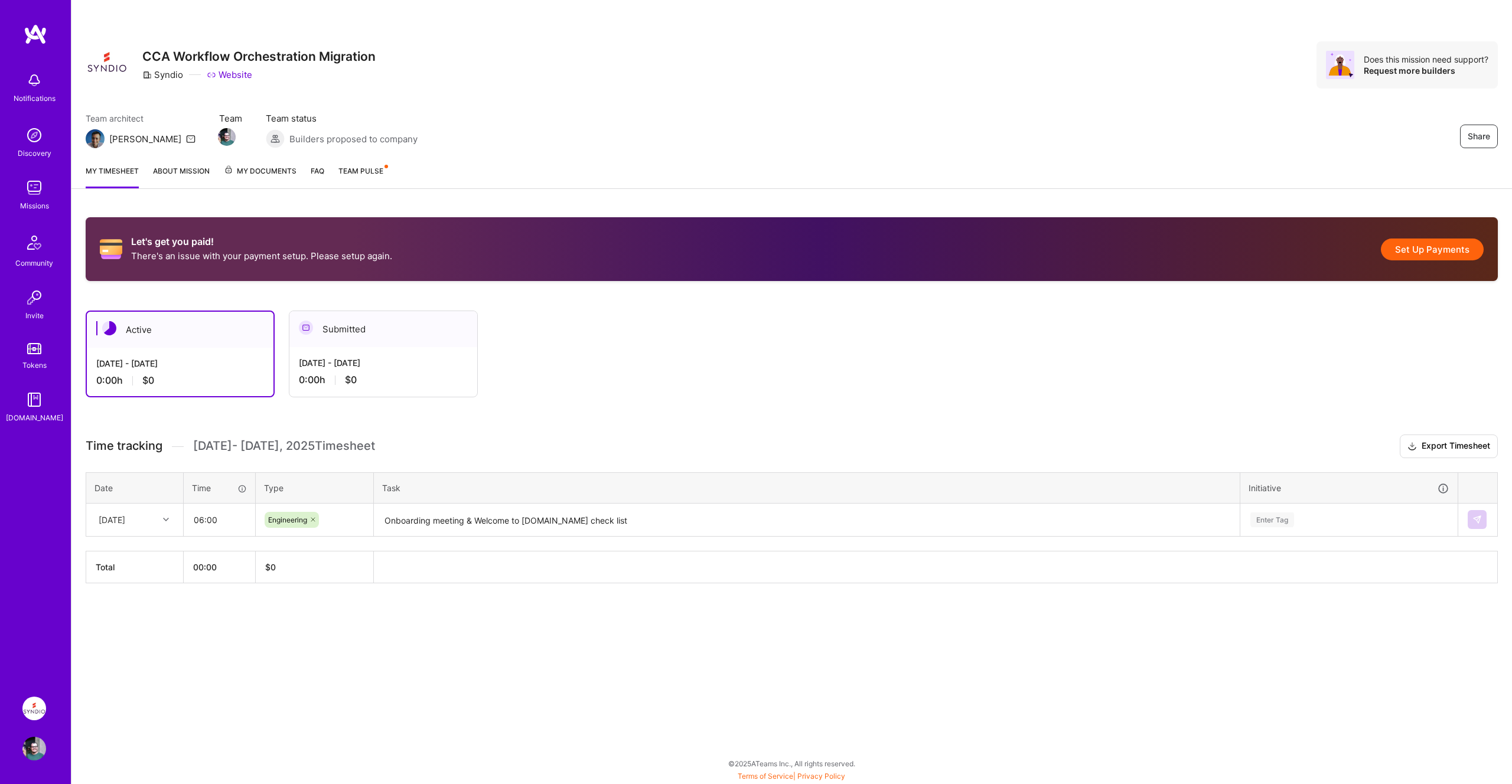
click at [1290, 515] on div "Enter Tag" at bounding box center [1272, 519] width 44 height 18
paste input "Temporal workflow"
type input "CCA Temporal workflow"
click at [1311, 633] on div "Let's get you paid! There's an issue with your payment setup. Please setup agai…" at bounding box center [792, 422] width 1441 height 438
click at [217, 569] on th "00:00" at bounding box center [219, 567] width 72 height 32
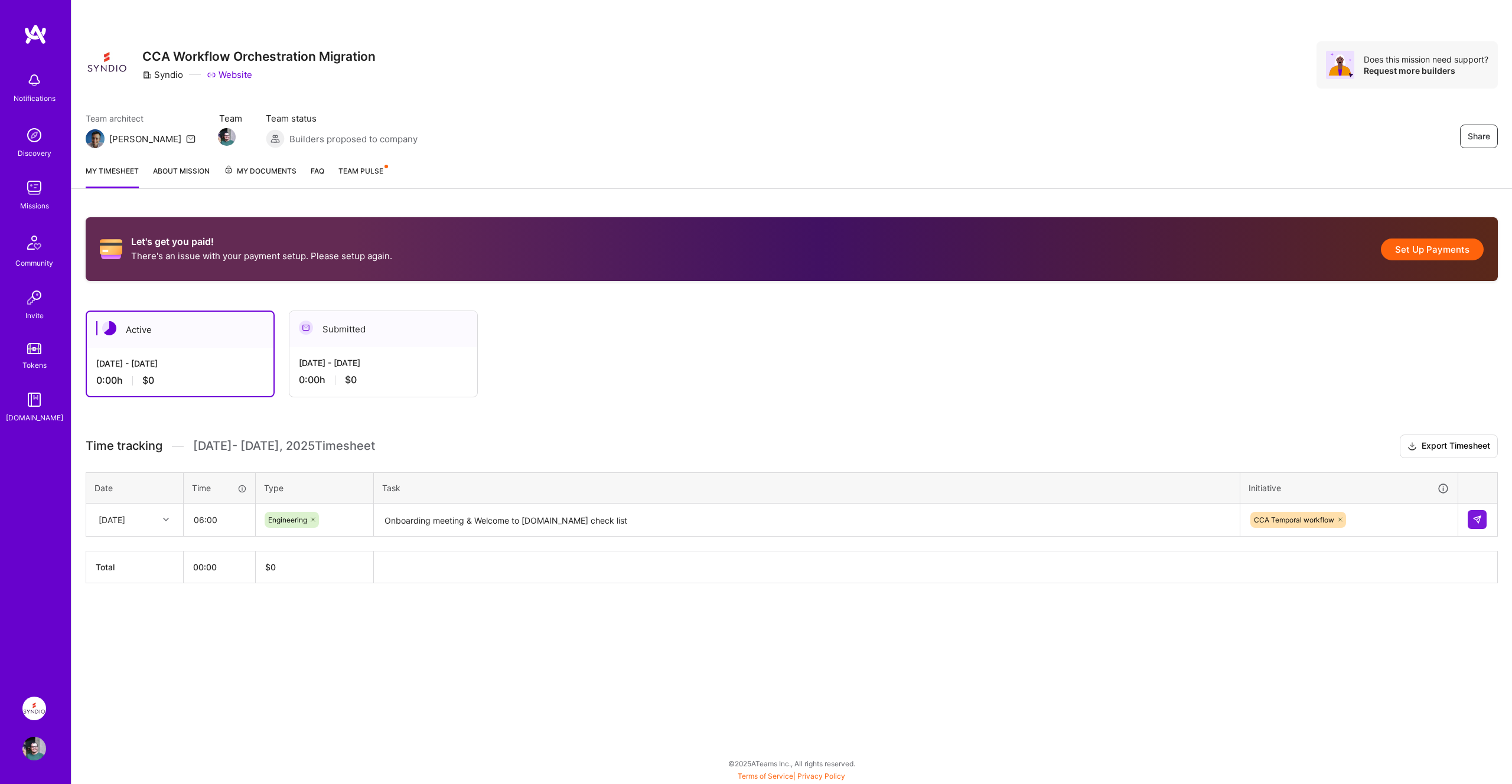
click at [201, 569] on th "00:00" at bounding box center [219, 567] width 72 height 32
click at [168, 476] on th "Date" at bounding box center [135, 487] width 97 height 30
click at [191, 597] on div "Let's get you paid! There's an issue with your payment setup. Please setup agai…" at bounding box center [792, 422] width 1441 height 438
click at [1482, 520] on button at bounding box center [1478, 520] width 19 height 19
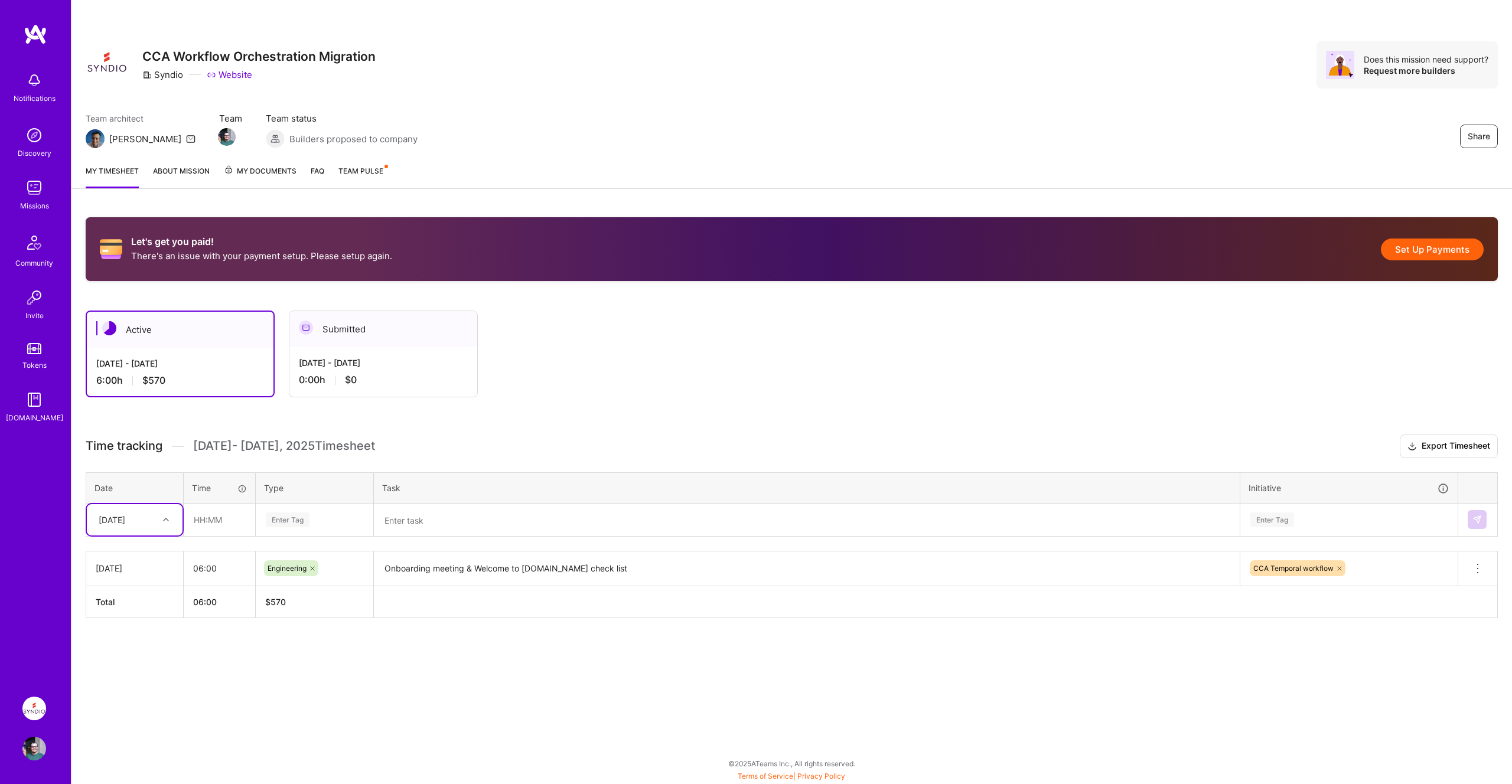
click at [137, 572] on div "Wed, Sep 10" at bounding box center [135, 569] width 78 height 13
click at [136, 572] on div "Wed, Sep 10" at bounding box center [135, 569] width 78 height 13
click at [1478, 565] on icon at bounding box center [1478, 569] width 14 height 14
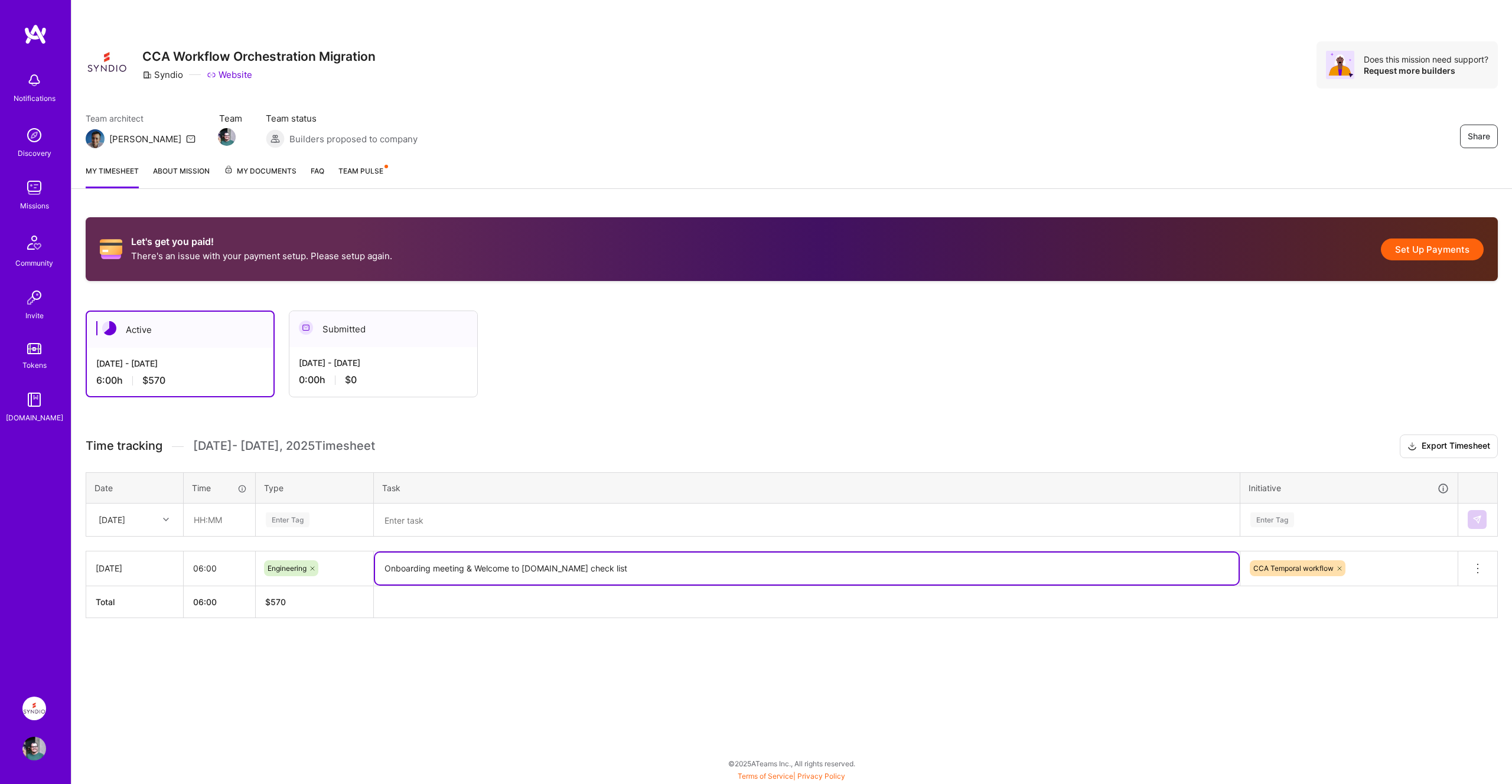
drag, startPoint x: 695, startPoint y: 581, endPoint x: 612, endPoint y: 574, distance: 83.3
click at [654, 577] on textarea "Onboarding meeting & Welcome to Synd.io check list" at bounding box center [807, 569] width 863 height 32
drag, startPoint x: 636, startPoint y: 570, endPoint x: 274, endPoint y: 561, distance: 362.1
click at [274, 561] on tr "Wed, Sep 10 06:00 Engineering Onboarding meeting & Welcome to Synd.io check lis…" at bounding box center [792, 569] width 1411 height 35
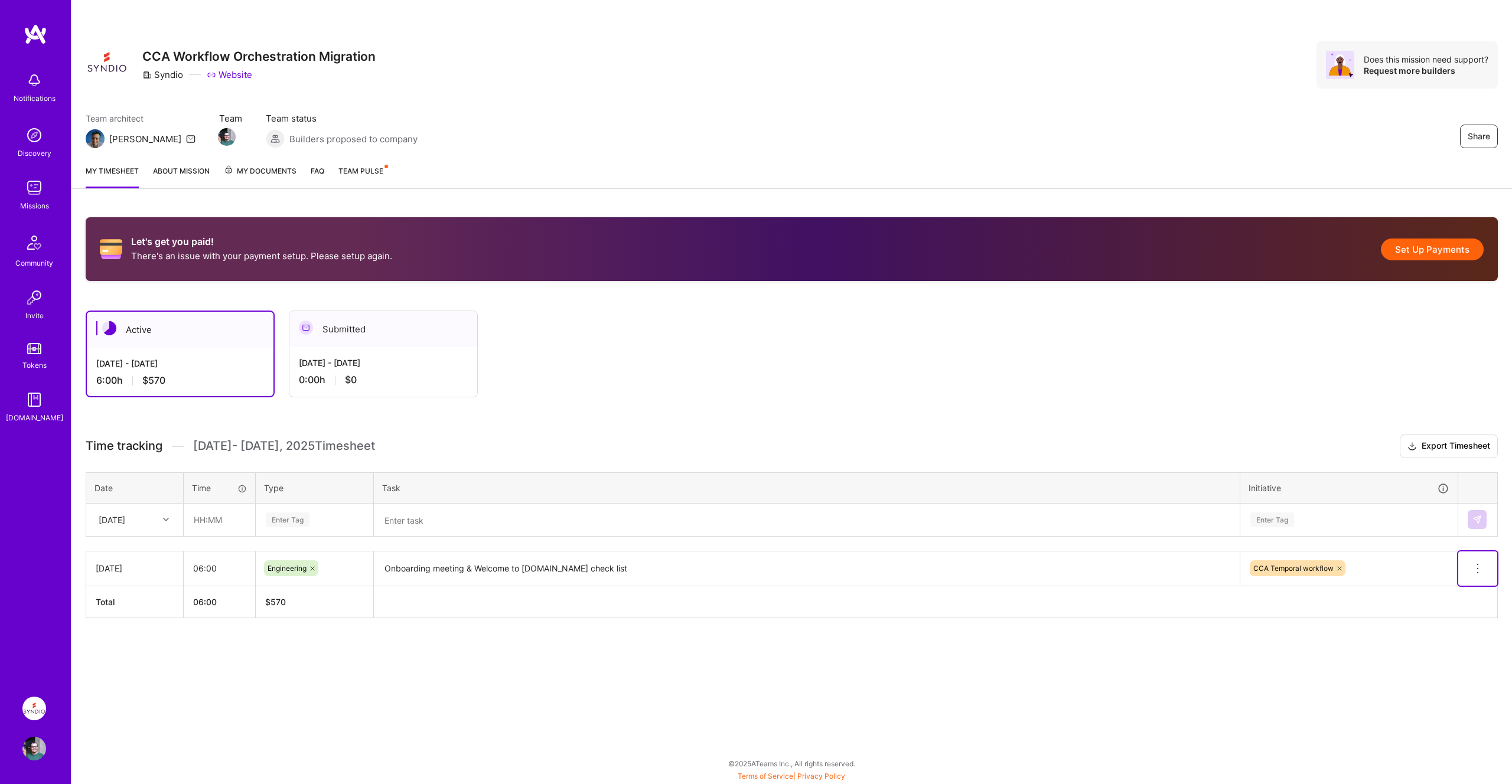
click at [1479, 566] on icon at bounding box center [1478, 569] width 14 height 14
click at [1456, 589] on button "Delete row" at bounding box center [1448, 589] width 61 height 29
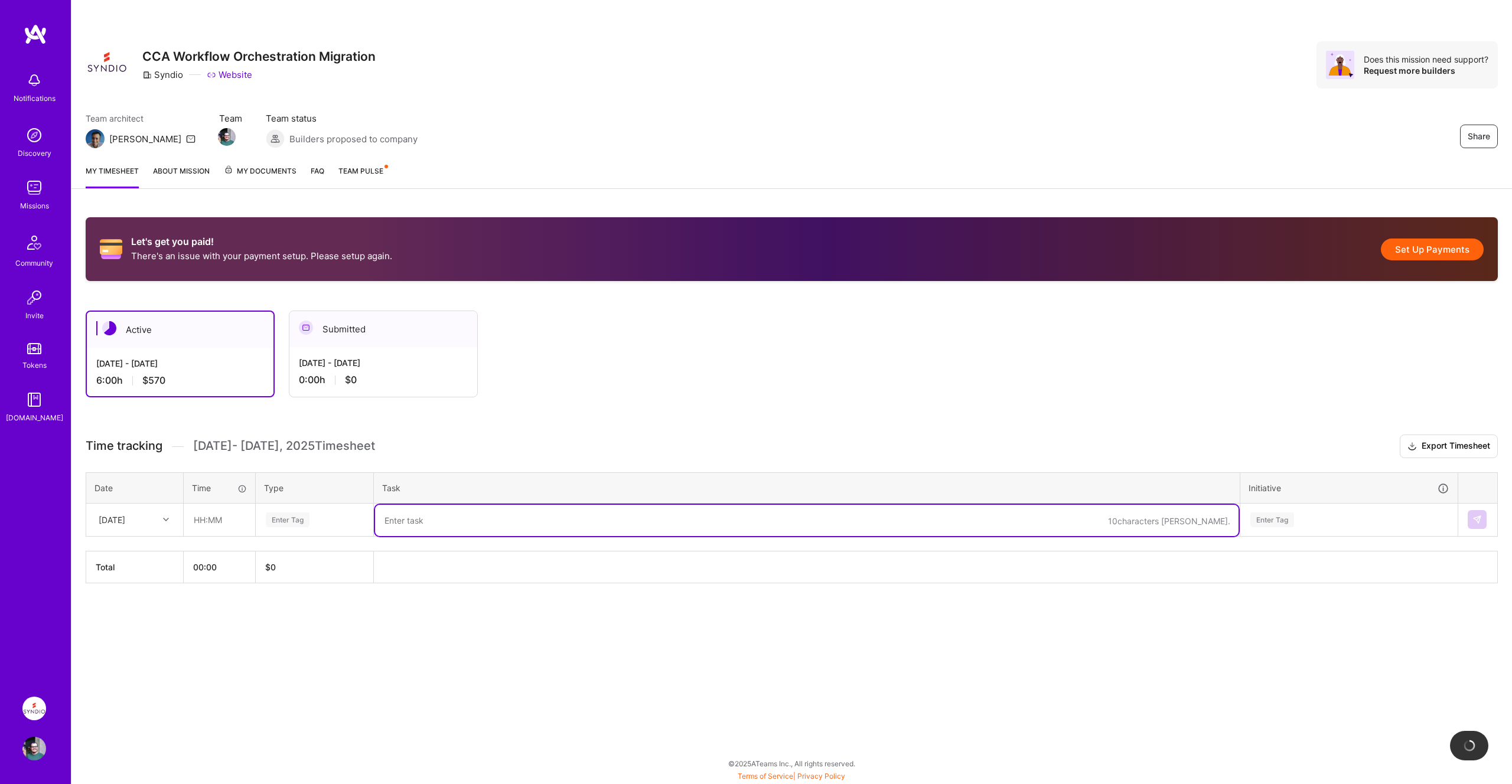
click at [488, 517] on textarea at bounding box center [807, 520] width 863 height 31
paste textarea "Onboarding meeting & Welcome to Synd.io check list"
type textarea "Onboarding meeting & Welcome to Synd.io check list"
click at [1282, 519] on div "Enter Tag" at bounding box center [1272, 519] width 44 height 18
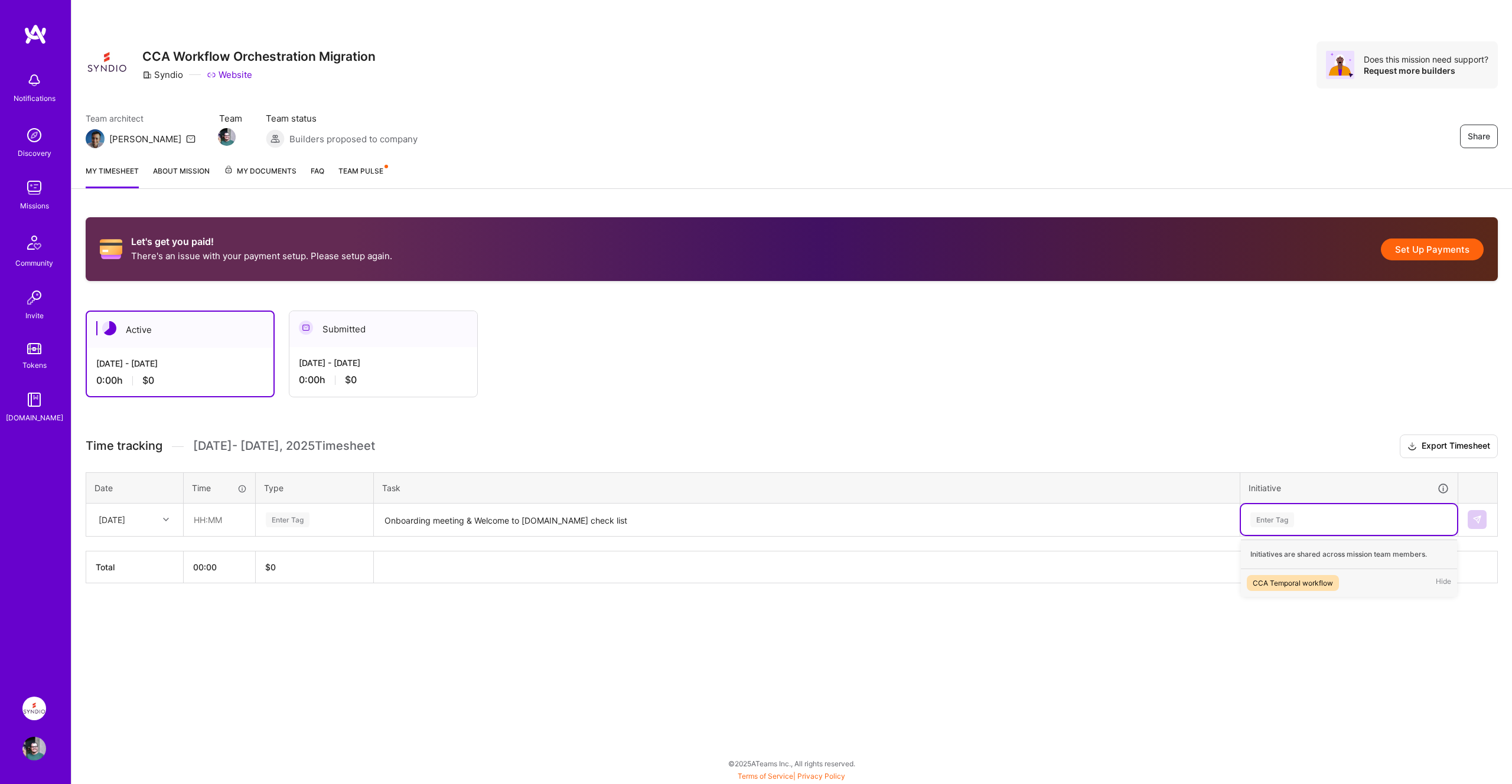
click at [1290, 578] on div "CCA Temporal workflow" at bounding box center [1293, 583] width 81 height 13
click at [314, 522] on div "Enter Tag" at bounding box center [314, 520] width 100 height 15
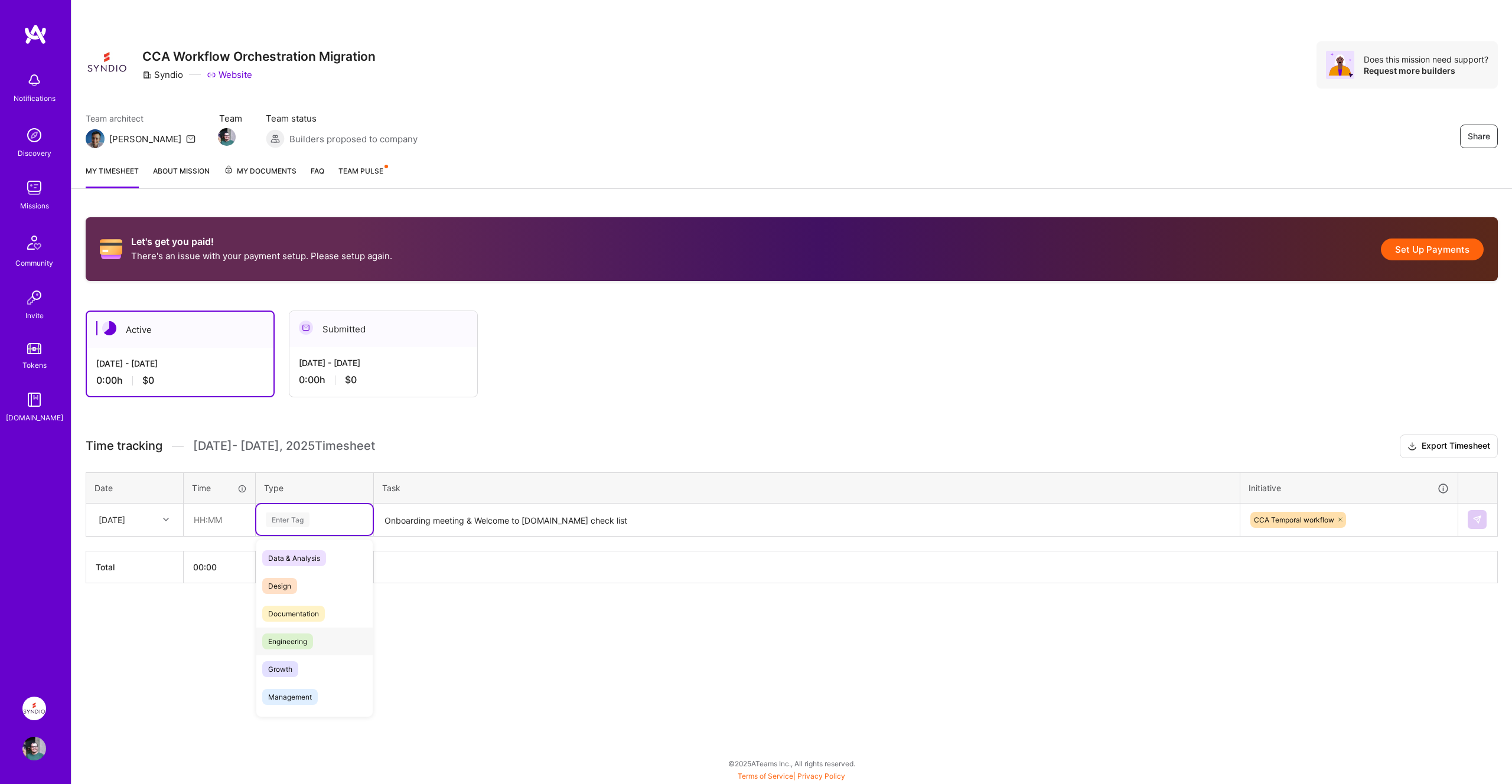
click at [293, 637] on span "Engineering" at bounding box center [288, 641] width 51 height 16
click at [215, 524] on input "text" at bounding box center [219, 519] width 70 height 31
type input "06:00"
click at [367, 635] on div "Let's get you paid! There's an issue with your payment setup. Please setup agai…" at bounding box center [792, 422] width 1441 height 438
click at [122, 519] on div "Wed, Sep 10" at bounding box center [112, 520] width 26 height 13
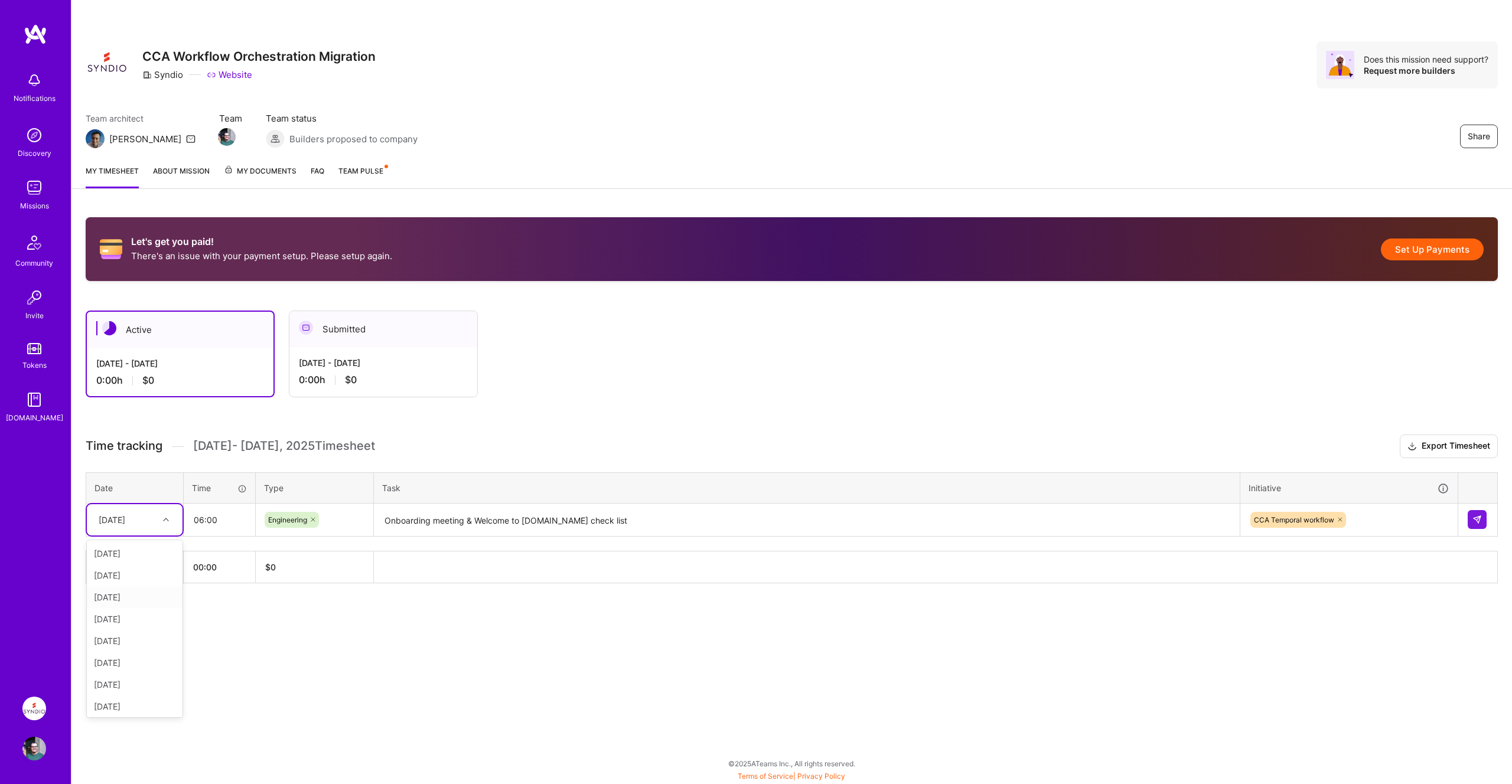
click at [131, 599] on div "Wed, Sep 3" at bounding box center [135, 597] width 96 height 22
click at [367, 636] on div "Let's get you paid! There's an issue with your payment setup. Please setup agai…" at bounding box center [792, 422] width 1441 height 438
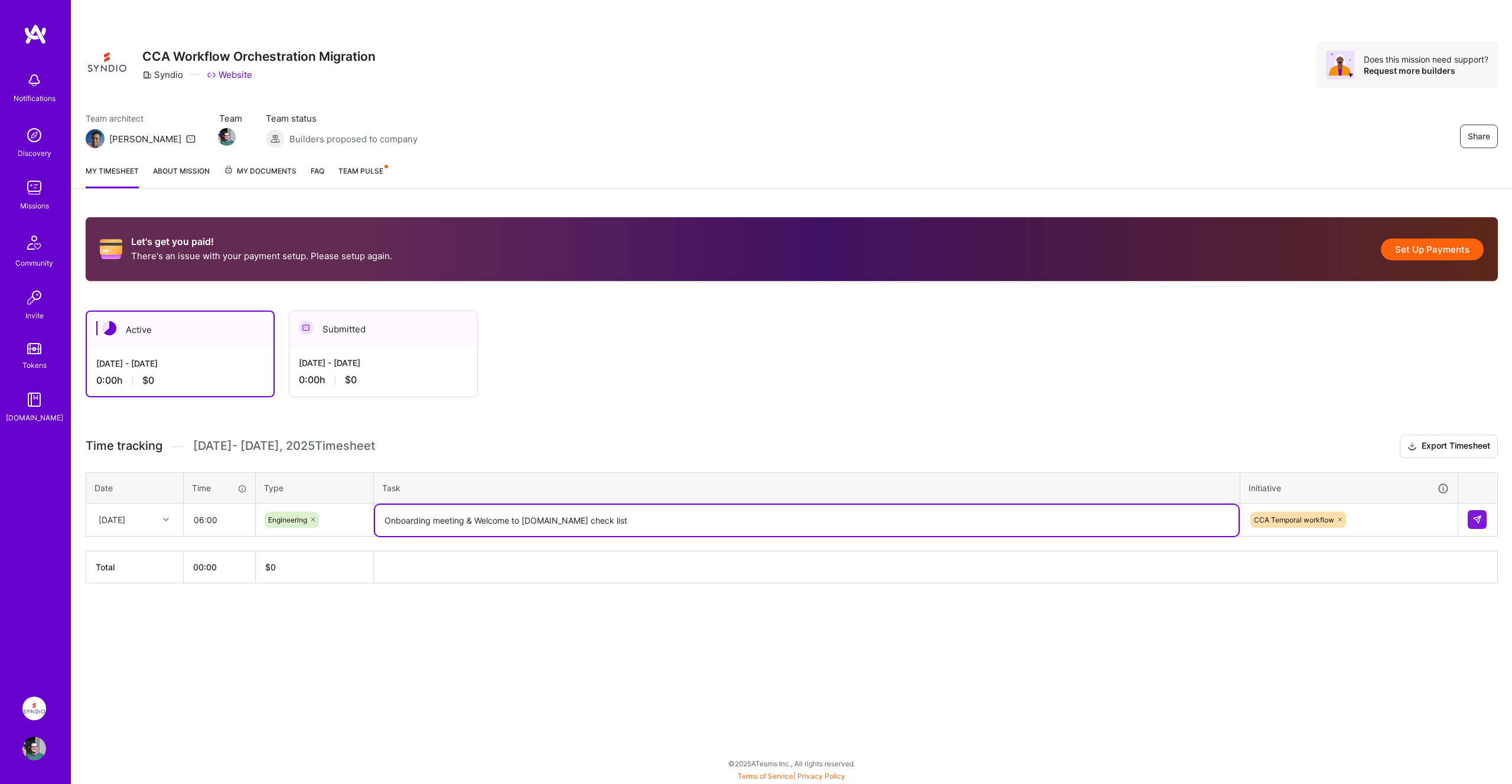
drag, startPoint x: 602, startPoint y: 524, endPoint x: 377, endPoint y: 522, distance: 225.0
click at [377, 522] on textarea "Onboarding meeting & Welcome to Synd.io check list" at bounding box center [807, 520] width 863 height 31
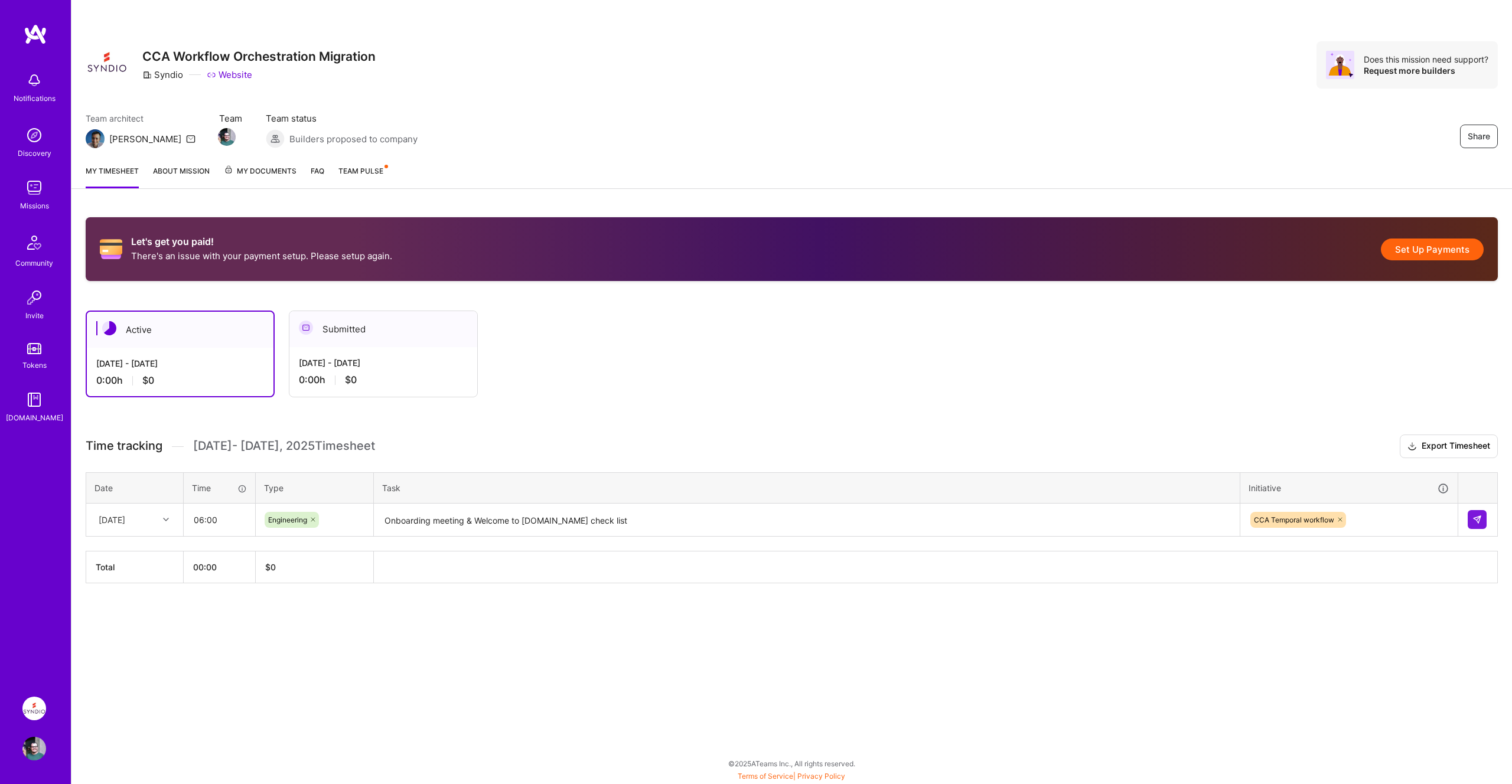
click at [562, 663] on div "Share CCA Workflow Orchestration Migration Syndio Website Does this mission nee…" at bounding box center [792, 392] width 1441 height 784
click at [1479, 521] on img at bounding box center [1477, 520] width 10 height 10
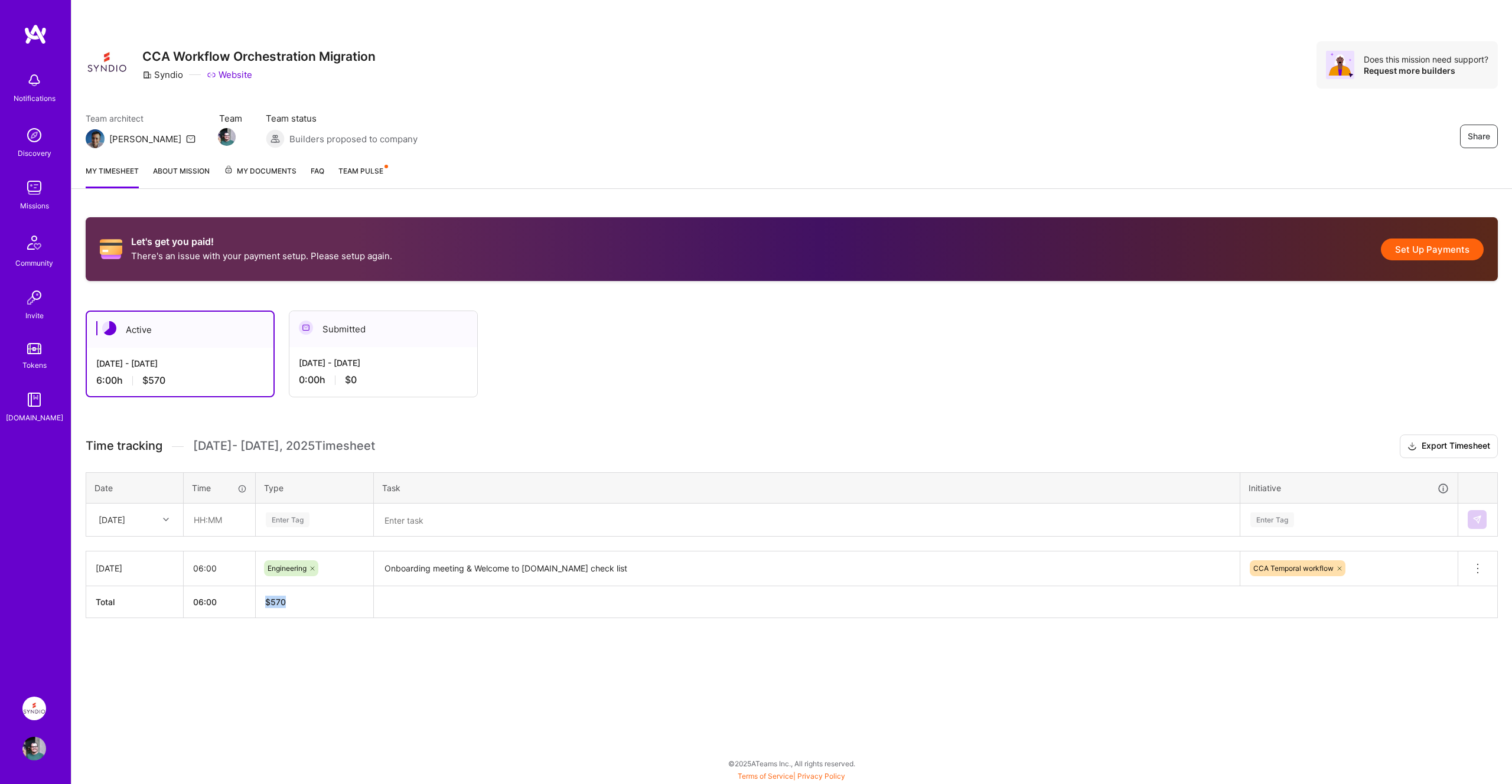
drag, startPoint x: 290, startPoint y: 605, endPoint x: 261, endPoint y: 604, distance: 29.0
click at [261, 604] on th "$ 570" at bounding box center [315, 601] width 118 height 32
click at [326, 630] on div "Let's get you paid! There's an issue with your payment setup. Please setup agai…" at bounding box center [792, 439] width 1441 height 473
drag, startPoint x: 286, startPoint y: 604, endPoint x: 265, endPoint y: 603, distance: 21.0
click at [265, 603] on th "$ 570" at bounding box center [315, 601] width 118 height 32
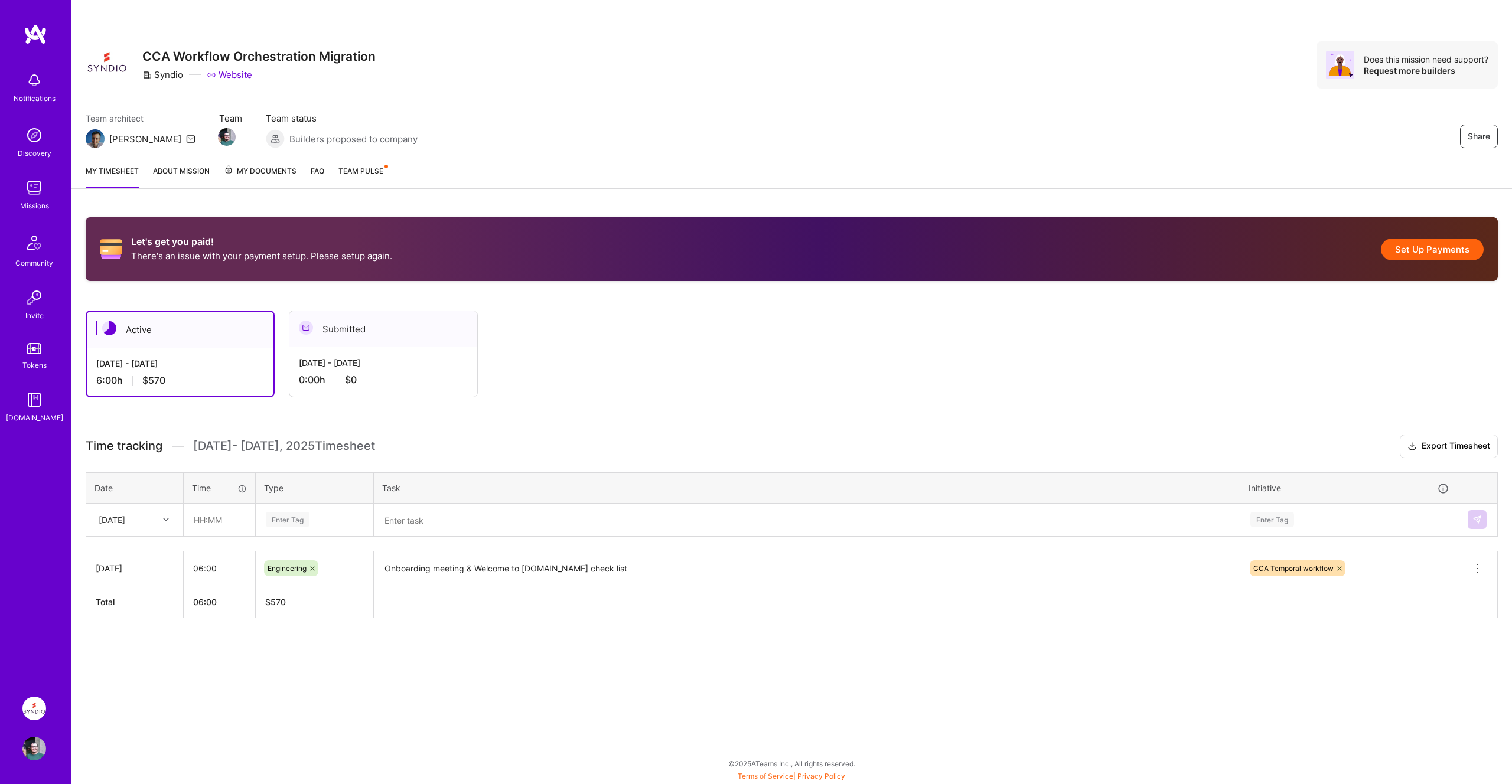
click at [150, 522] on div "Wed, Sep 3" at bounding box center [125, 520] width 65 height 19
click at [141, 601] on div "Thu, Sep 4" at bounding box center [135, 597] width 96 height 22
click at [221, 524] on input "text" at bounding box center [219, 519] width 70 height 31
type input "08:00"
click at [334, 522] on div "Enter Tag" at bounding box center [314, 520] width 100 height 15
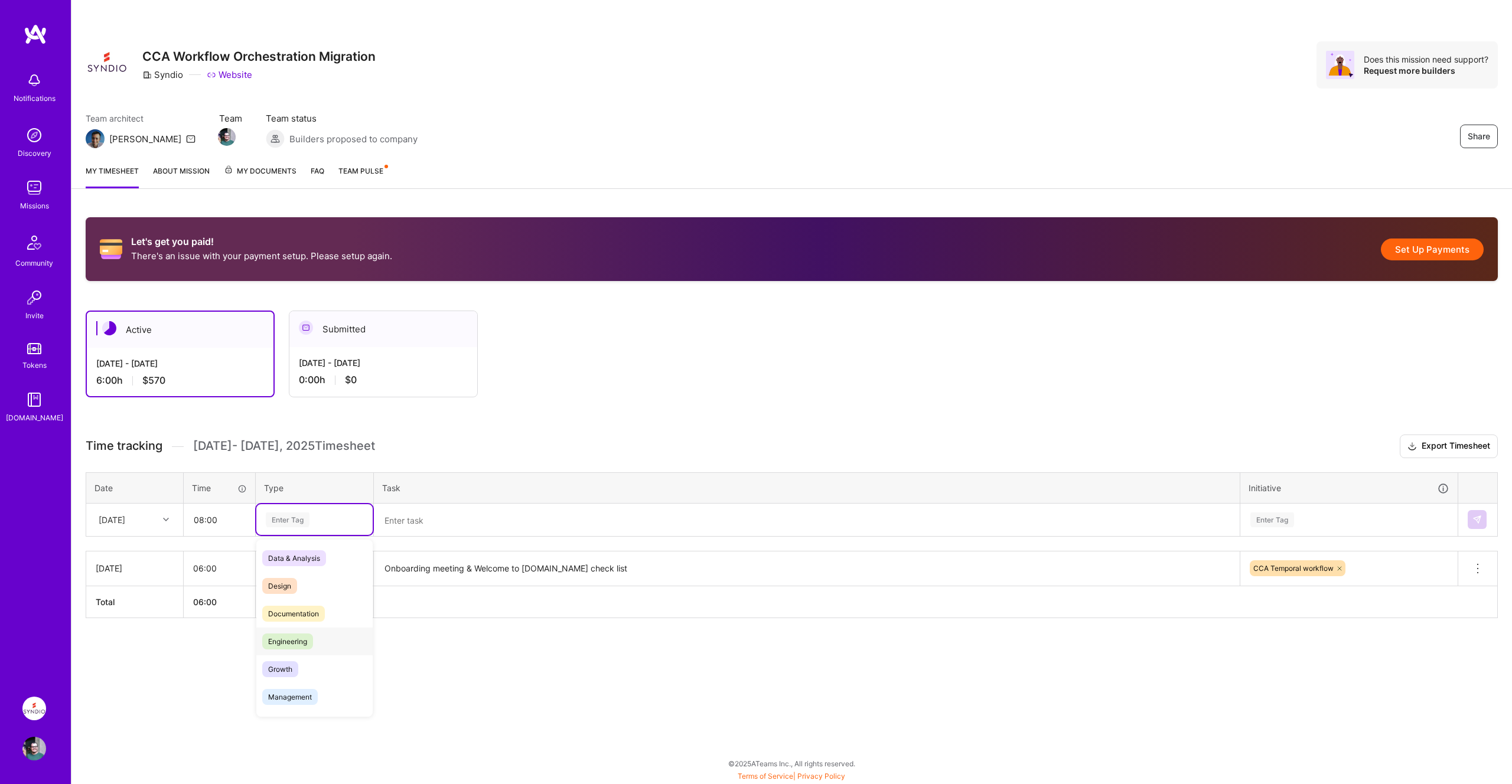
click at [314, 633] on div "Engineering" at bounding box center [314, 641] width 116 height 28
click at [471, 523] on textarea at bounding box center [807, 520] width 863 height 31
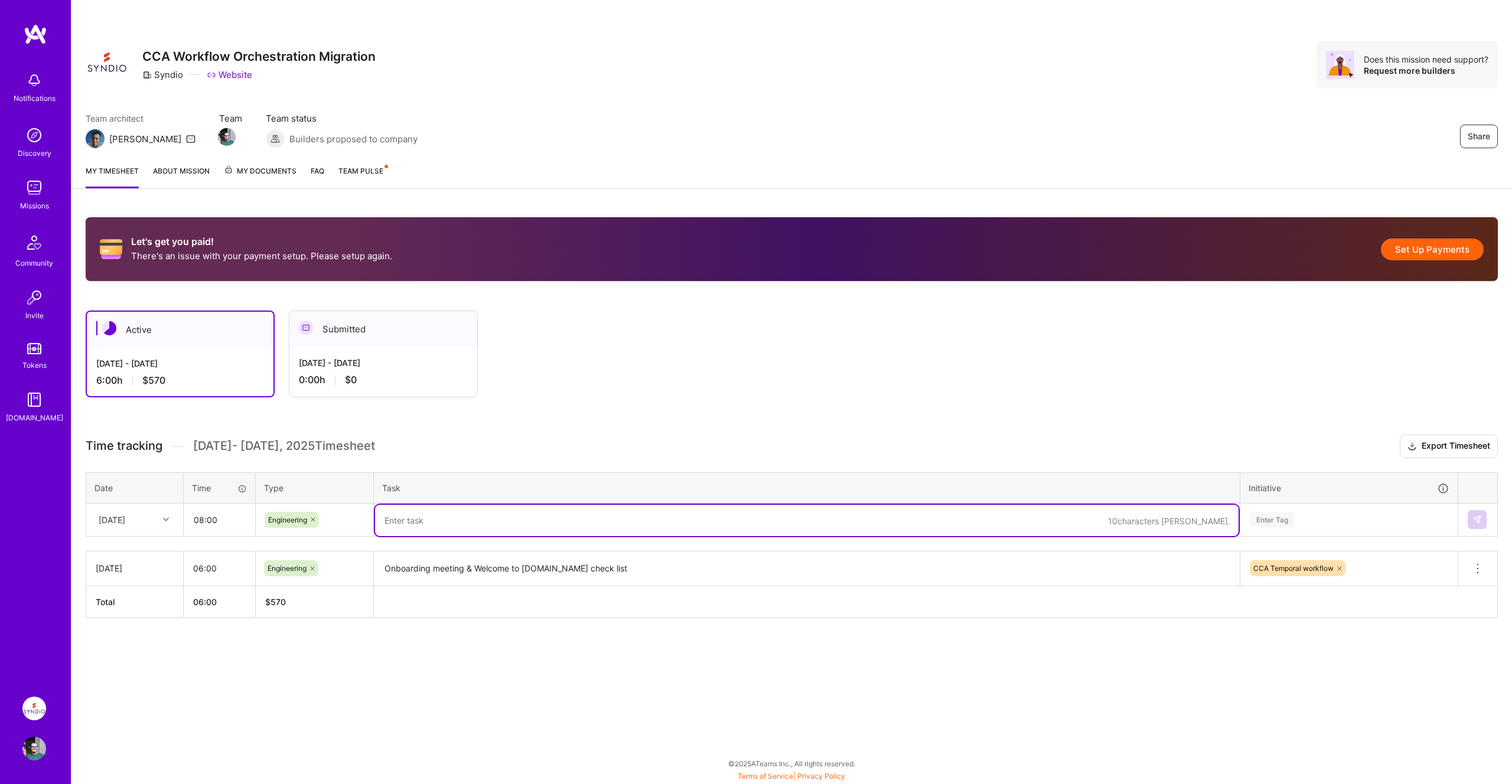
click at [461, 523] on textarea at bounding box center [807, 520] width 863 height 31
type textarea "Local environment setup"
click at [1309, 519] on div "Enter Tag" at bounding box center [1349, 520] width 199 height 15
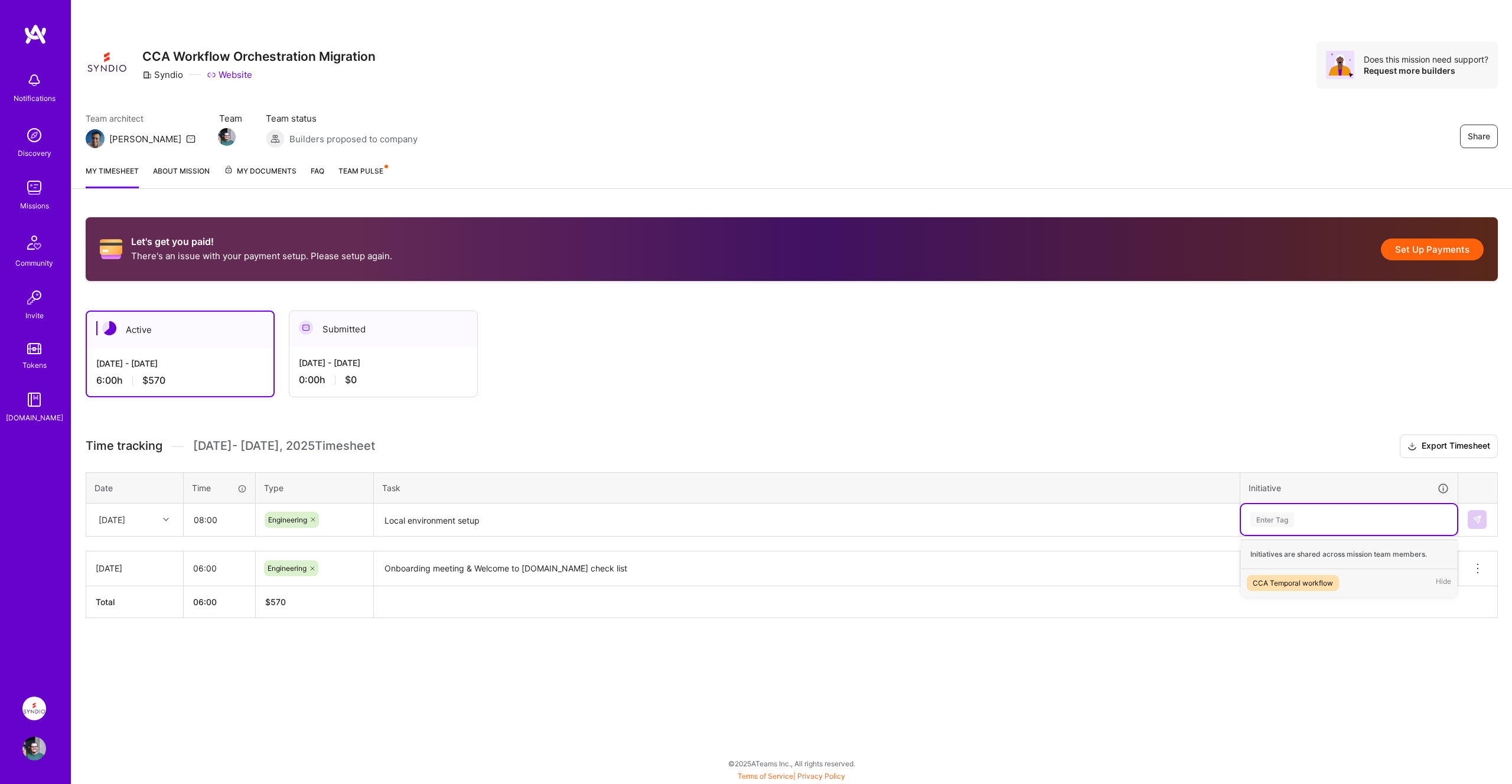
click at [1297, 582] on div "CCA Temporal workflow" at bounding box center [1293, 583] width 81 height 13
click at [1478, 523] on img at bounding box center [1477, 520] width 10 height 10
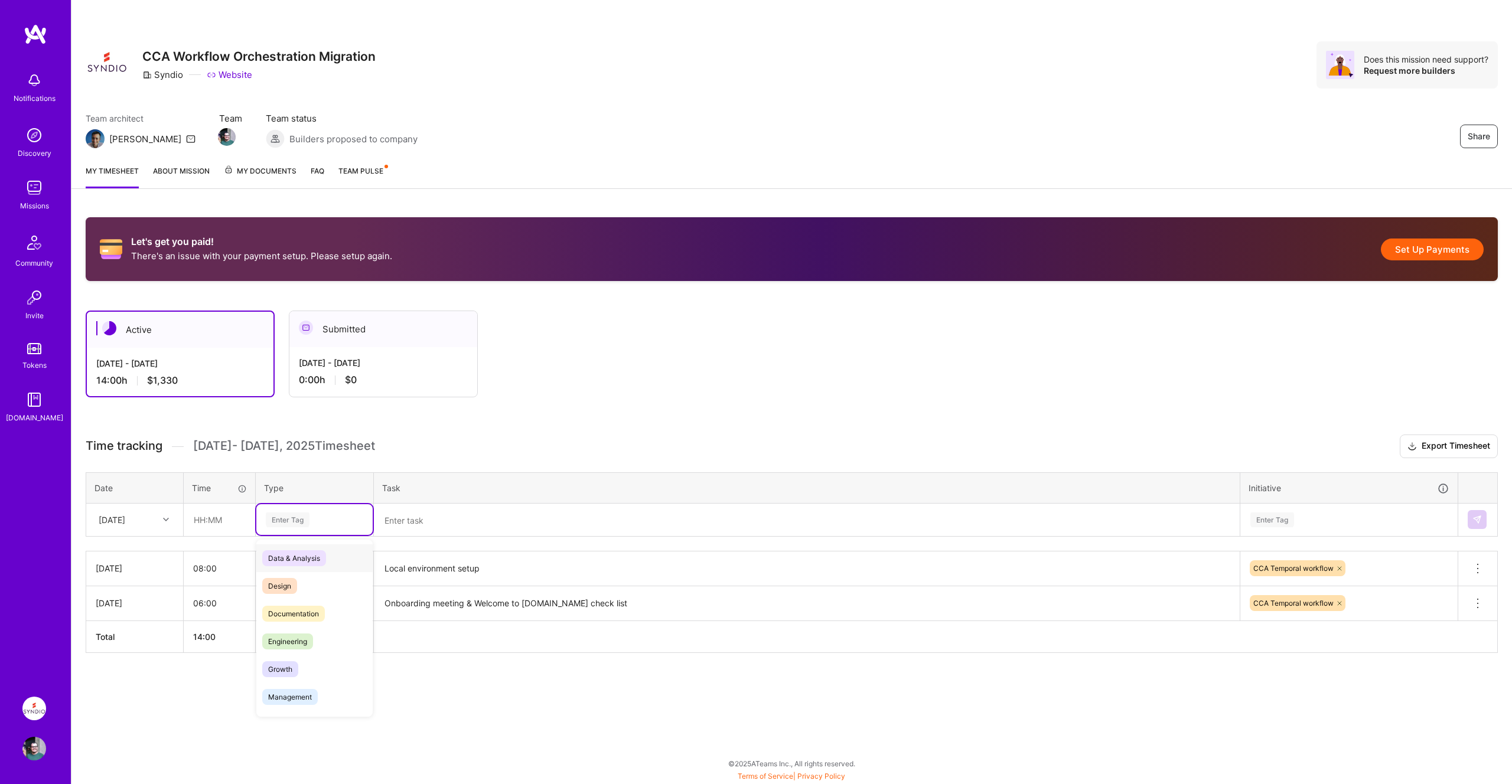
click at [302, 520] on div "Enter Tag" at bounding box center [287, 519] width 44 height 18
click at [313, 636] on span "Engineering" at bounding box center [288, 641] width 51 height 16
click at [1293, 522] on div "Enter Tag" at bounding box center [1272, 519] width 44 height 18
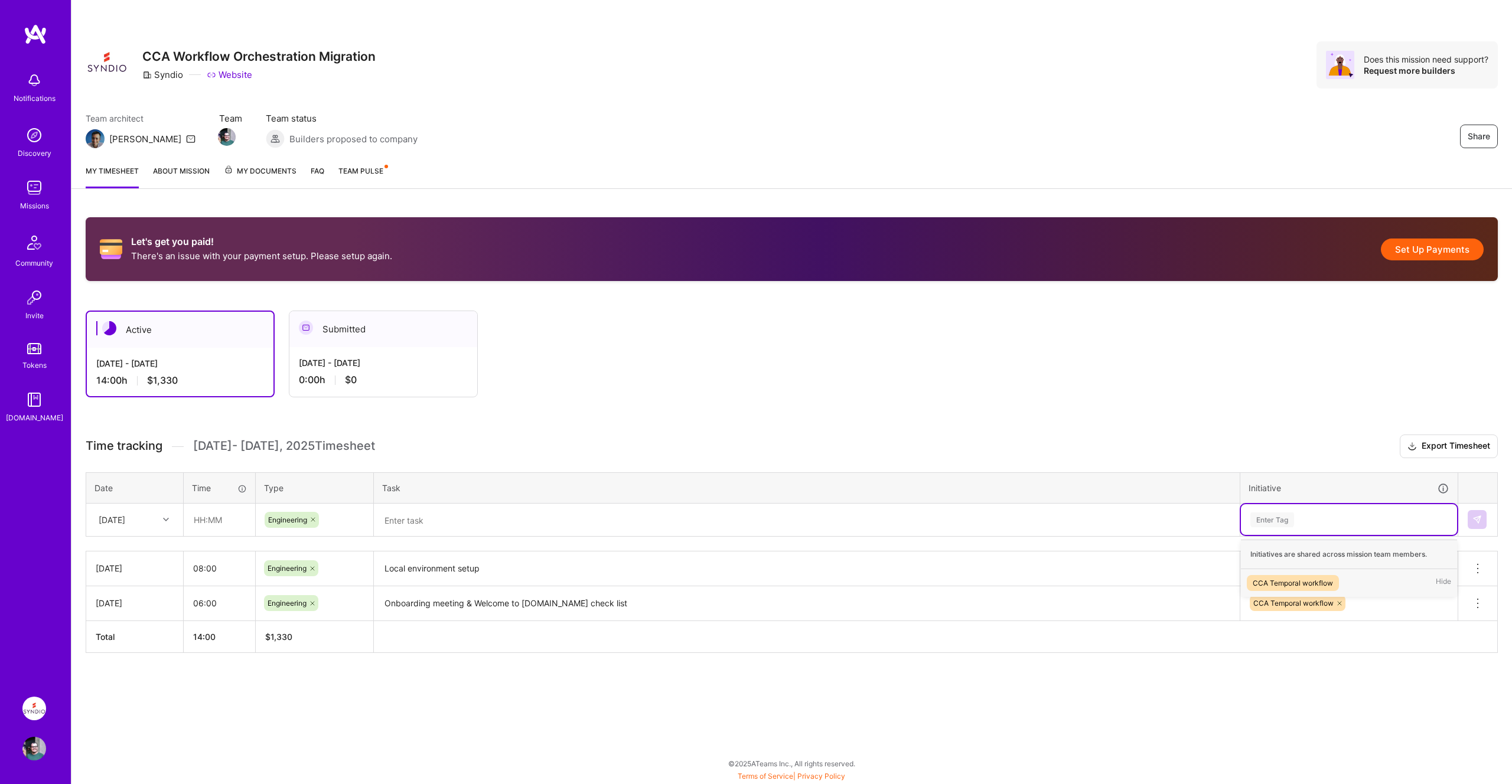
click at [1285, 578] on div "CCA Temporal workflow" at bounding box center [1293, 583] width 81 height 13
click at [847, 517] on textarea at bounding box center [807, 520] width 863 height 31
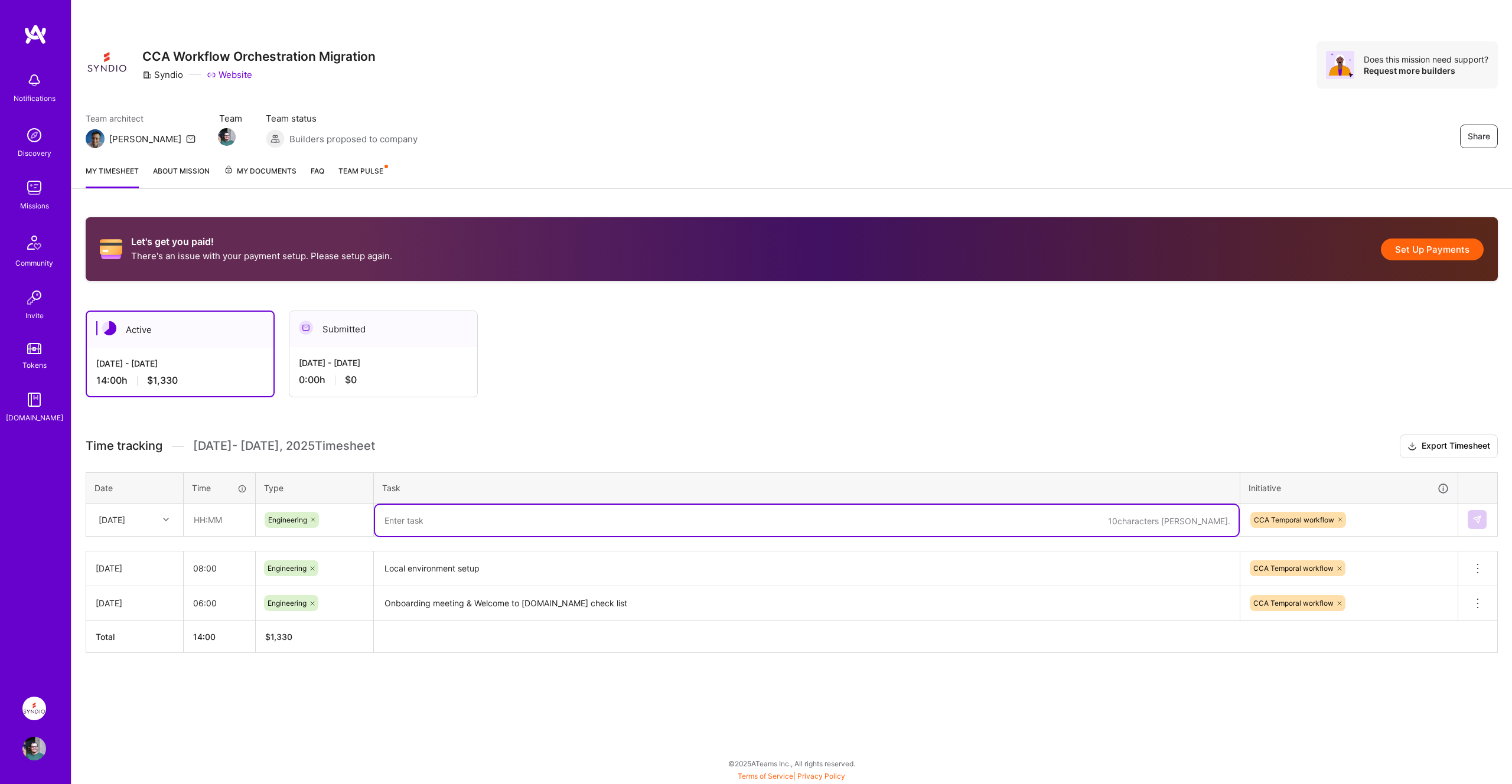
click at [125, 521] on div "Thu, Sep 4" at bounding box center [112, 520] width 26 height 13
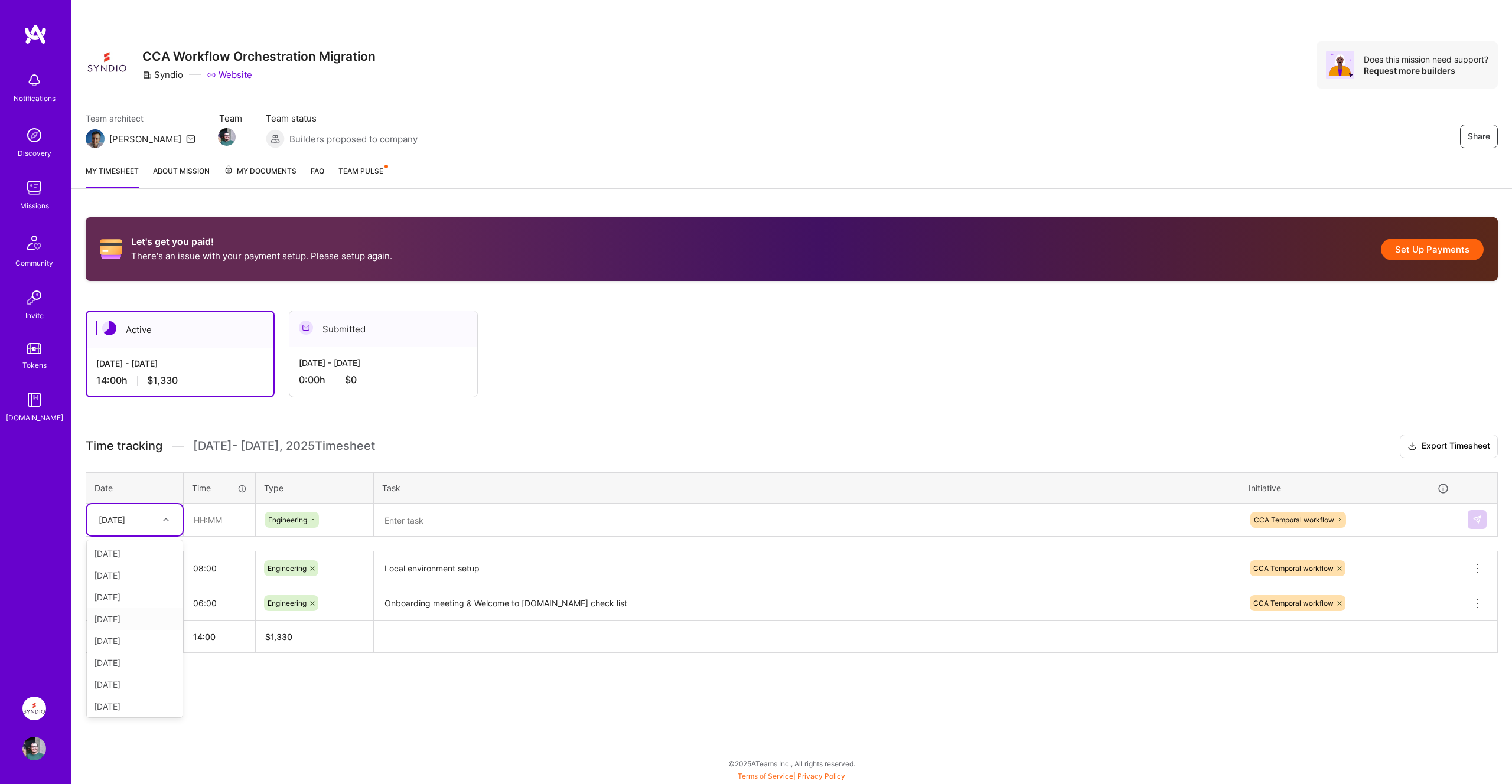
click at [134, 620] on div "Fri, Sep 5" at bounding box center [135, 618] width 96 height 22
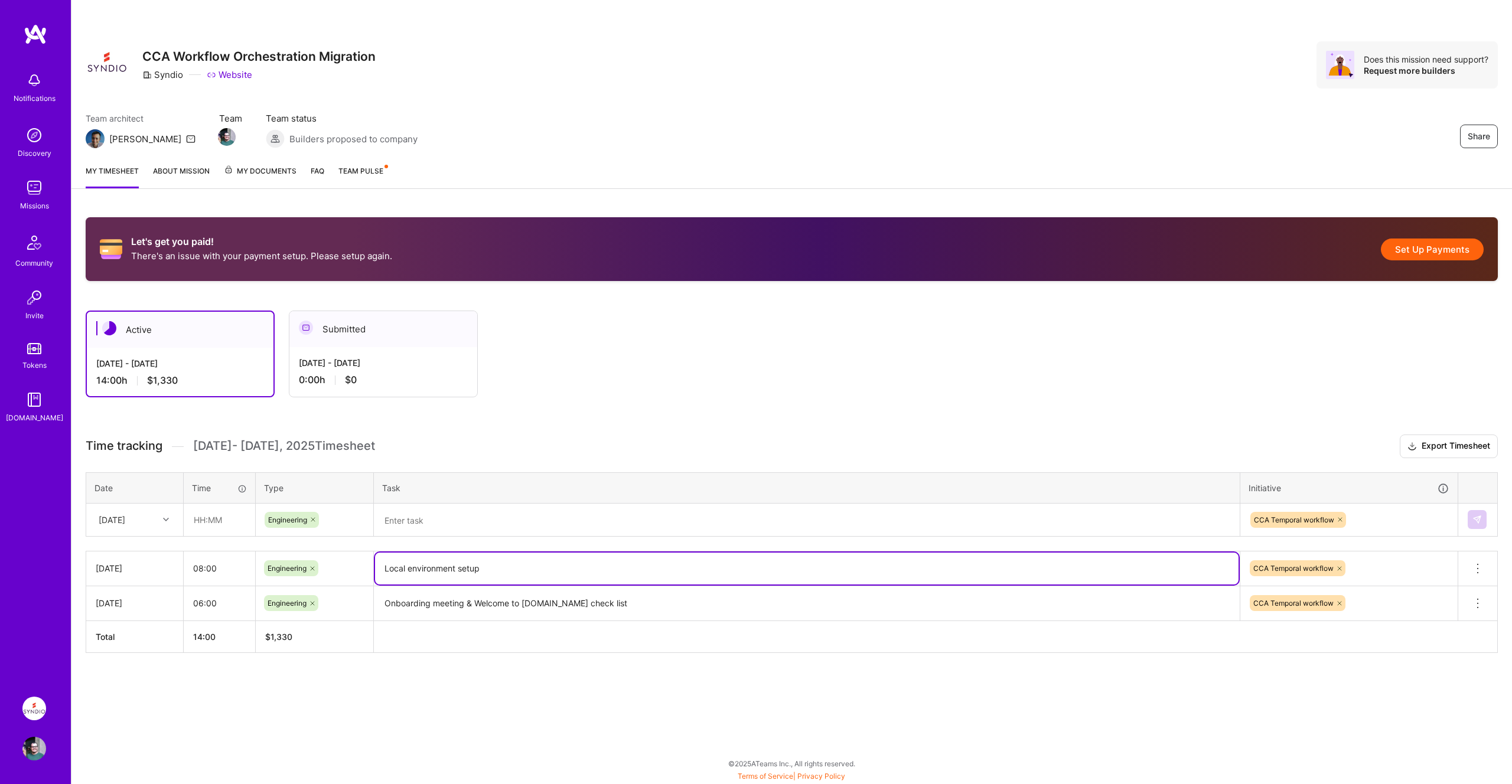
drag, startPoint x: 503, startPoint y: 573, endPoint x: 381, endPoint y: 571, distance: 122.0
click at [381, 571] on textarea "Local environment setup" at bounding box center [807, 569] width 863 height 32
click at [441, 512] on textarea at bounding box center [807, 520] width 863 height 31
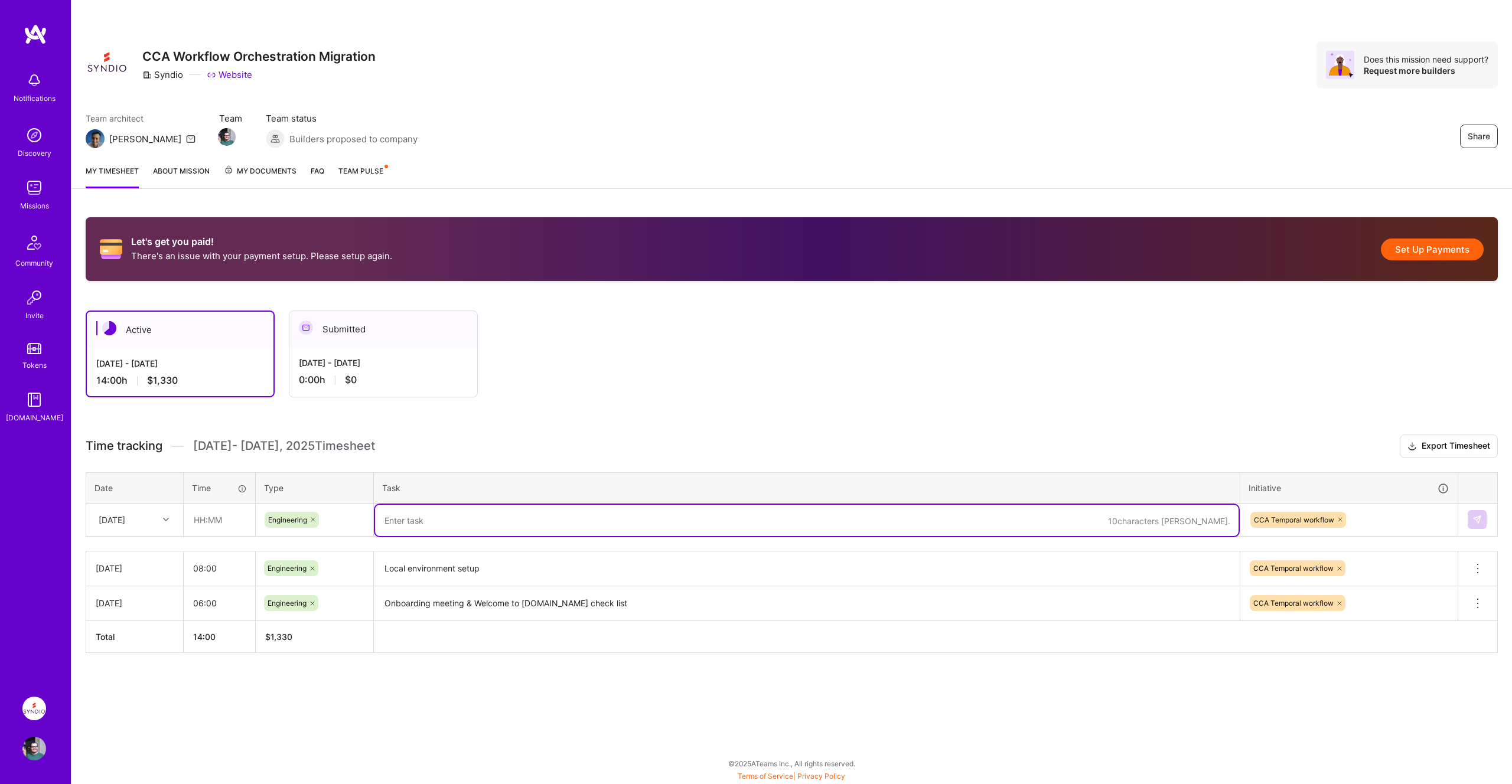
paste textarea "Local environment setup"
type textarea "Local environment setup"
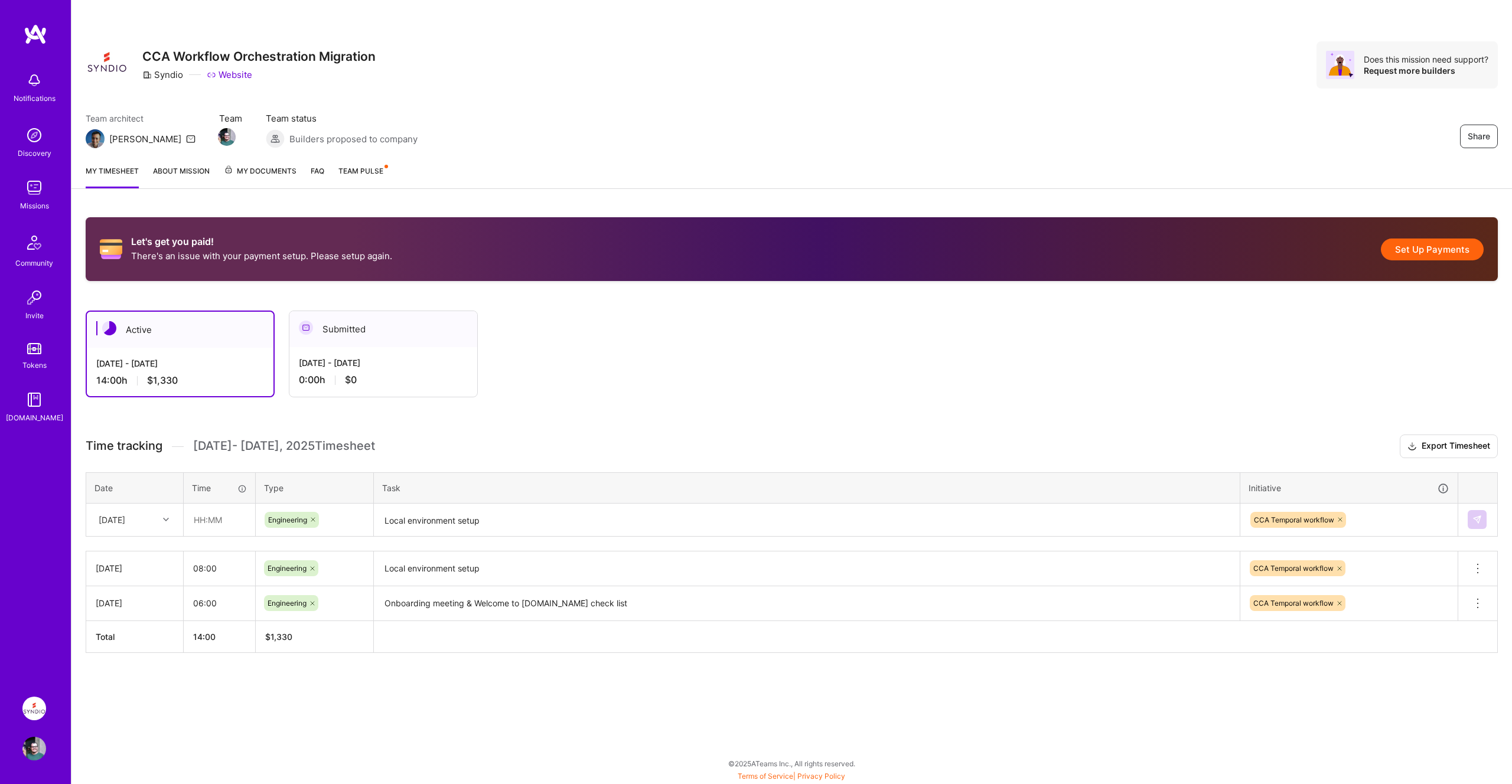
click at [551, 697] on div "Let's get you paid! There's an issue with your payment setup. Please setup agai…" at bounding box center [792, 457] width 1441 height 508
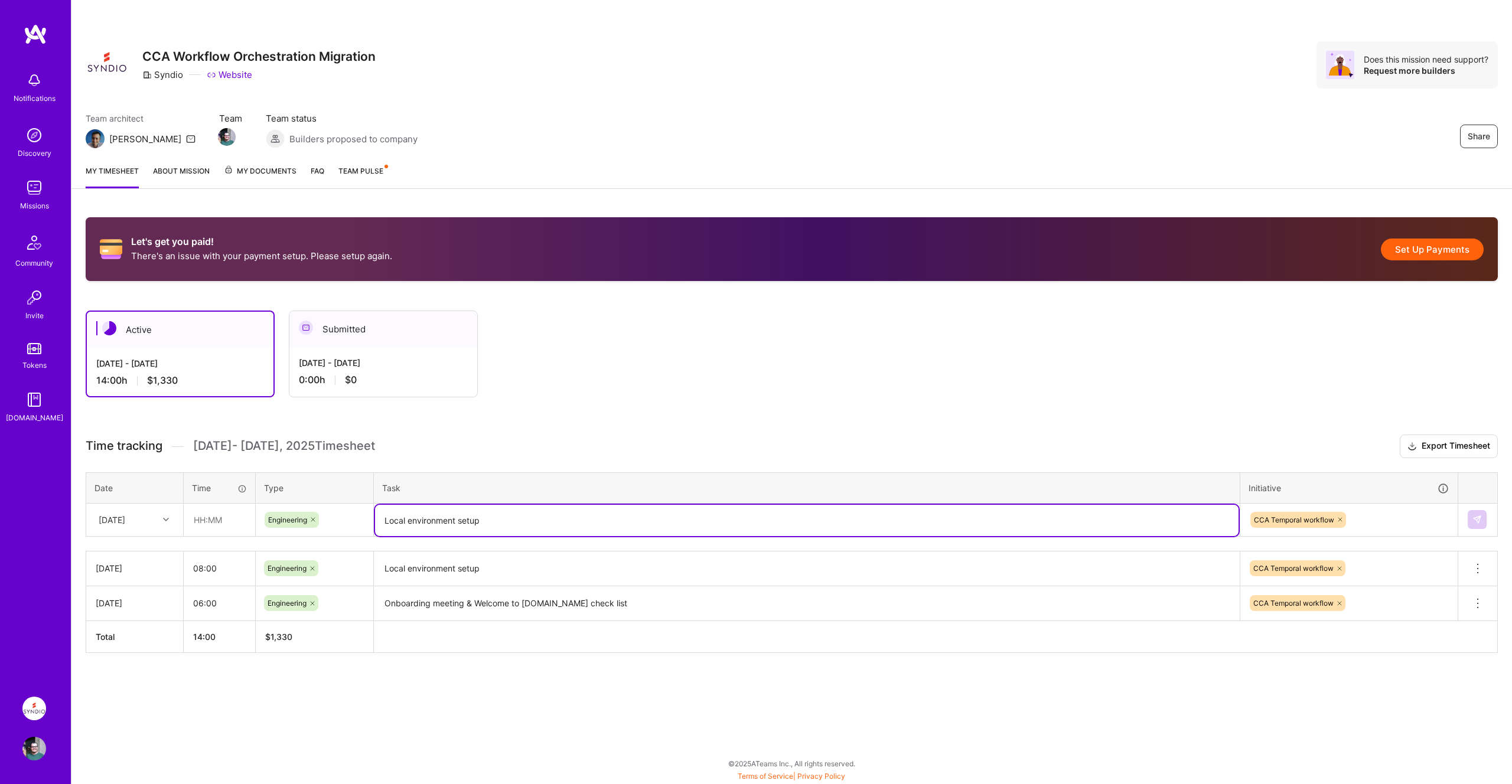
click at [877, 521] on textarea "Local environment setup" at bounding box center [807, 520] width 863 height 31
click at [850, 556] on textarea "Local environment setup" at bounding box center [807, 569] width 863 height 33
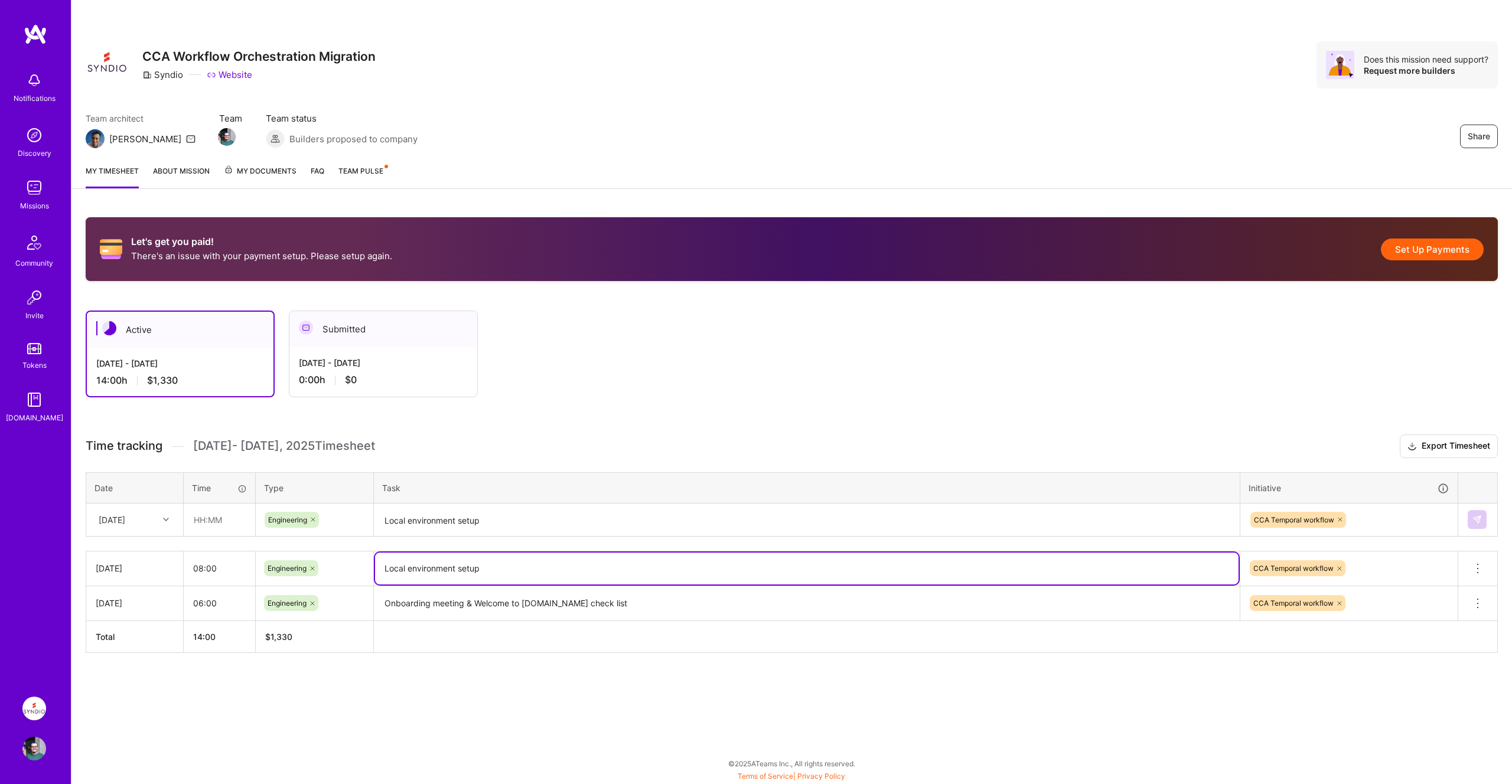
click at [855, 521] on textarea "Local environment setup" at bounding box center [807, 520] width 863 height 31
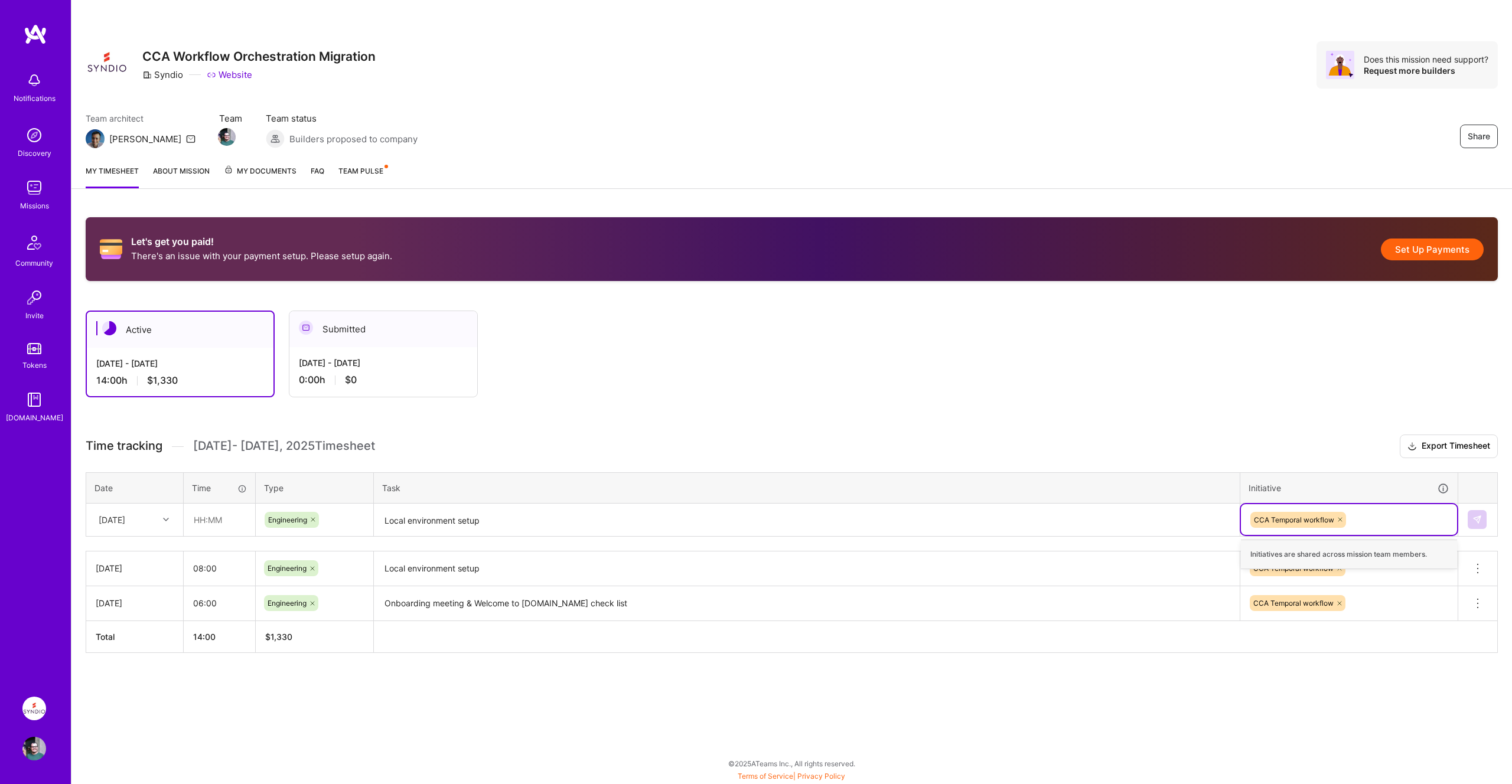
drag, startPoint x: 1424, startPoint y: 514, endPoint x: 1472, endPoint y: 518, distance: 48.2
click at [1423, 514] on div "CCA Temporal workflow" at bounding box center [1349, 519] width 199 height 18
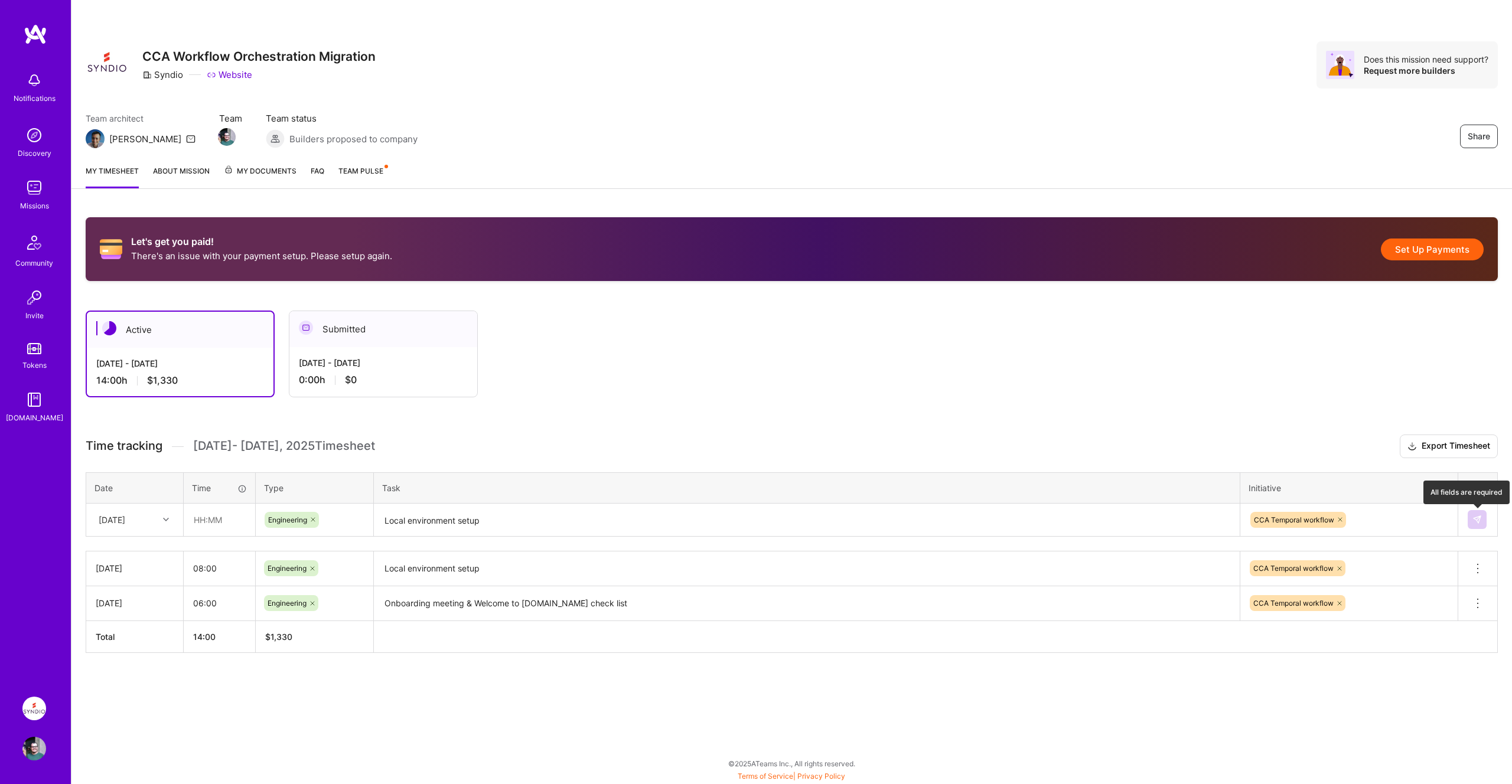
click at [1483, 518] on button at bounding box center [1478, 520] width 19 height 19
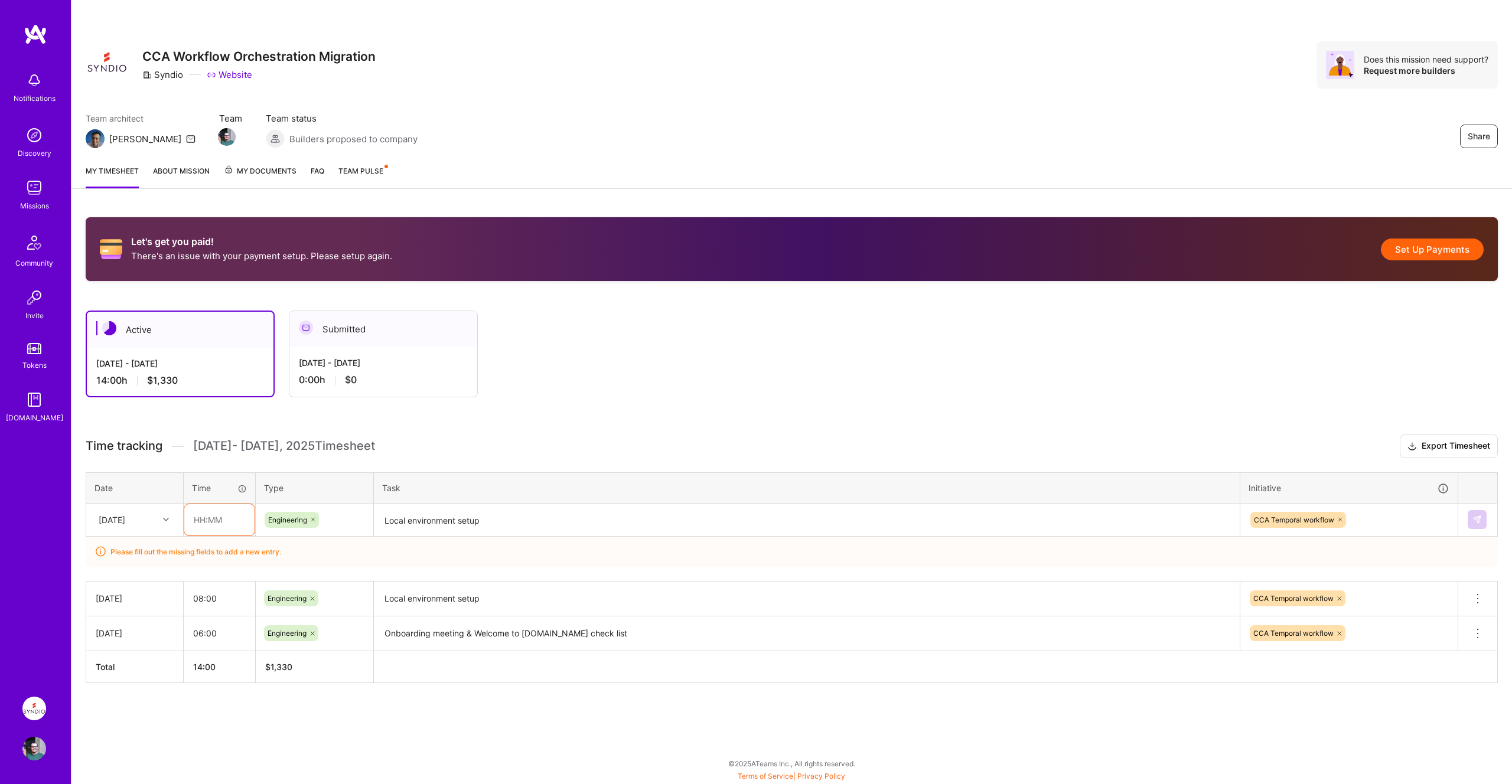
click at [212, 519] on input "text" at bounding box center [219, 519] width 70 height 31
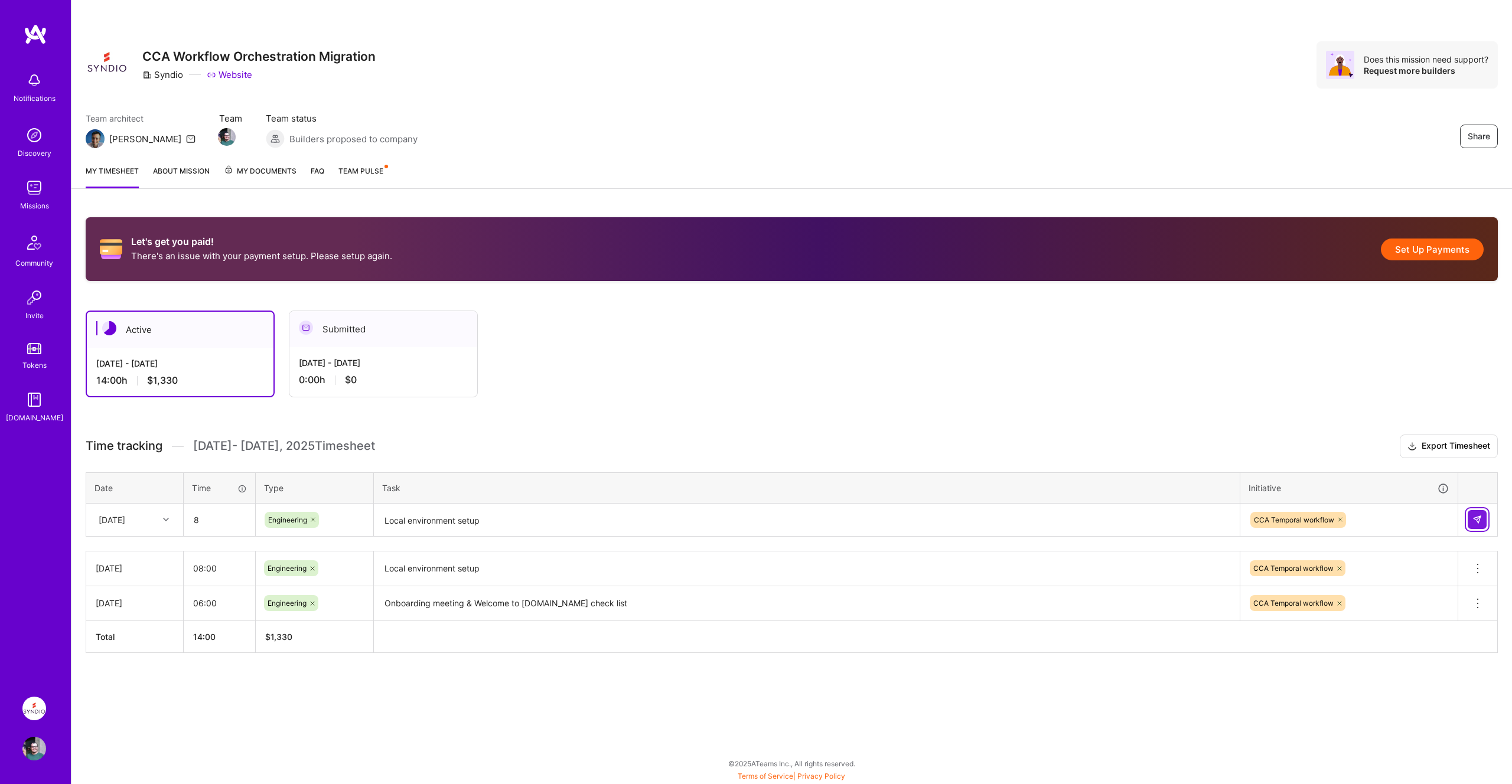
type input "08:00"
click at [1483, 515] on button at bounding box center [1478, 520] width 19 height 19
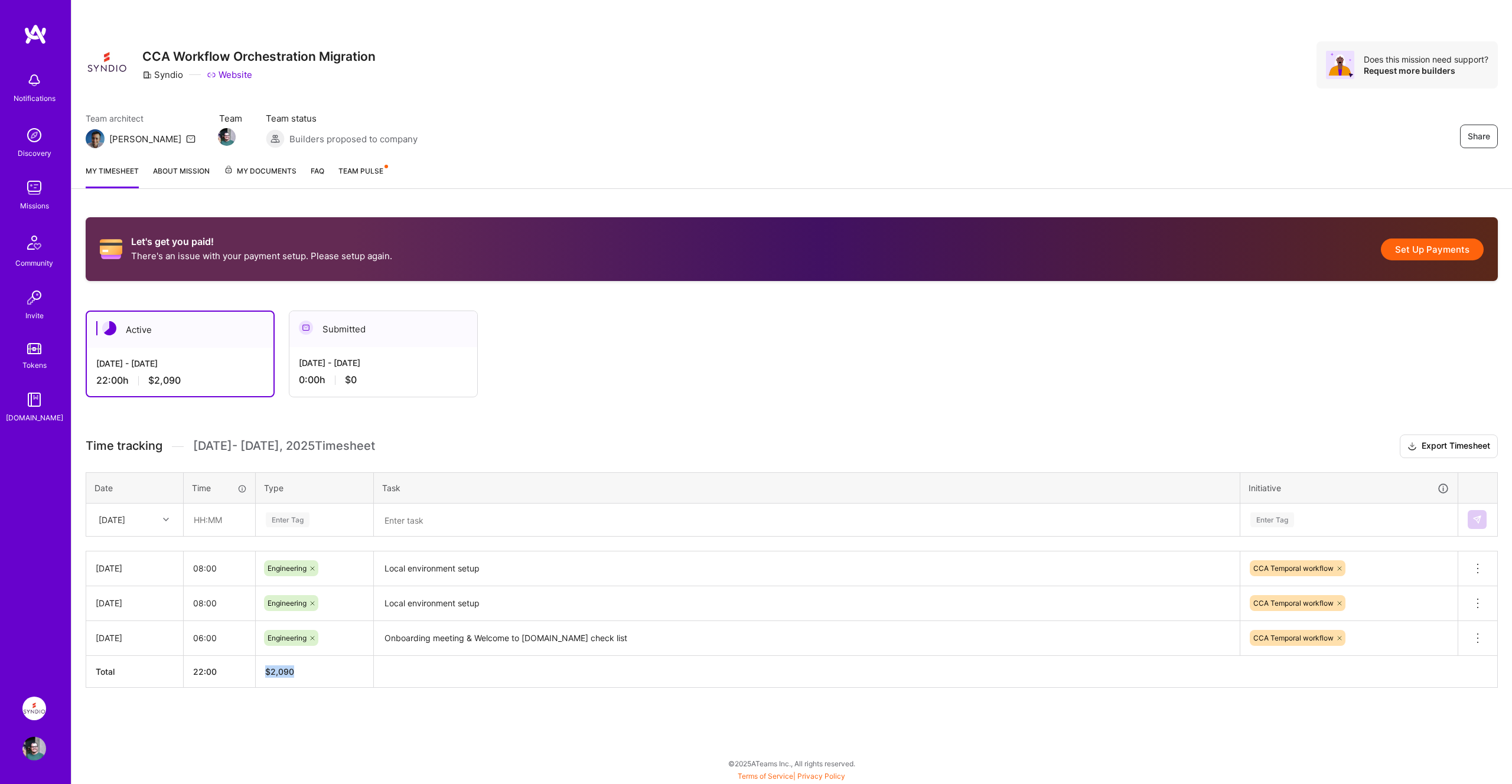
drag, startPoint x: 298, startPoint y: 672, endPoint x: 266, endPoint y: 672, distance: 32.0
click at [266, 672] on th "$ 2,090" at bounding box center [315, 672] width 118 height 32
click at [297, 717] on div "Let's get you paid! There's an issue with your payment setup. Please setup agai…" at bounding box center [792, 475] width 1441 height 542
click at [377, 718] on div "Let's get you paid! There's an issue with your payment setup. Please setup agai…" at bounding box center [792, 475] width 1441 height 542
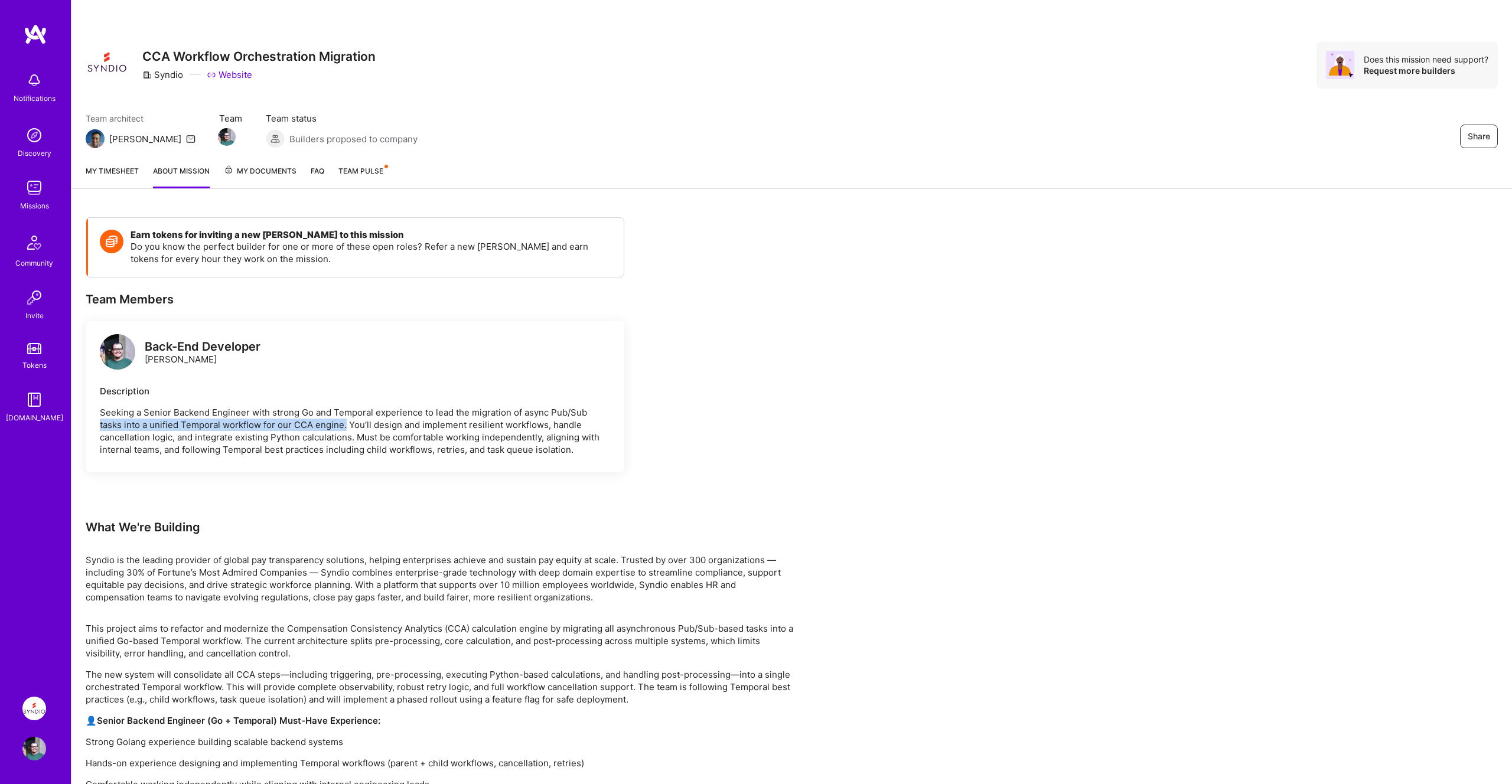
drag, startPoint x: 99, startPoint y: 427, endPoint x: 347, endPoint y: 430, distance: 248.0
click at [347, 430] on div "Back-End Developer [PERSON_NAME] Description Seeking a Senior Backend Engineer …" at bounding box center [354, 397] width 539 height 152
click at [347, 430] on p "Seeking a Senior Backend Engineer with strong Go and Temporal experience to lea…" at bounding box center [355, 431] width 511 height 49
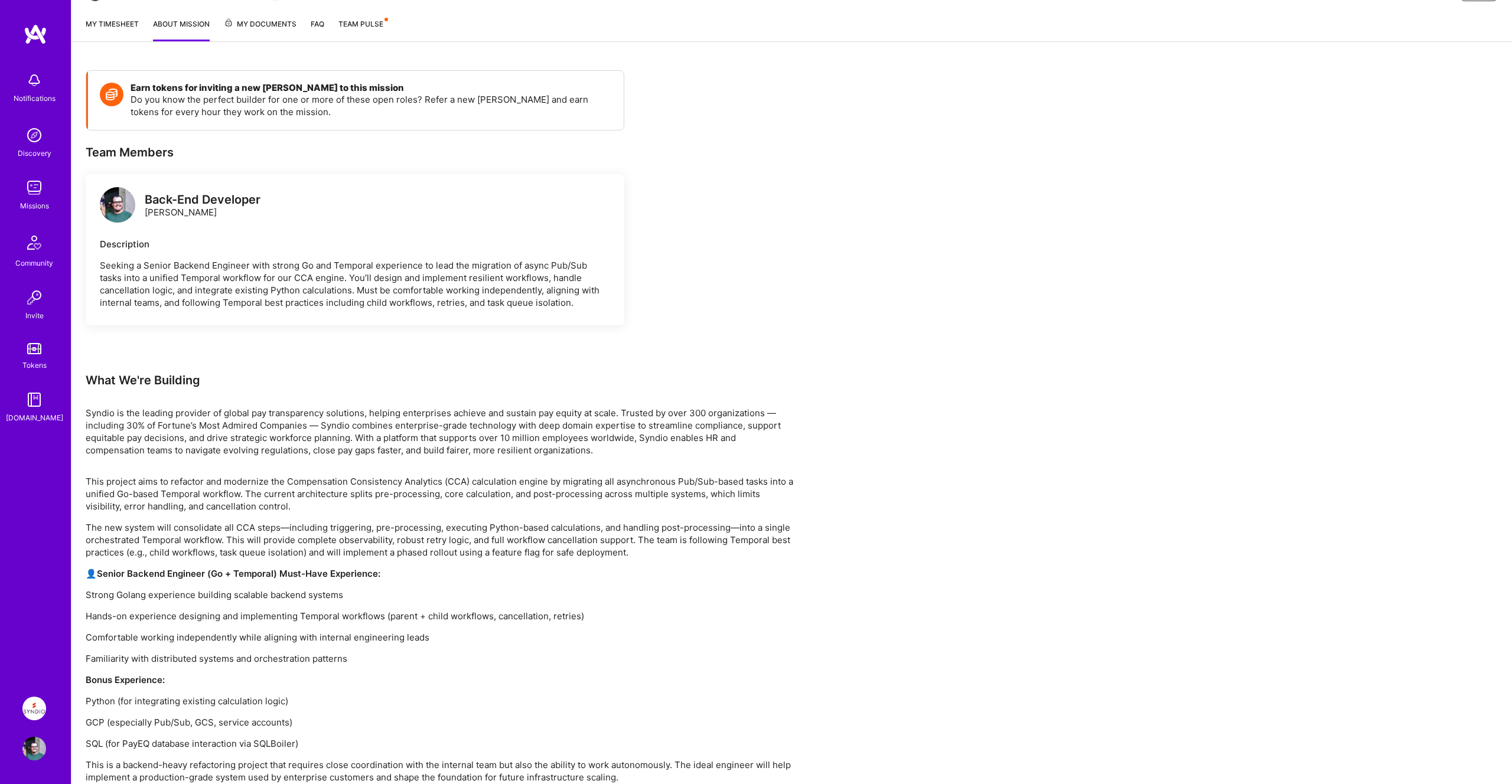
scroll to position [183, 0]
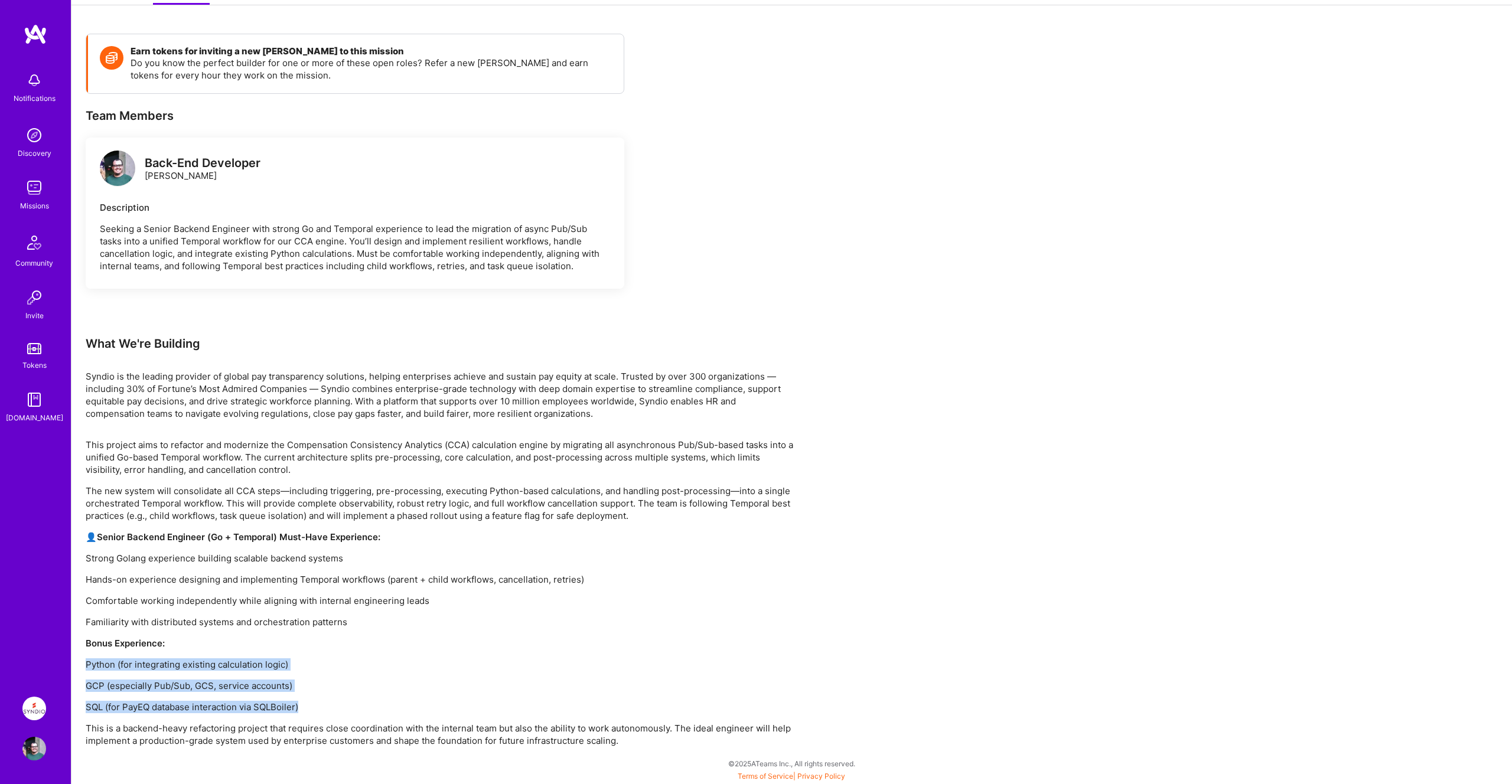
drag, startPoint x: 88, startPoint y: 665, endPoint x: 312, endPoint y: 703, distance: 227.2
click at [312, 703] on div "This project aims to refactor and modernize the Compensation Consistency Analyt…" at bounding box center [440, 593] width 709 height 308
click at [312, 703] on p "SQL (for PayEQ database interaction via SQLBoiler)" at bounding box center [440, 707] width 709 height 13
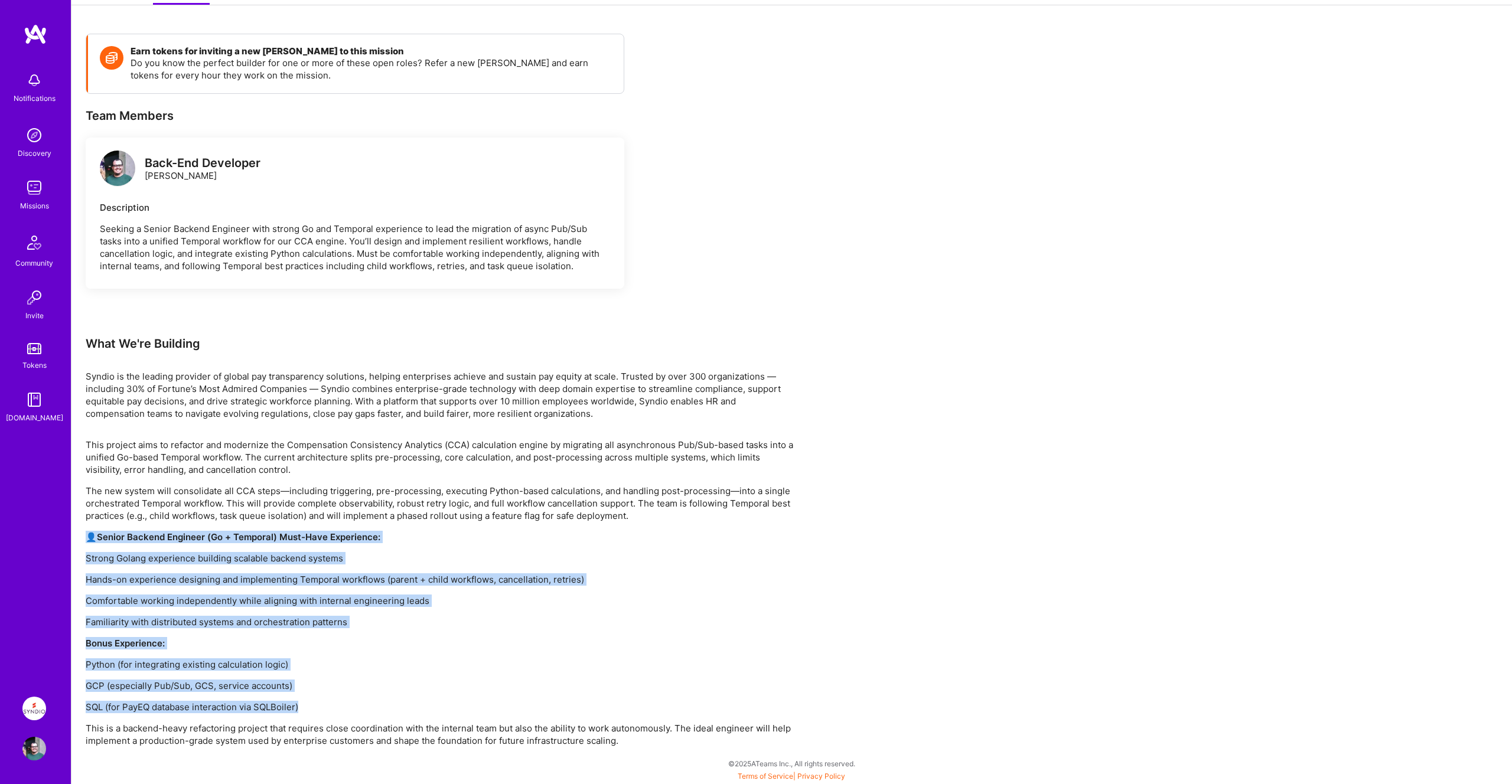
drag, startPoint x: 312, startPoint y: 703, endPoint x: 78, endPoint y: 535, distance: 288.1
click at [78, 535] on div "Earn tokens for inviting a new [PERSON_NAME] to this mission Do you know the pe…" at bounding box center [792, 401] width 1441 height 765
drag, startPoint x: 78, startPoint y: 535, endPoint x: 415, endPoint y: 709, distance: 379.3
click at [415, 709] on div "Earn tokens for inviting a new [PERSON_NAME] to this mission Do you know the pe…" at bounding box center [792, 401] width 1441 height 765
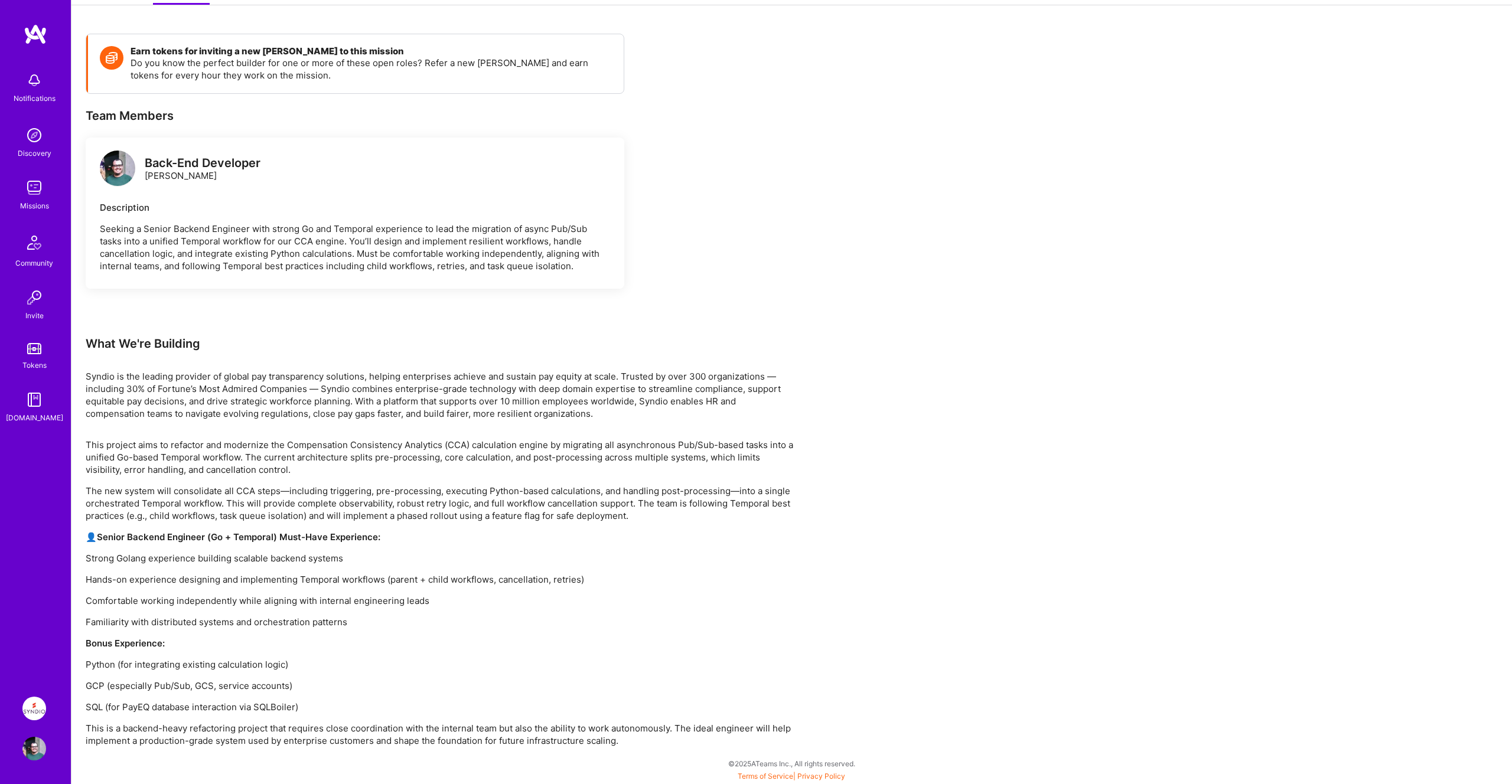
drag, startPoint x: 415, startPoint y: 709, endPoint x: 406, endPoint y: 703, distance: 10.8
click at [415, 709] on p "SQL (for PayEQ database interaction via SQLBoiler)" at bounding box center [440, 707] width 709 height 13
drag, startPoint x: 373, startPoint y: 701, endPoint x: 267, endPoint y: 633, distance: 125.9
click at [267, 633] on div "This project aims to refactor and modernize the Compensation Consistency Analyt…" at bounding box center [440, 593] width 709 height 308
click at [331, 687] on p "GCP (especially Pub/Sub, GCS, service accounts)" at bounding box center [440, 686] width 709 height 13
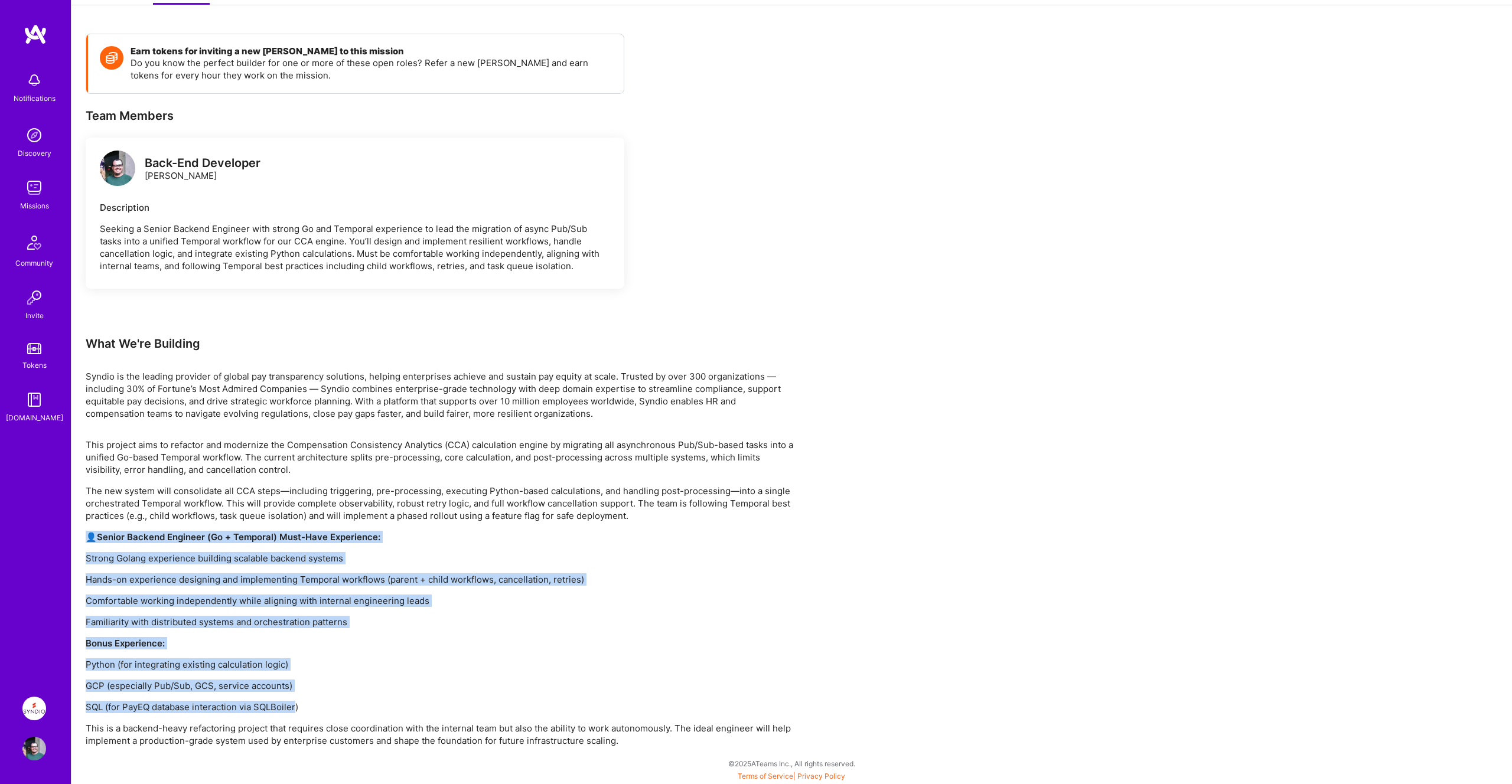
drag, startPoint x: 353, startPoint y: 703, endPoint x: 76, endPoint y: 535, distance: 324.0
click at [76, 535] on div "Earn tokens for inviting a new A.Teamer to this mission Do you know the perfect…" at bounding box center [792, 401] width 1441 height 765
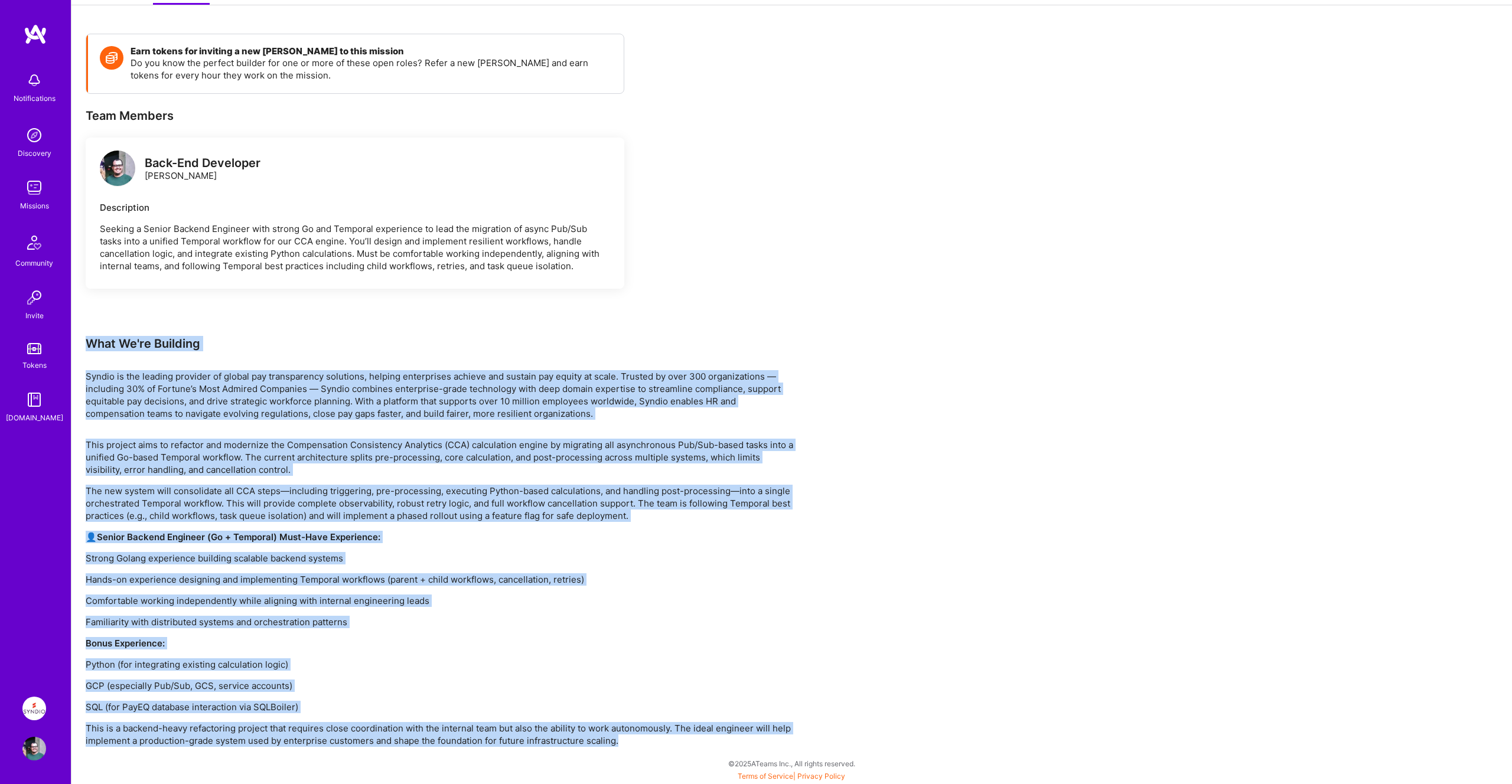
drag, startPoint x: 83, startPoint y: 339, endPoint x: 872, endPoint y: 750, distance: 889.6
click at [872, 750] on div "Earn tokens for inviting a new A.Teamer to this mission Do you know the perfect…" at bounding box center [792, 401] width 1441 height 765
drag, startPoint x: 656, startPoint y: 747, endPoint x: 77, endPoint y: 345, distance: 704.9
click at [77, 345] on div "Earn tokens for inviting a new A.Teamer to this mission Do you know the perfect…" at bounding box center [792, 401] width 1441 height 765
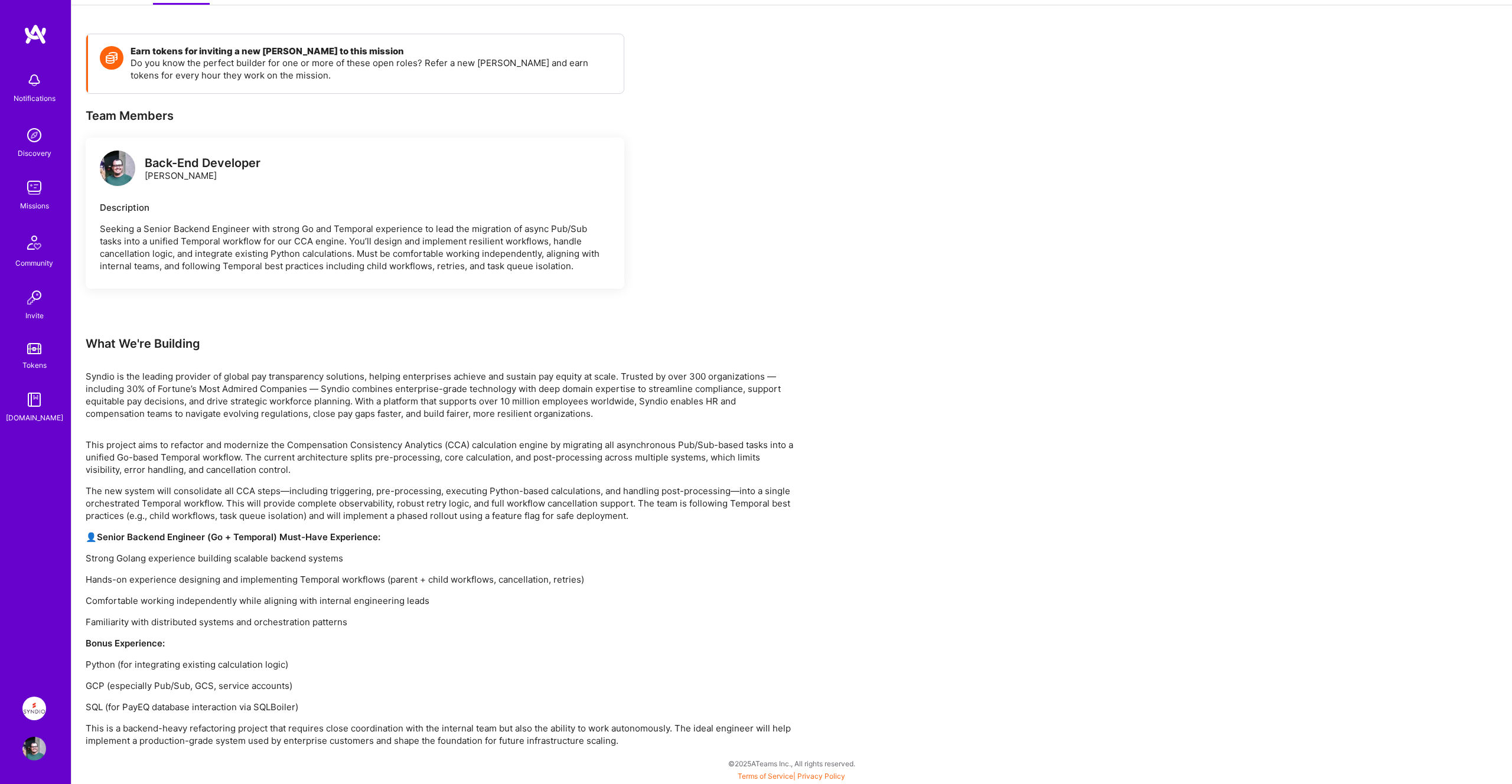
click at [79, 344] on div "Earn tokens for inviting a new A.Teamer to this mission Do you know the perfect…" at bounding box center [792, 401] width 1441 height 765
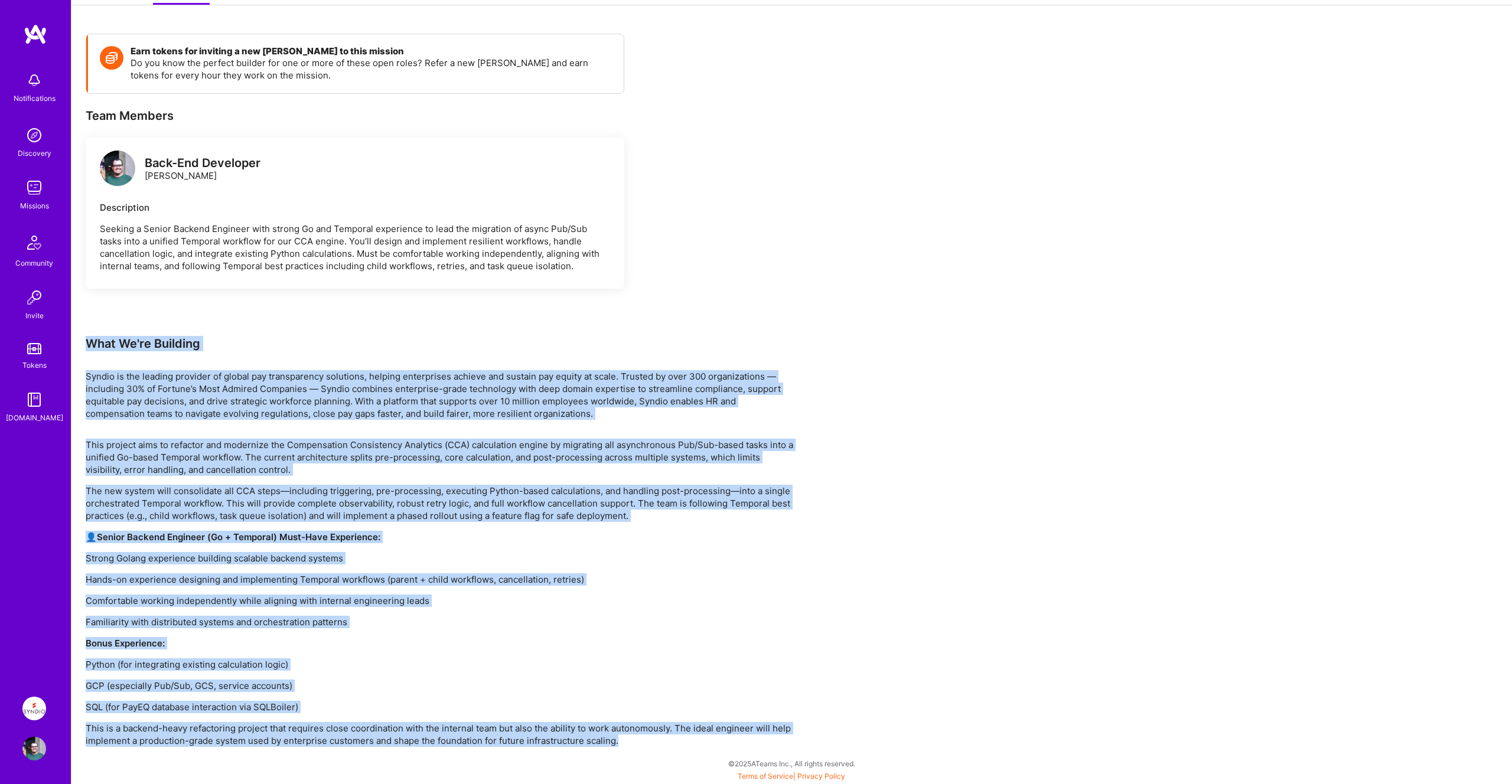
drag, startPoint x: 81, startPoint y: 342, endPoint x: 717, endPoint y: 743, distance: 751.9
click at [717, 743] on div "Earn tokens for inviting a new A.Teamer to this mission Do you know the perfect…" at bounding box center [792, 401] width 1441 height 765
click at [731, 739] on p "This is a backend-heavy refactoring project that requires close coordination wi…" at bounding box center [440, 734] width 709 height 25
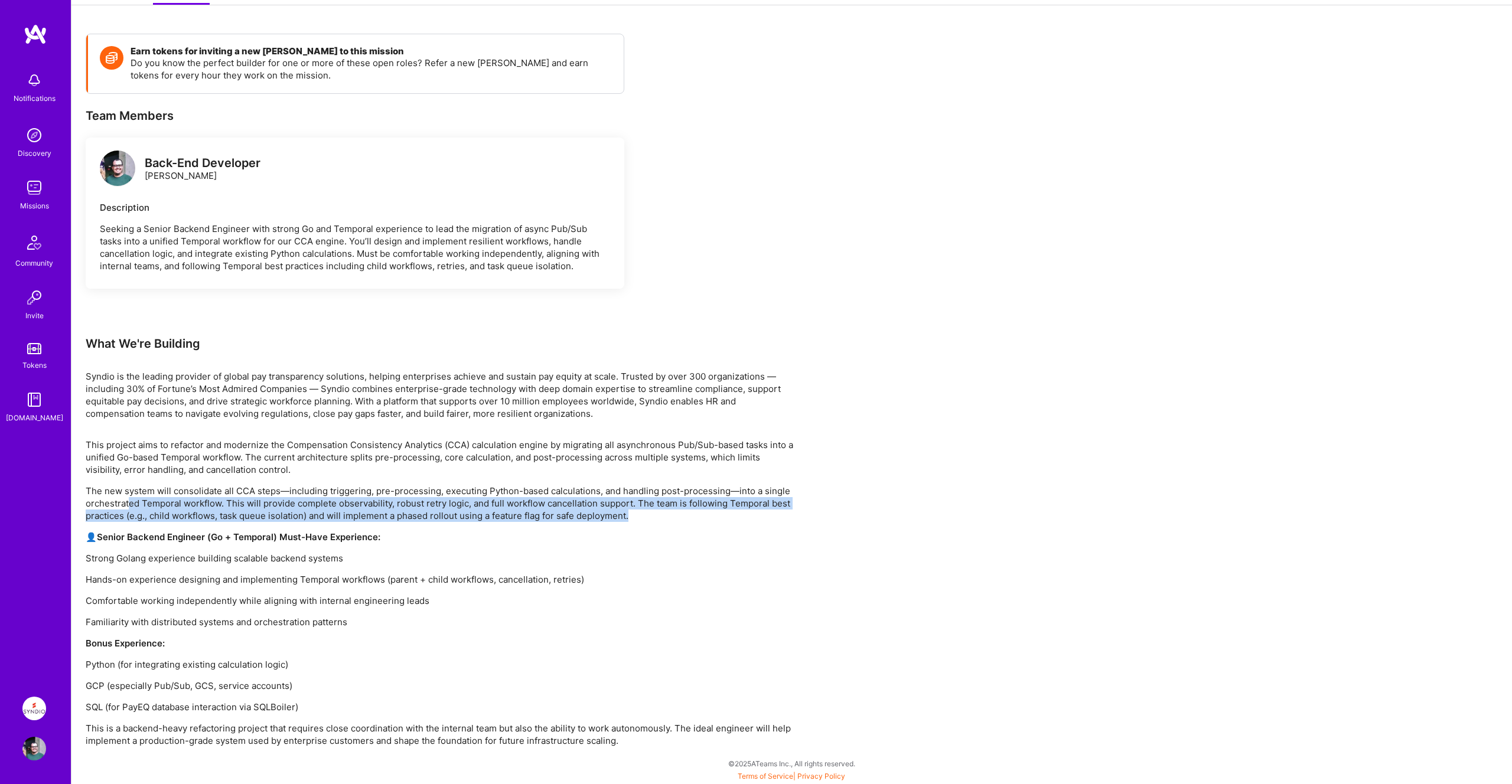
drag, startPoint x: 131, startPoint y: 502, endPoint x: 649, endPoint y: 515, distance: 518.2
click at [649, 515] on p "The new system will consolidate all CCA steps—including triggering, pre-process…" at bounding box center [440, 503] width 709 height 37
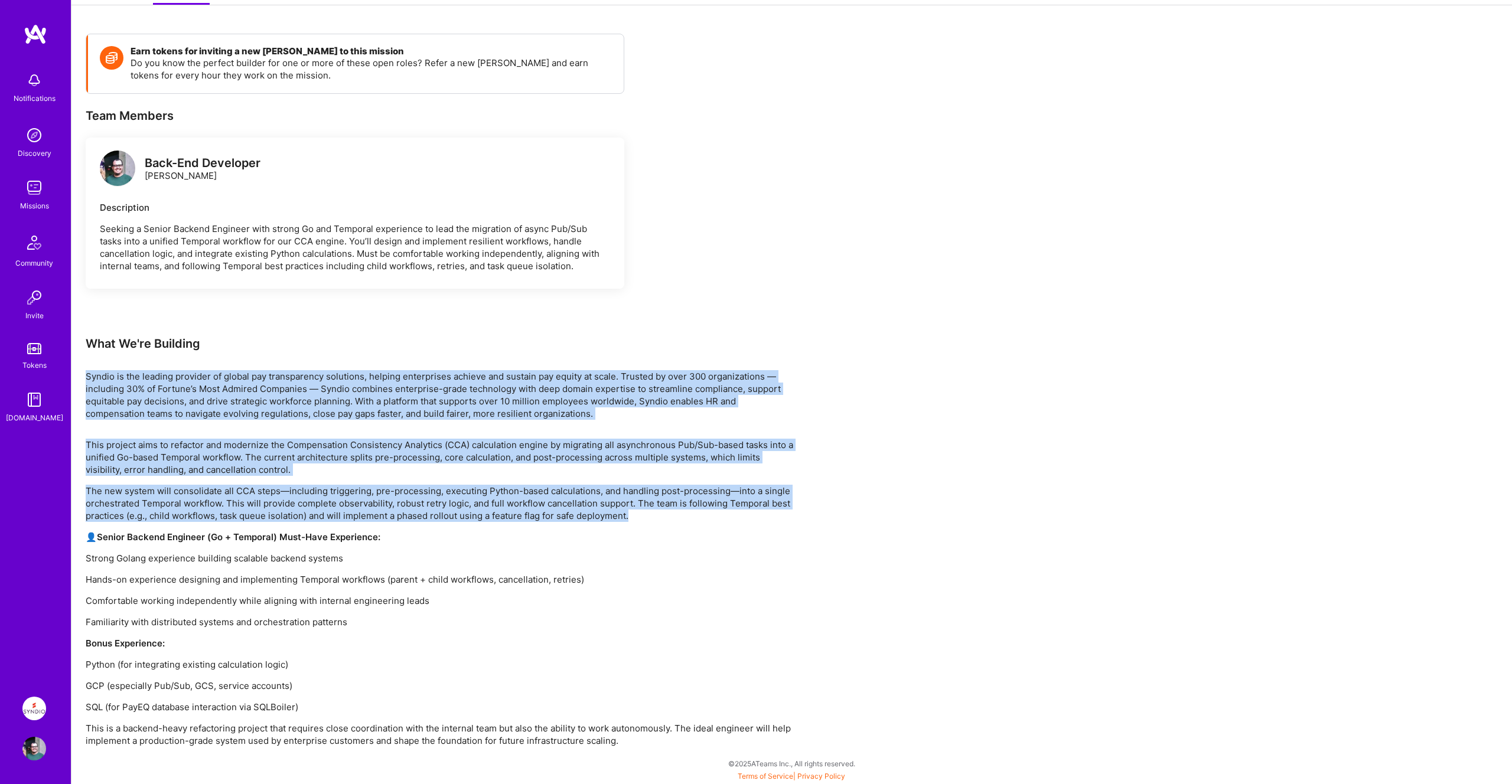
drag, startPoint x: 638, startPoint y: 515, endPoint x: 88, endPoint y: 374, distance: 567.8
click at [88, 374] on div "Earn tokens for inviting a new A.Teamer to this mission Do you know the perfect…" at bounding box center [440, 390] width 709 height 713
click at [88, 374] on p "Syndio is the leading provider of global pay transparency solutions, helping en…" at bounding box center [440, 395] width 709 height 49
drag, startPoint x: 88, startPoint y: 374, endPoint x: 620, endPoint y: 510, distance: 549.1
click at [620, 510] on div "Earn tokens for inviting a new A.Teamer to this mission Do you know the perfect…" at bounding box center [440, 390] width 709 height 713
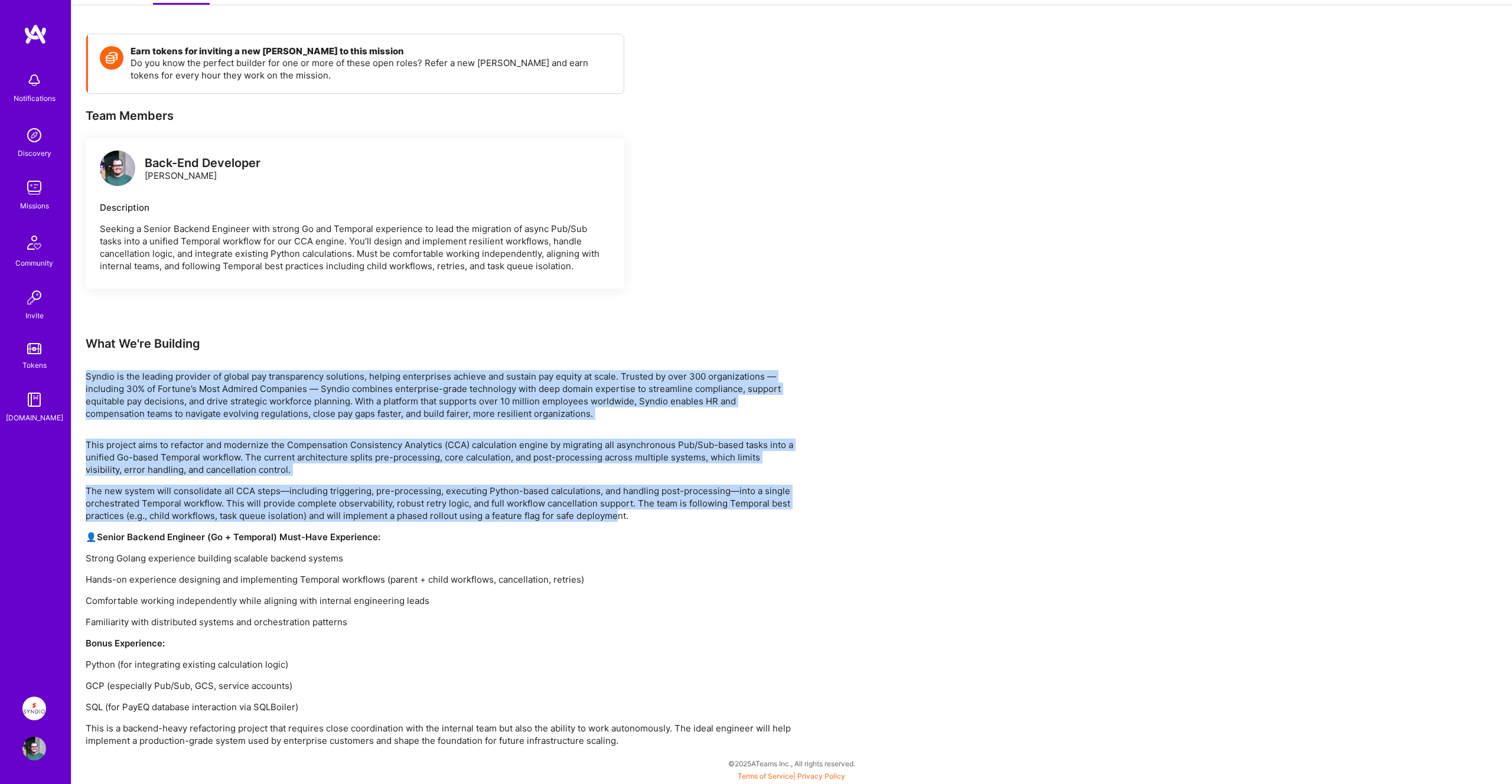
click at [620, 510] on p "The new system will consolidate all CCA steps—including triggering, pre-process…" at bounding box center [440, 503] width 709 height 37
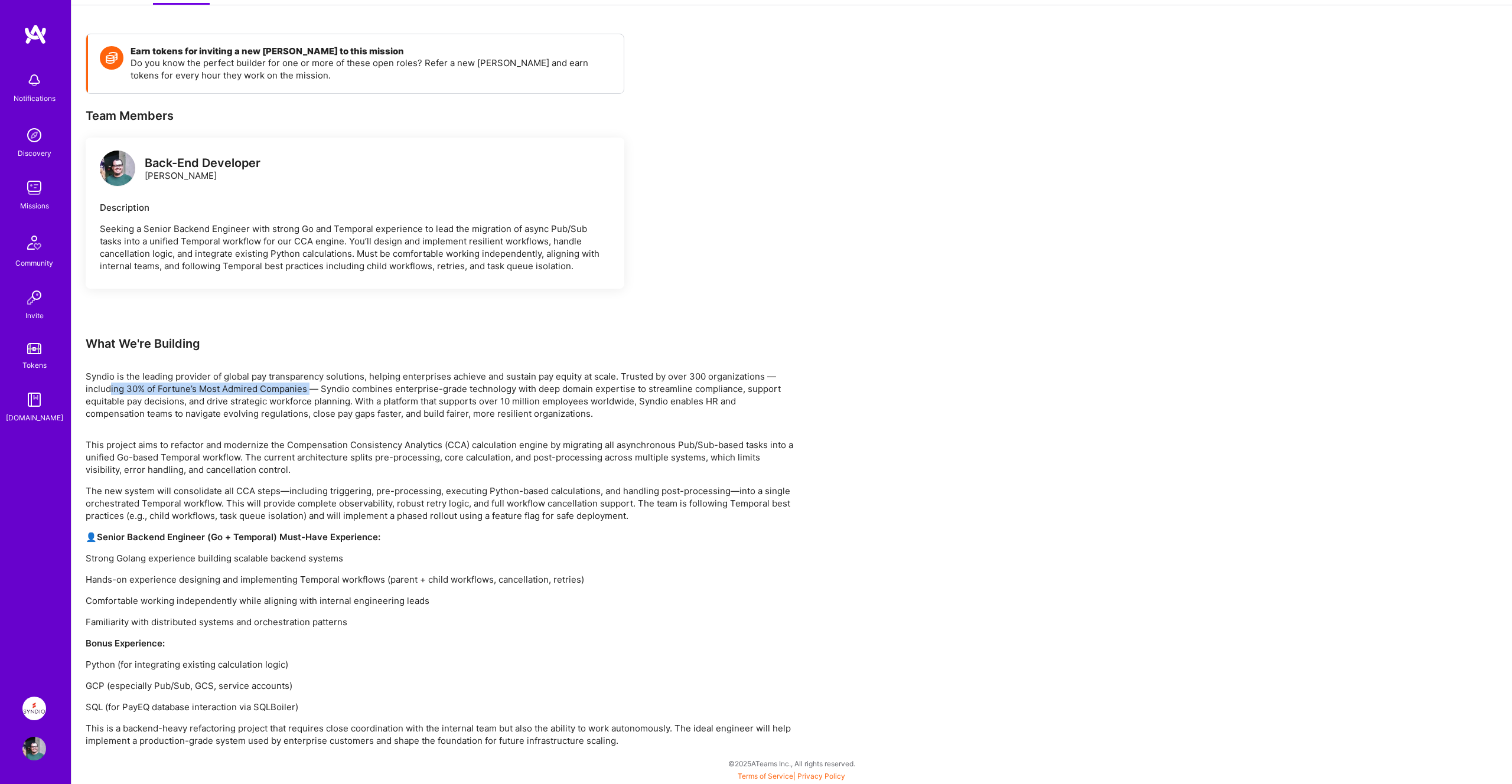
drag, startPoint x: 110, startPoint y: 388, endPoint x: 310, endPoint y: 391, distance: 200.0
click at [310, 391] on p "Syndio is the leading provider of global pay transparency solutions, helping en…" at bounding box center [440, 395] width 709 height 49
drag, startPoint x: 238, startPoint y: 489, endPoint x: 254, endPoint y: 490, distance: 16.0
click at [254, 490] on p "The new system will consolidate all CCA steps—including triggering, pre-process…" at bounding box center [440, 503] width 709 height 37
copy p "CCA"
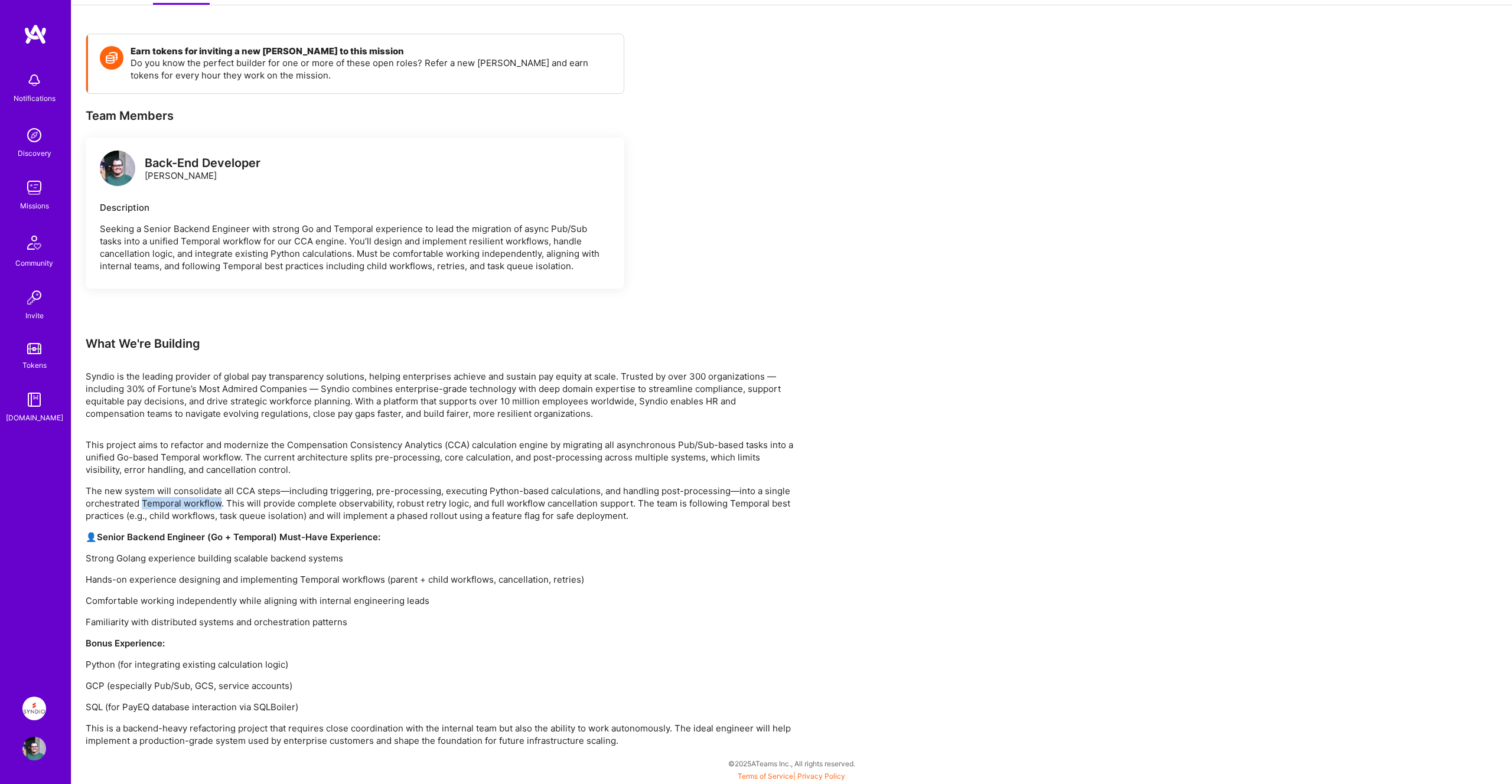
drag, startPoint x: 144, startPoint y: 501, endPoint x: 221, endPoint y: 503, distance: 77.0
click at [221, 503] on p "The new system will consolidate all CCA steps—including triggering, pre-process…" at bounding box center [440, 503] width 709 height 37
copy p "Temporal workflow"
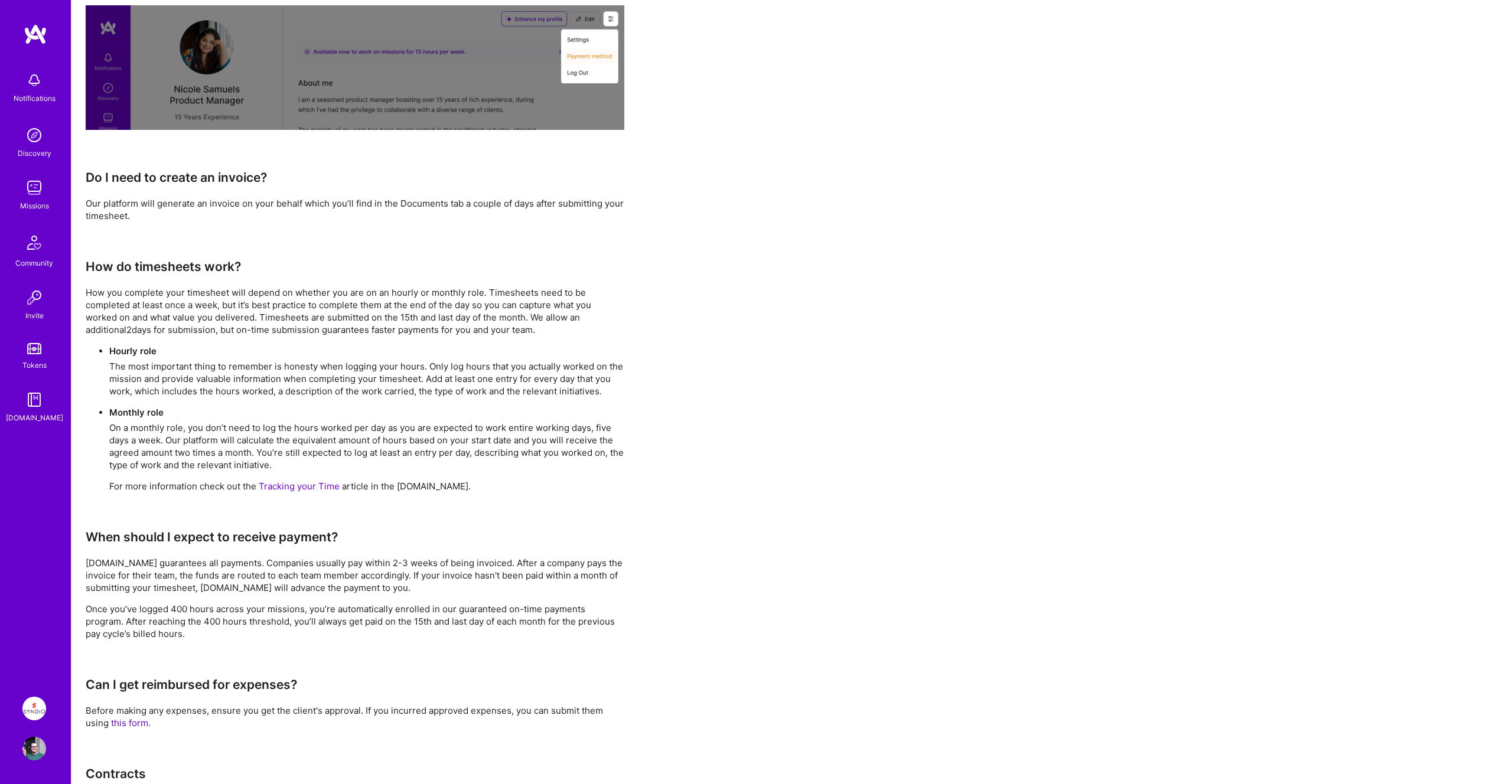
scroll to position [451, 0]
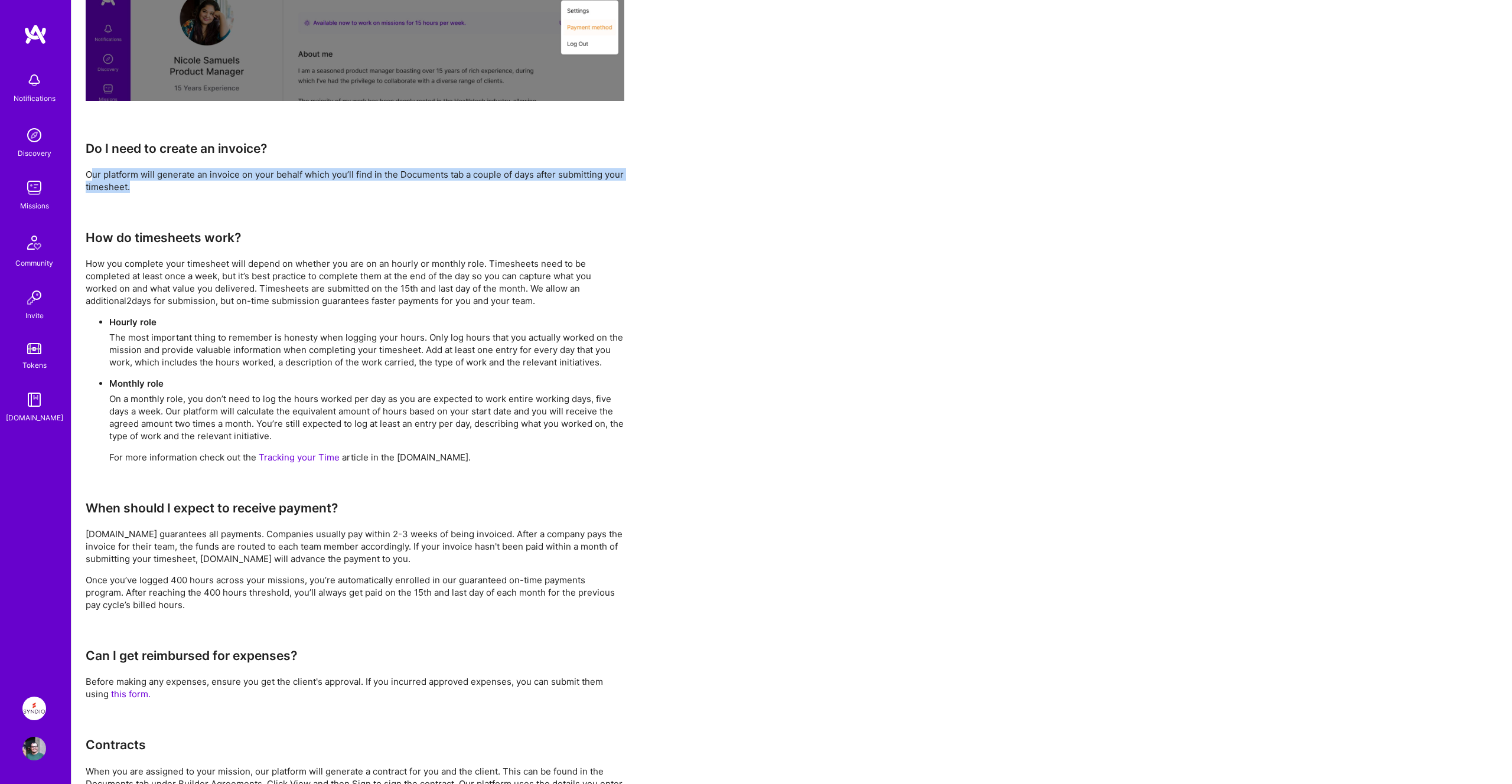
drag, startPoint x: 93, startPoint y: 172, endPoint x: 212, endPoint y: 187, distance: 119.9
click at [212, 187] on p "Our platform will generate an invoice on your behalf which you’ll find in the D…" at bounding box center [354, 180] width 539 height 25
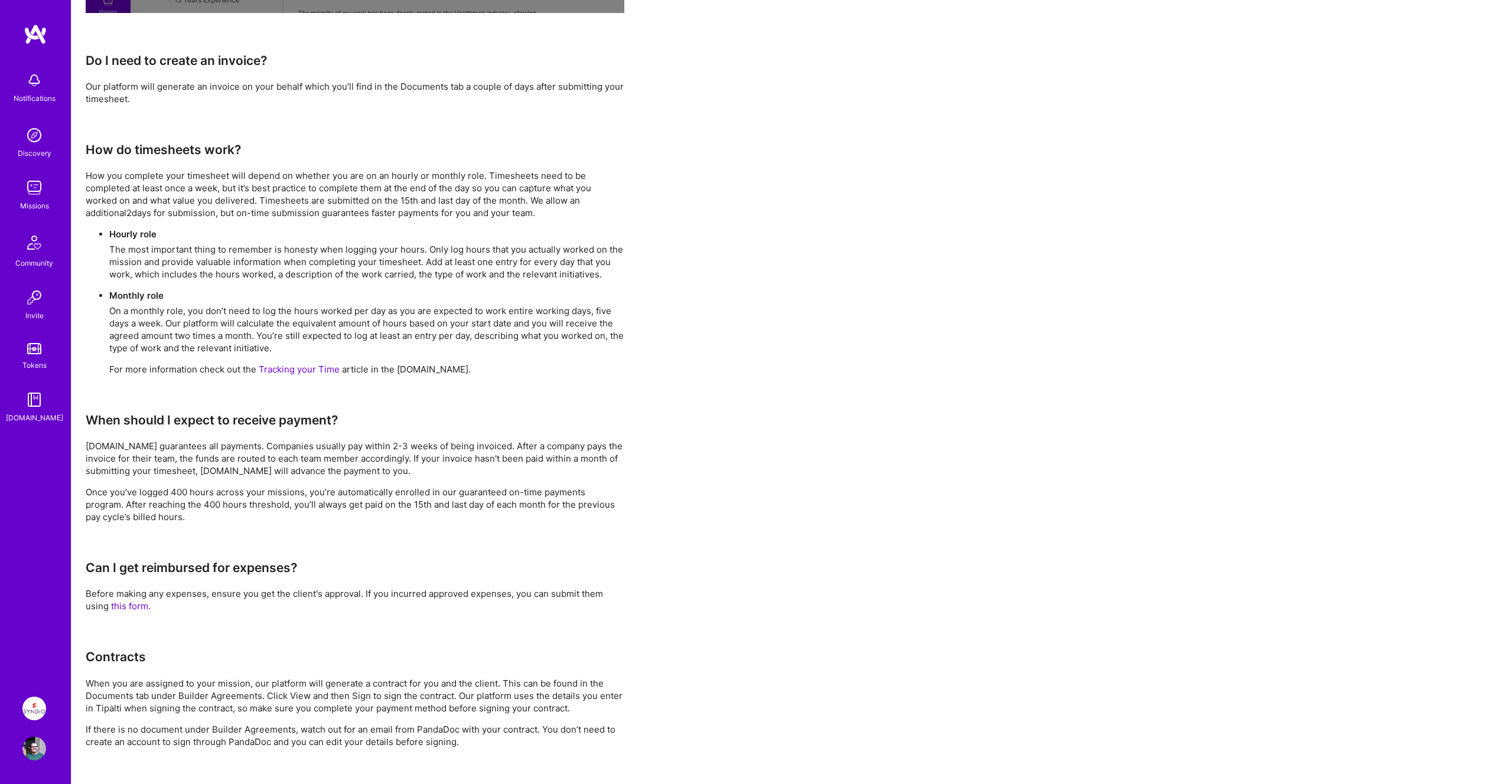
scroll to position [556, 0]
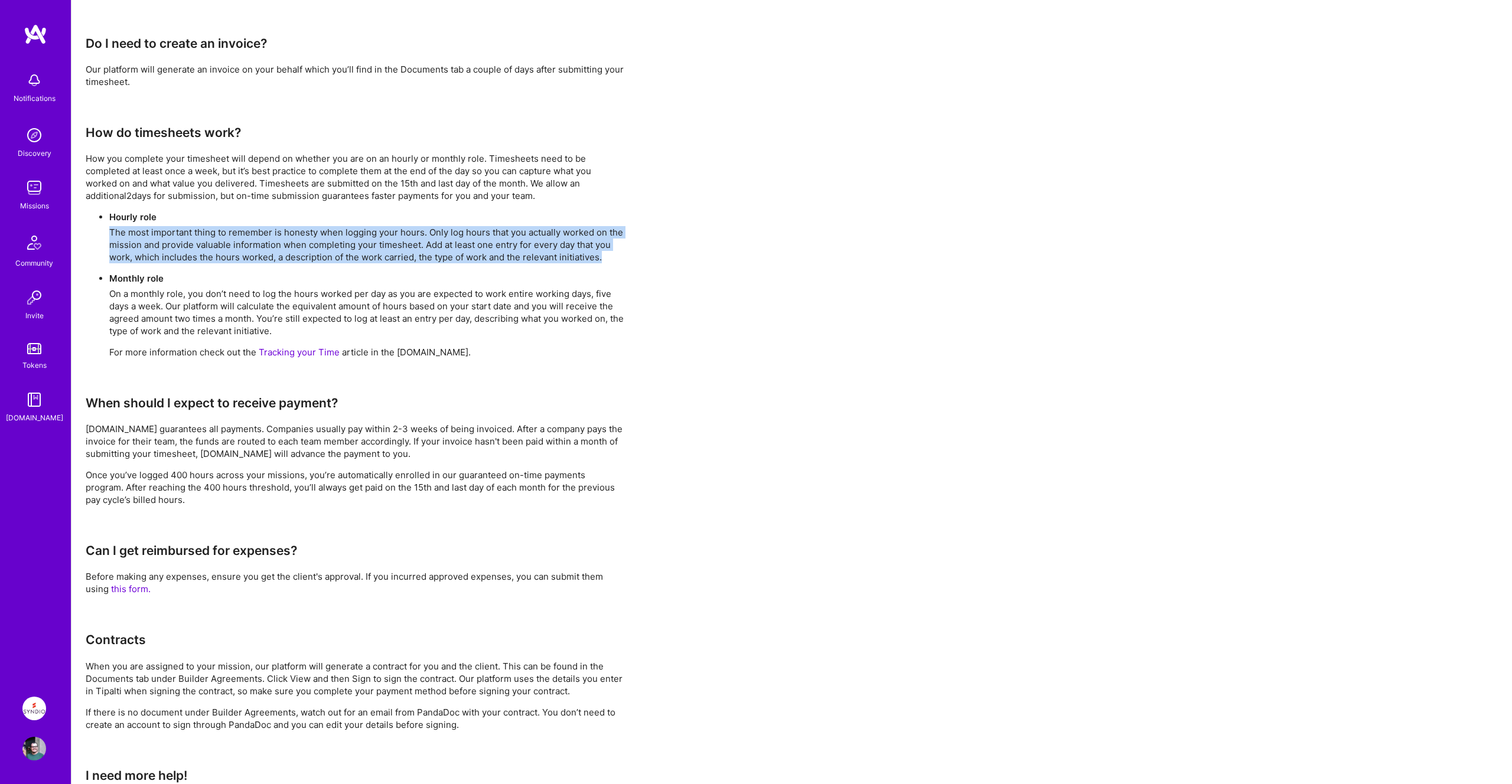
drag, startPoint x: 108, startPoint y: 232, endPoint x: 609, endPoint y: 258, distance: 501.7
click at [609, 258] on ul "Hourly role The most important thing to remember is honesty when logging your h…" at bounding box center [354, 284] width 539 height 148
click at [609, 258] on p "The most important thing to remember is honesty when logging your hours. Only l…" at bounding box center [367, 245] width 515 height 37
drag, startPoint x: 427, startPoint y: 233, endPoint x: 624, endPoint y: 257, distance: 198.5
click at [624, 257] on p "The most important thing to remember is honesty when logging your hours. Only l…" at bounding box center [367, 245] width 515 height 37
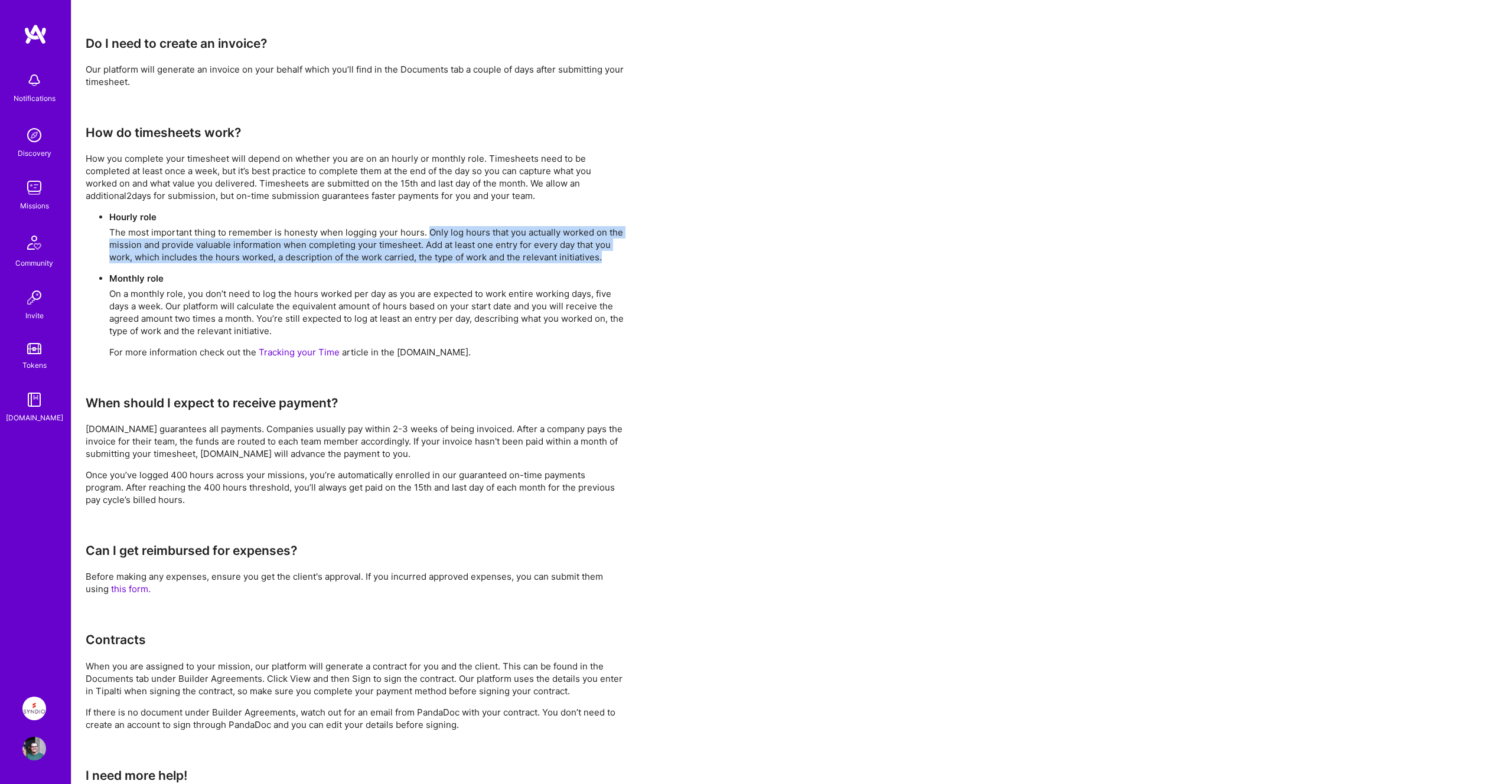
click at [624, 257] on p "The most important thing to remember is honesty when logging your hours. Only l…" at bounding box center [367, 245] width 515 height 37
drag, startPoint x: 110, startPoint y: 248, endPoint x: 620, endPoint y: 260, distance: 510.1
click at [620, 260] on p "The most important thing to remember is honesty when logging your hours. Only l…" at bounding box center [367, 245] width 515 height 37
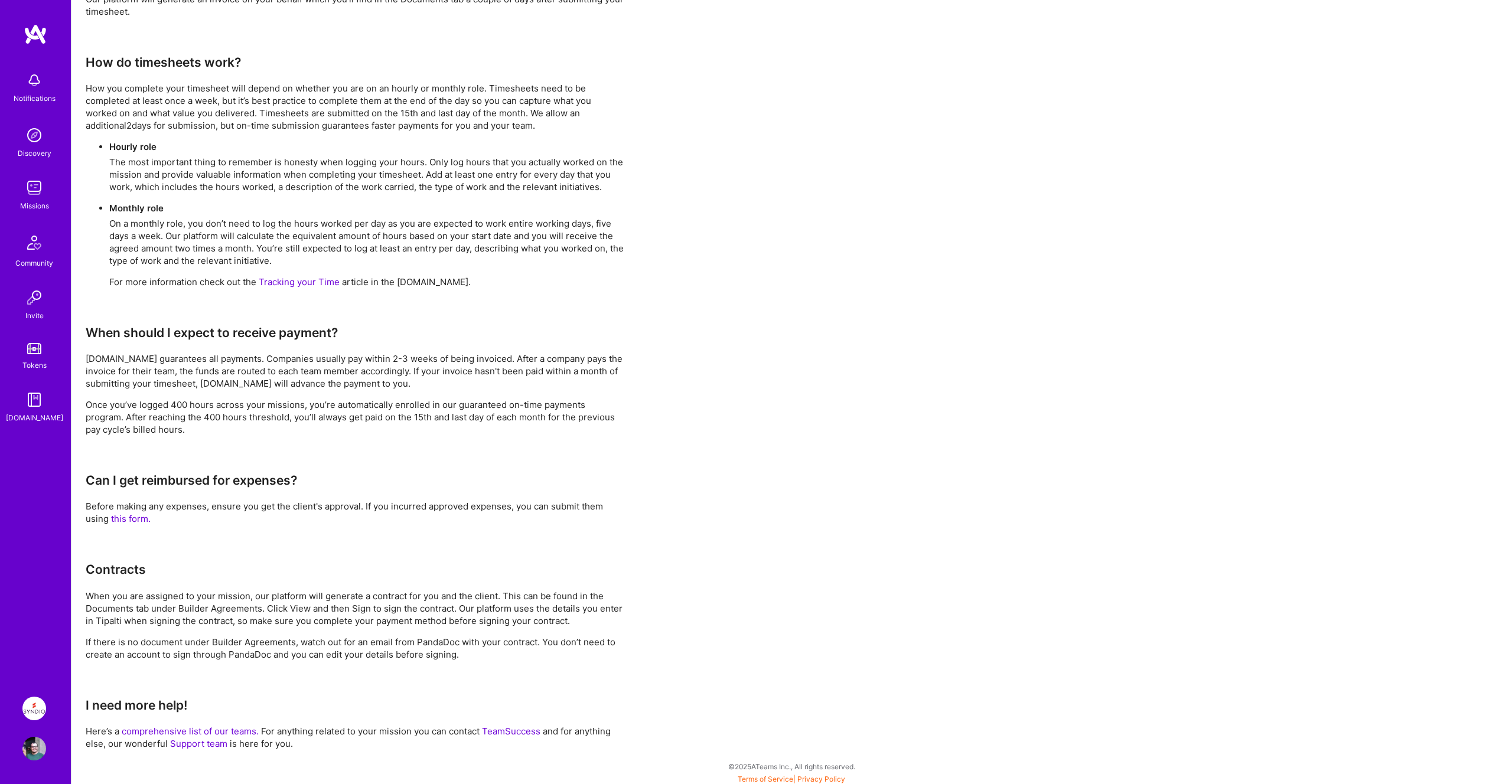
scroll to position [629, 0]
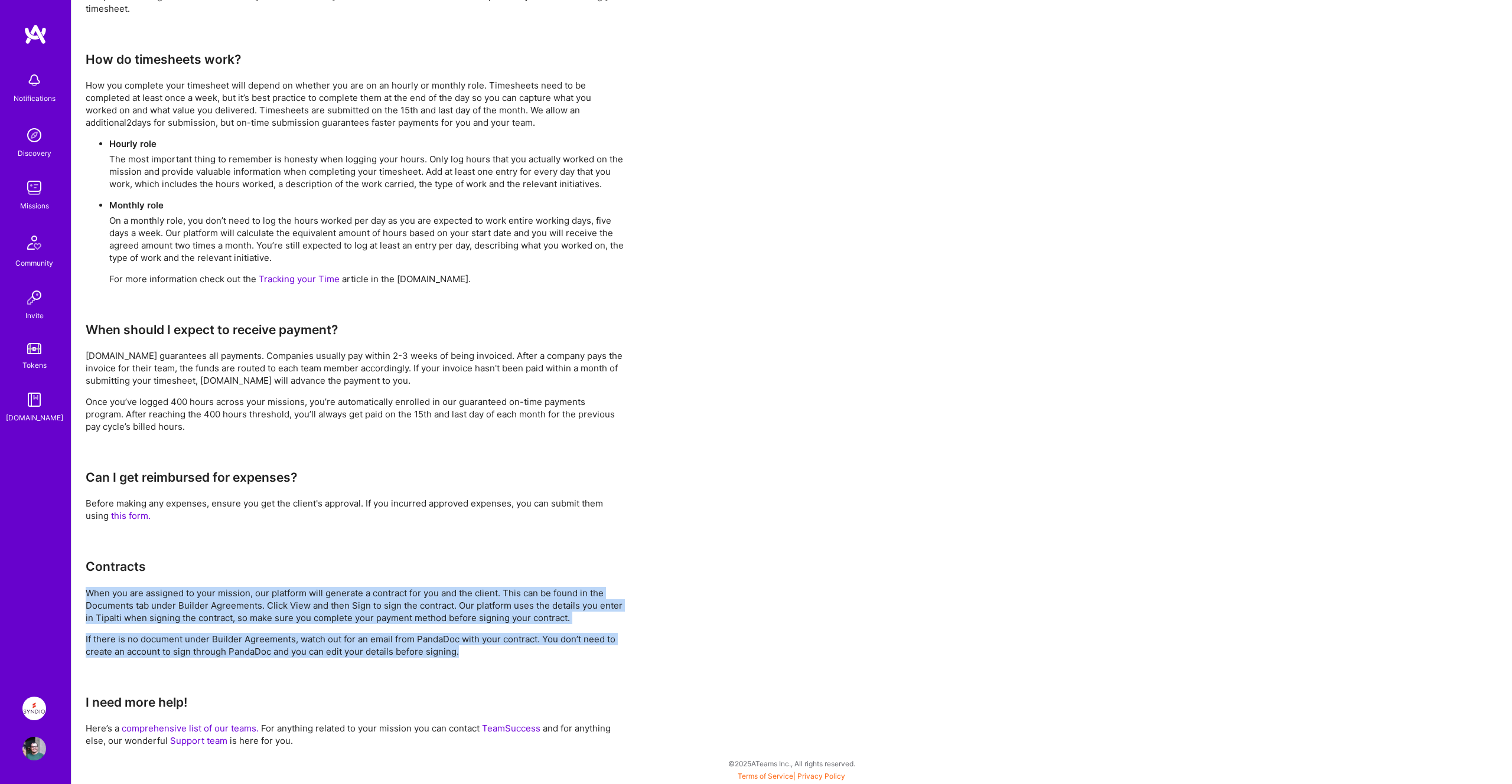
drag, startPoint x: 81, startPoint y: 593, endPoint x: 480, endPoint y: 648, distance: 402.8
click at [480, 648] on div "FAQ We’ve gathered the most frequently asked questions here for easy reference.…" at bounding box center [792, 179] width 1441 height 1211
click at [480, 648] on p "If there is no document under Builder Agreements, watch out for an email from P…" at bounding box center [354, 645] width 539 height 25
drag, startPoint x: 500, startPoint y: 647, endPoint x: 88, endPoint y: 592, distance: 415.7
click at [88, 592] on div "FAQ We’ve gathered the most frequently asked questions here for easy reference.…" at bounding box center [354, 174] width 539 height 1144
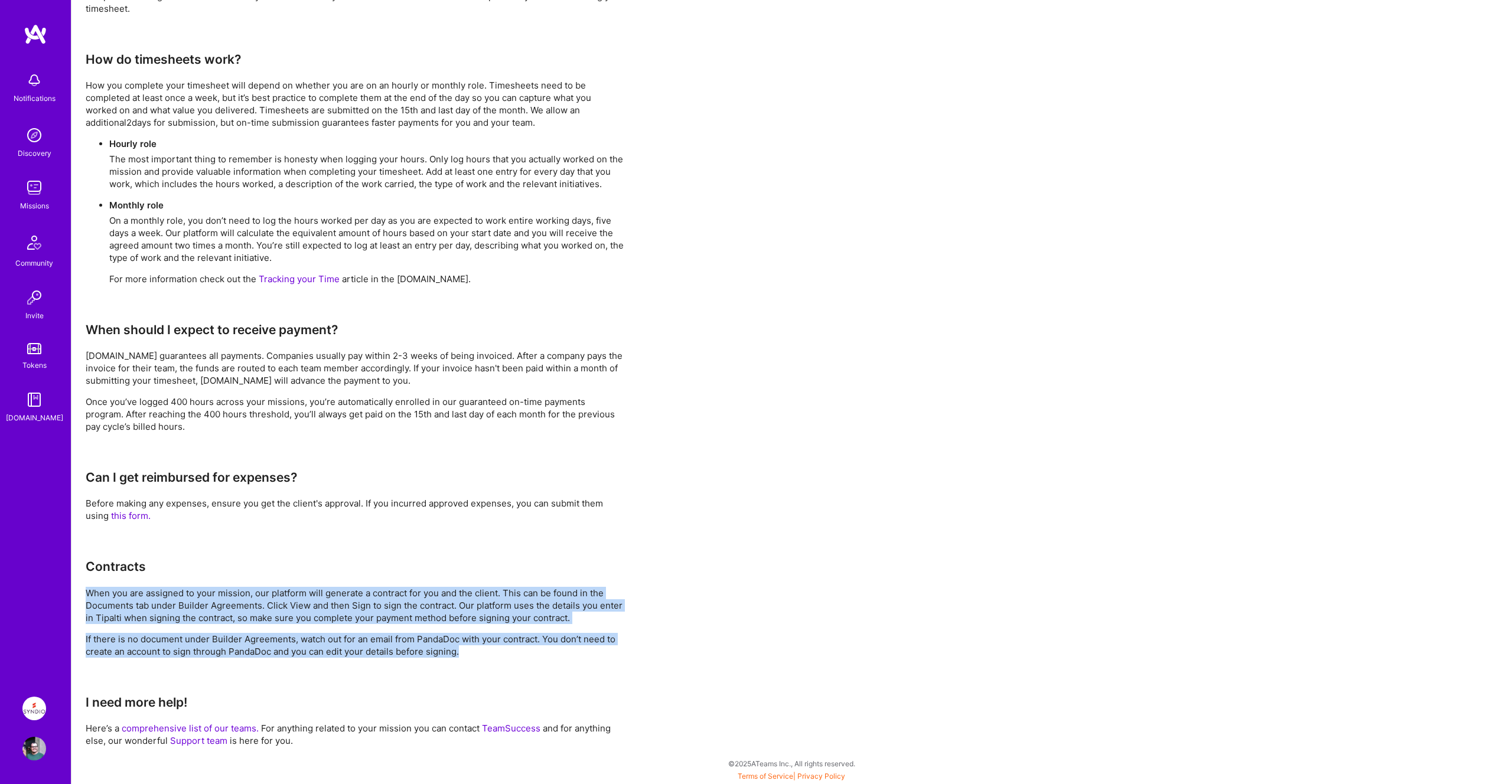
click at [88, 592] on p "When you are assigned to your mission, our platform will generate a contract fo…" at bounding box center [354, 605] width 539 height 37
drag, startPoint x: 88, startPoint y: 592, endPoint x: 535, endPoint y: 660, distance: 452.1
click at [535, 660] on div "FAQ We’ve gathered the most frequently asked questions here for easy reference.…" at bounding box center [354, 174] width 539 height 1144
